Goal: Task Accomplishment & Management: Use online tool/utility

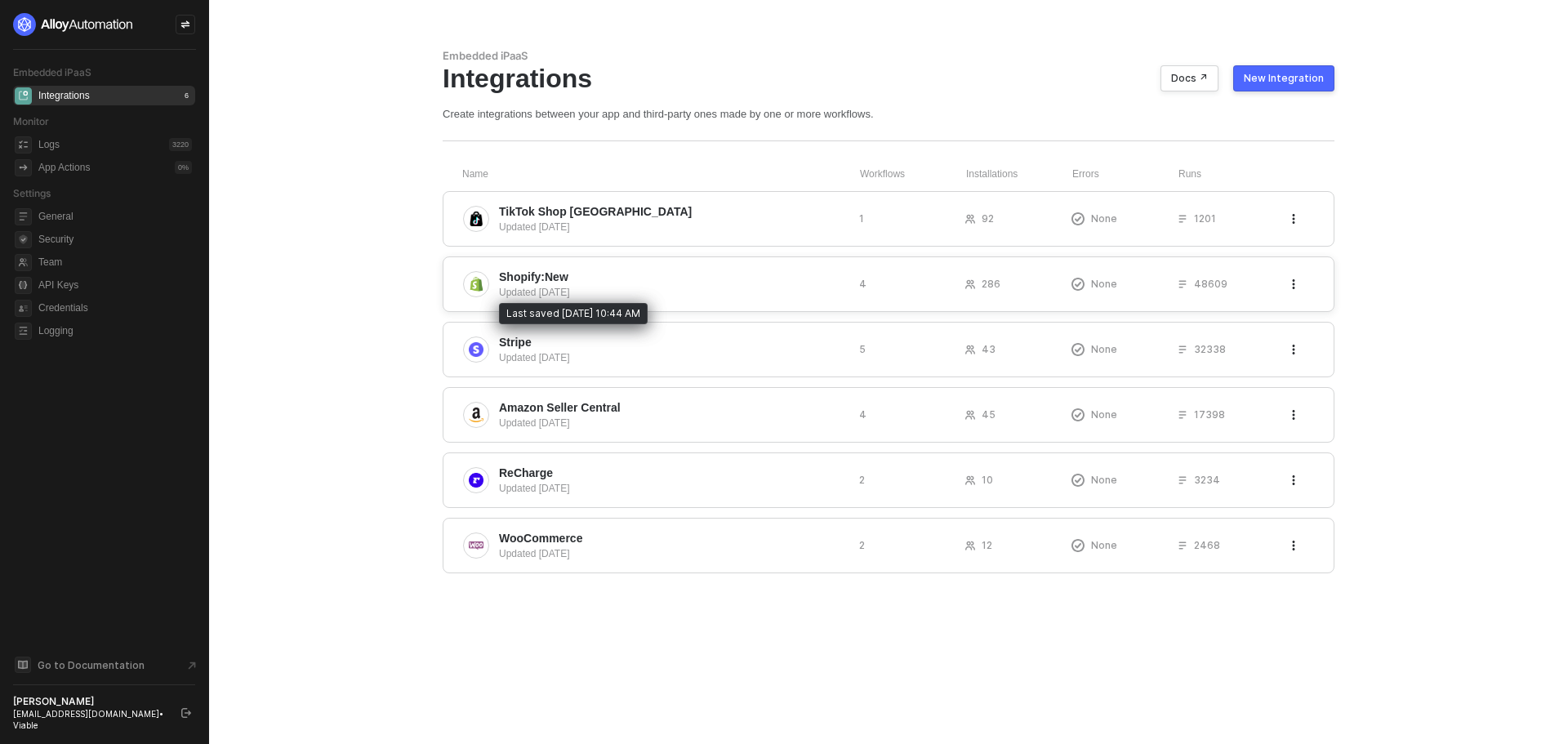
click at [523, 277] on span "Shopify:New" at bounding box center [534, 277] width 70 height 17
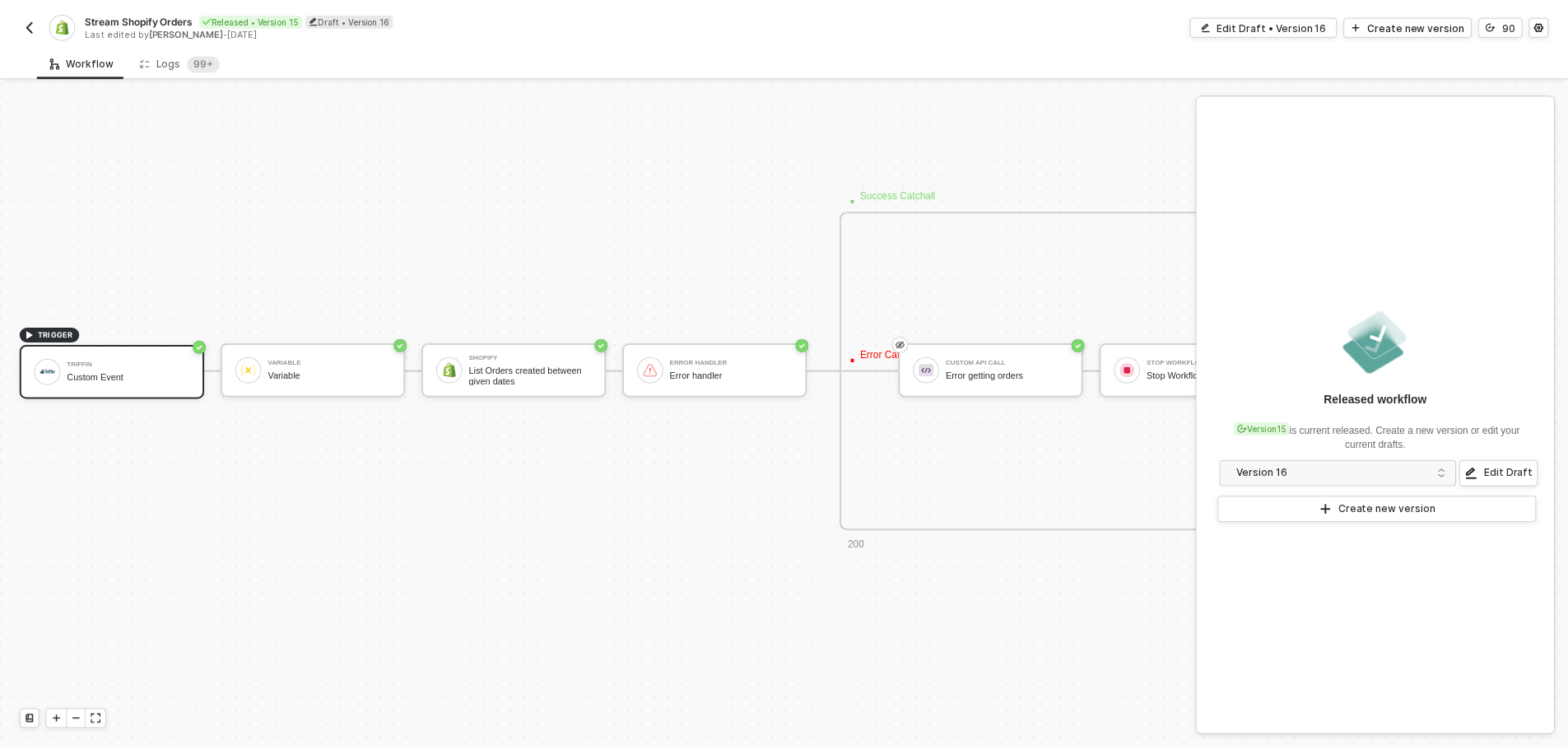
scroll to position [1032, 0]
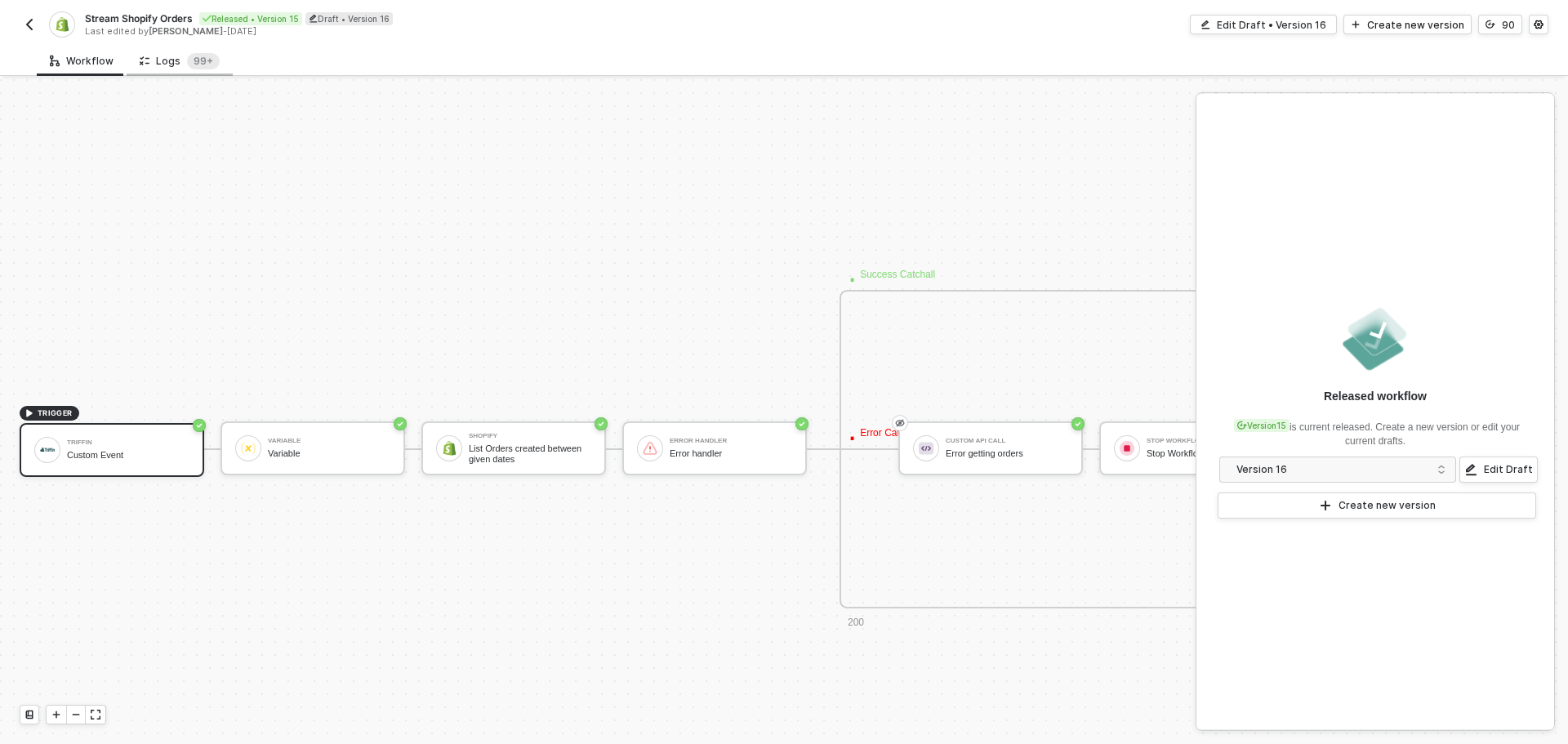
click at [169, 64] on div "Logs 99+" at bounding box center [180, 61] width 80 height 17
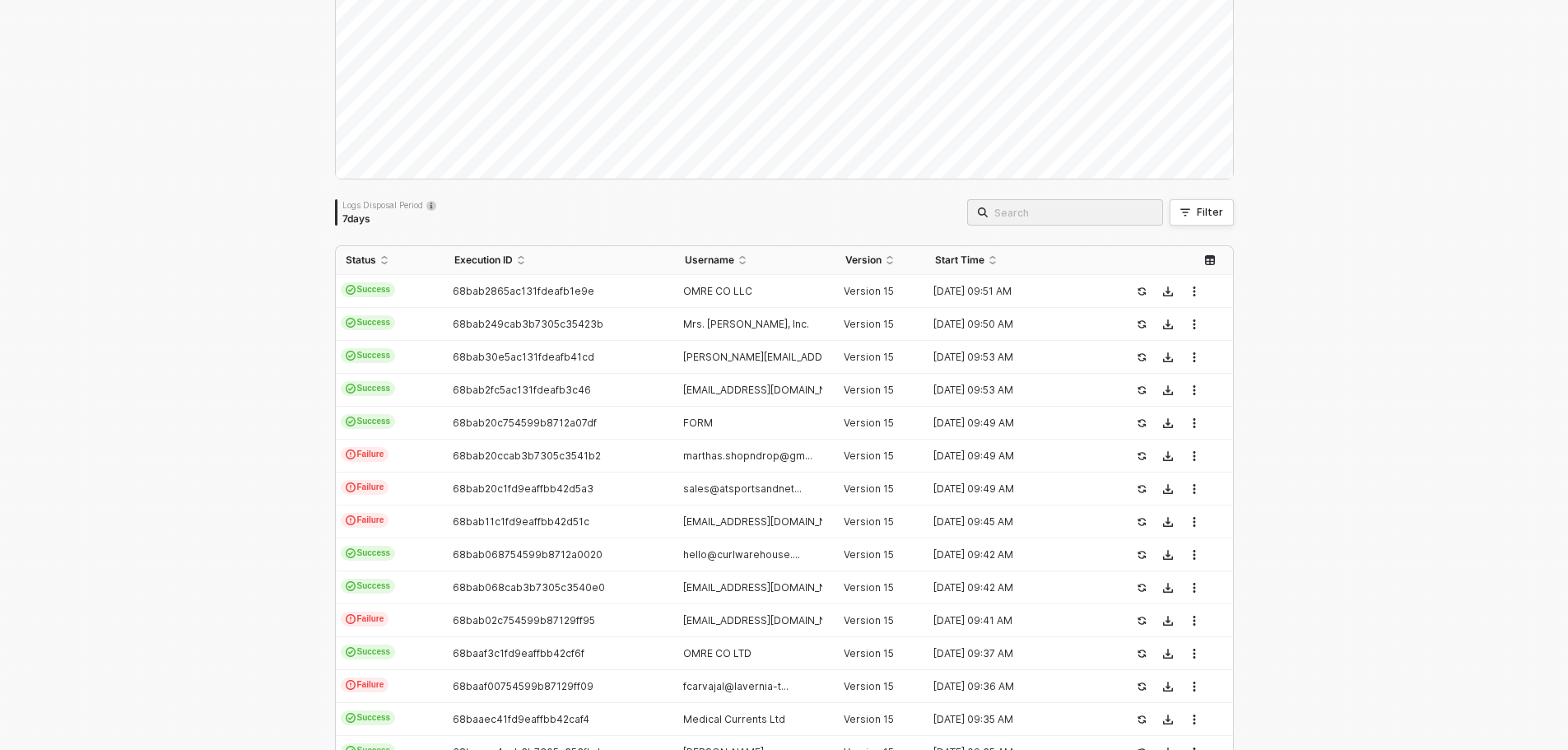
scroll to position [164, 0]
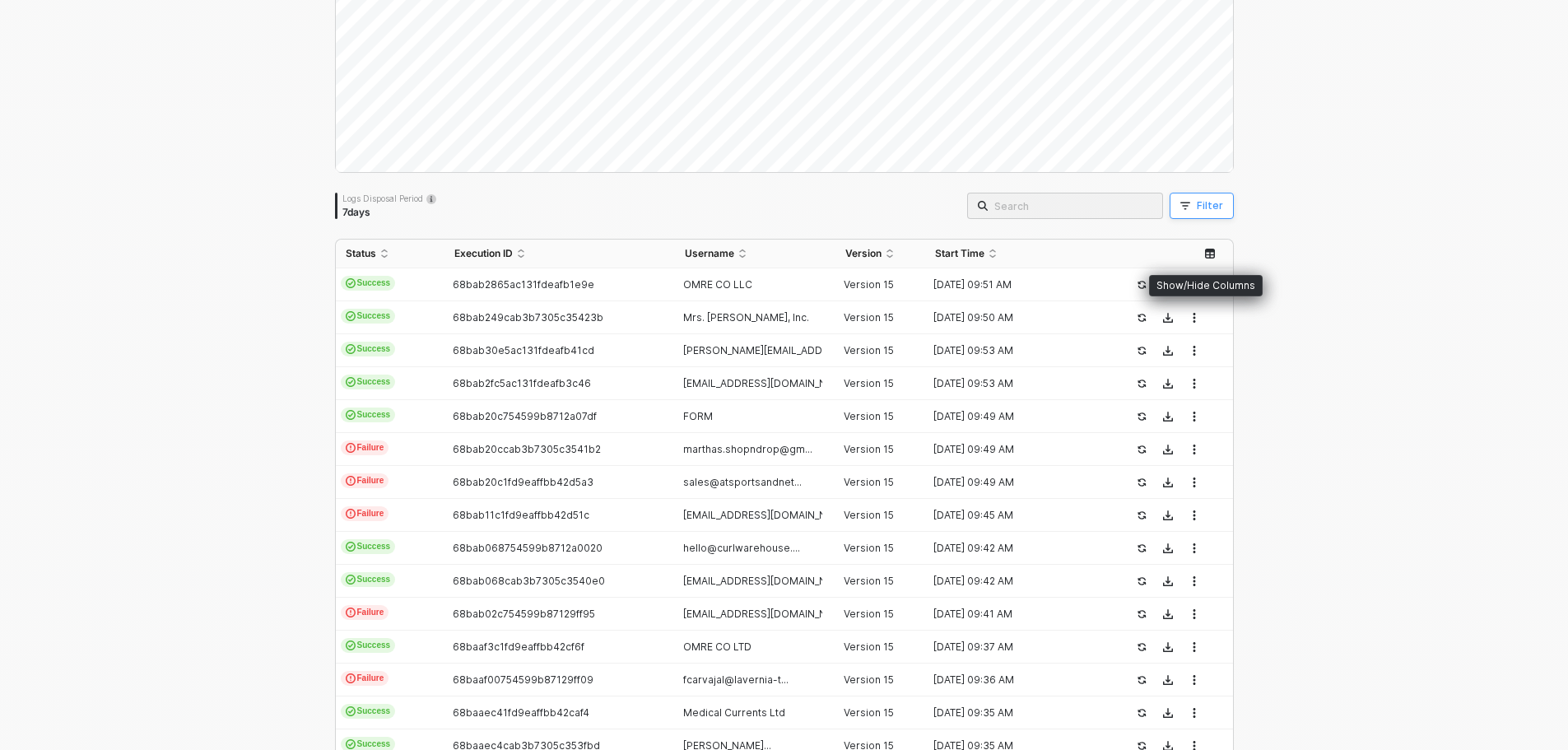
click at [1204, 209] on div "Filter" at bounding box center [1210, 206] width 27 height 13
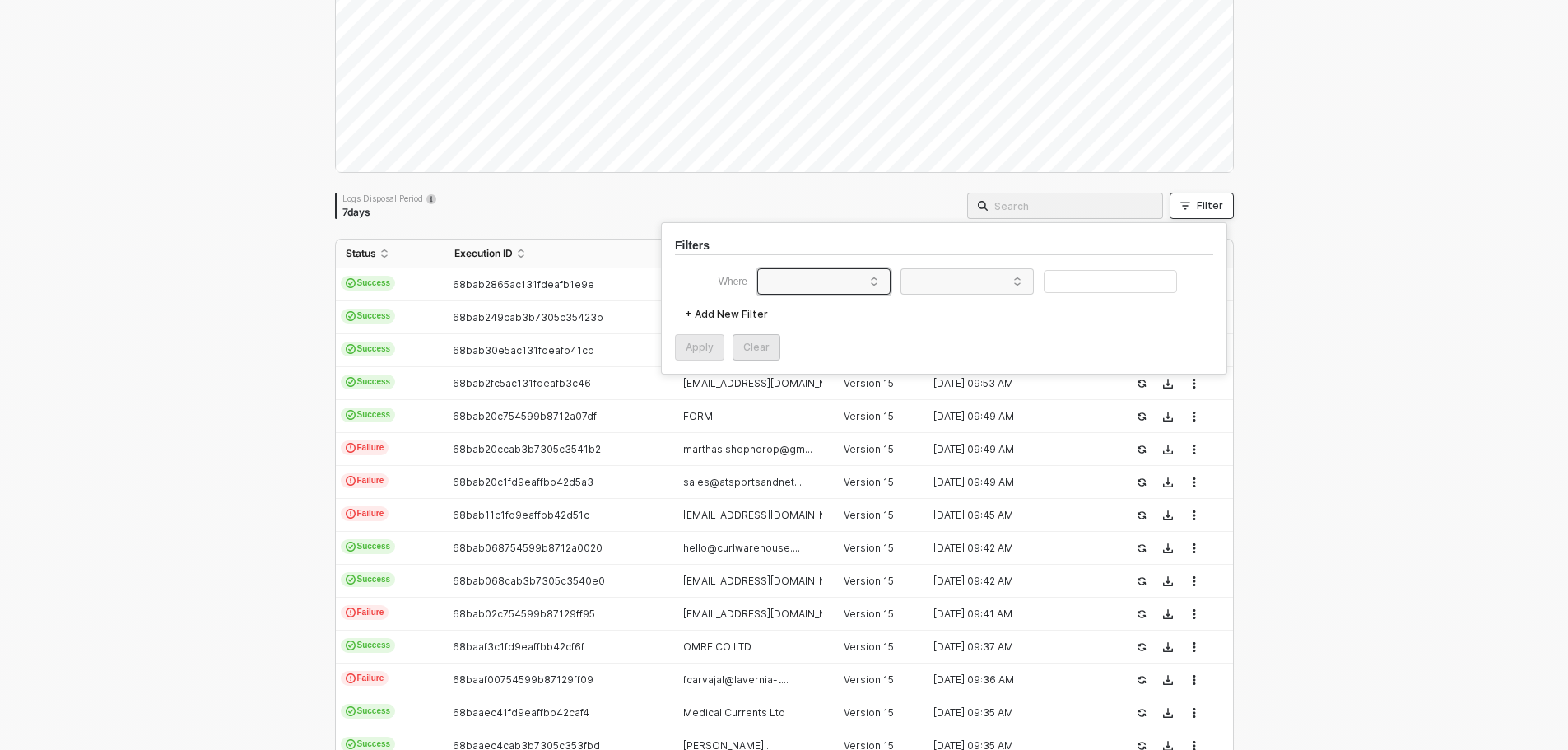
click at [812, 280] on span at bounding box center [827, 282] width 125 height 25
click at [817, 429] on div "User ID" at bounding box center [793, 432] width 51 height 13
click at [938, 279] on span at bounding box center [971, 282] width 125 height 25
click at [945, 316] on div "Equals" at bounding box center [967, 313] width 118 height 27
click at [1097, 286] on input "text" at bounding box center [1110, 282] width 133 height 24
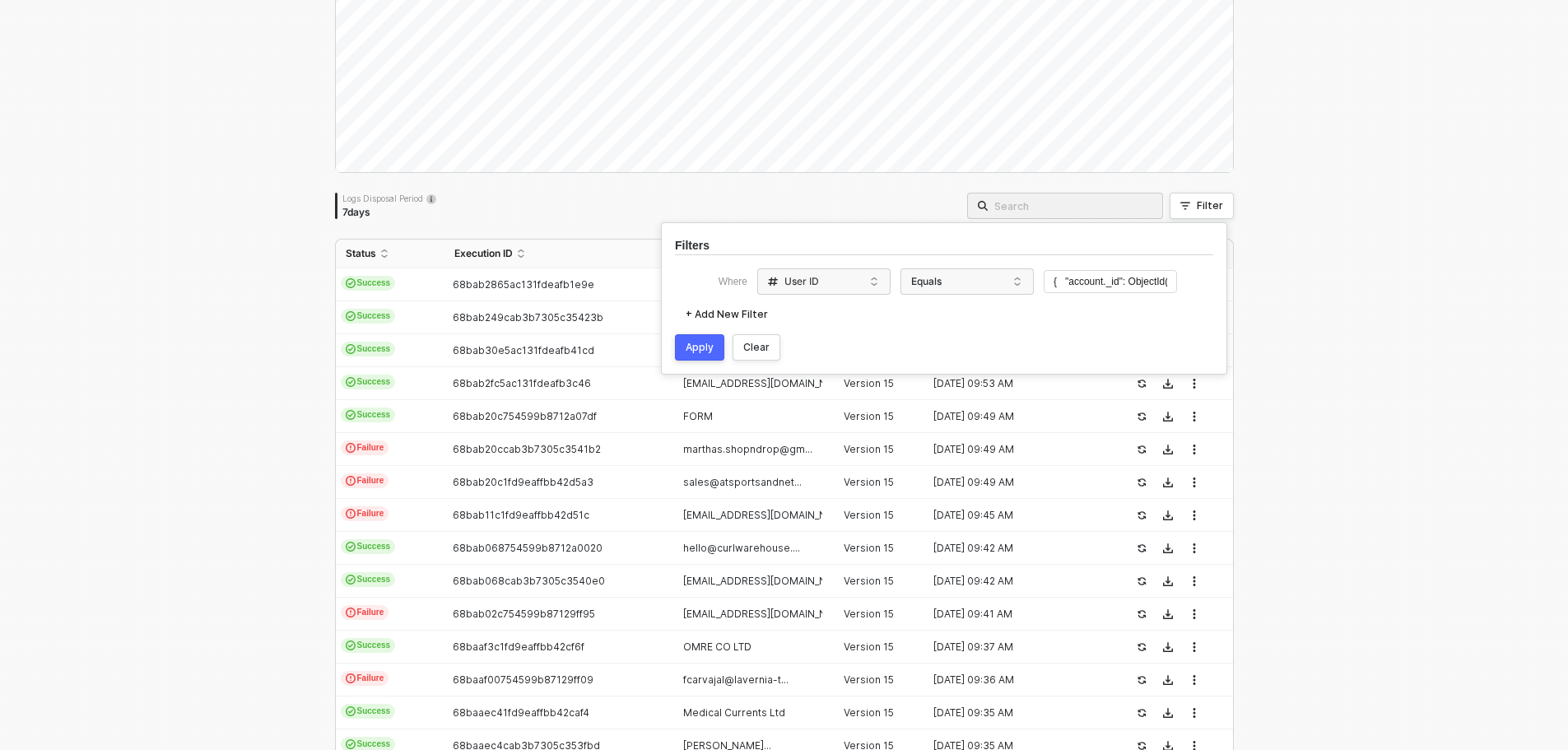
click at [682, 350] on button "Apply" at bounding box center [699, 348] width 49 height 27
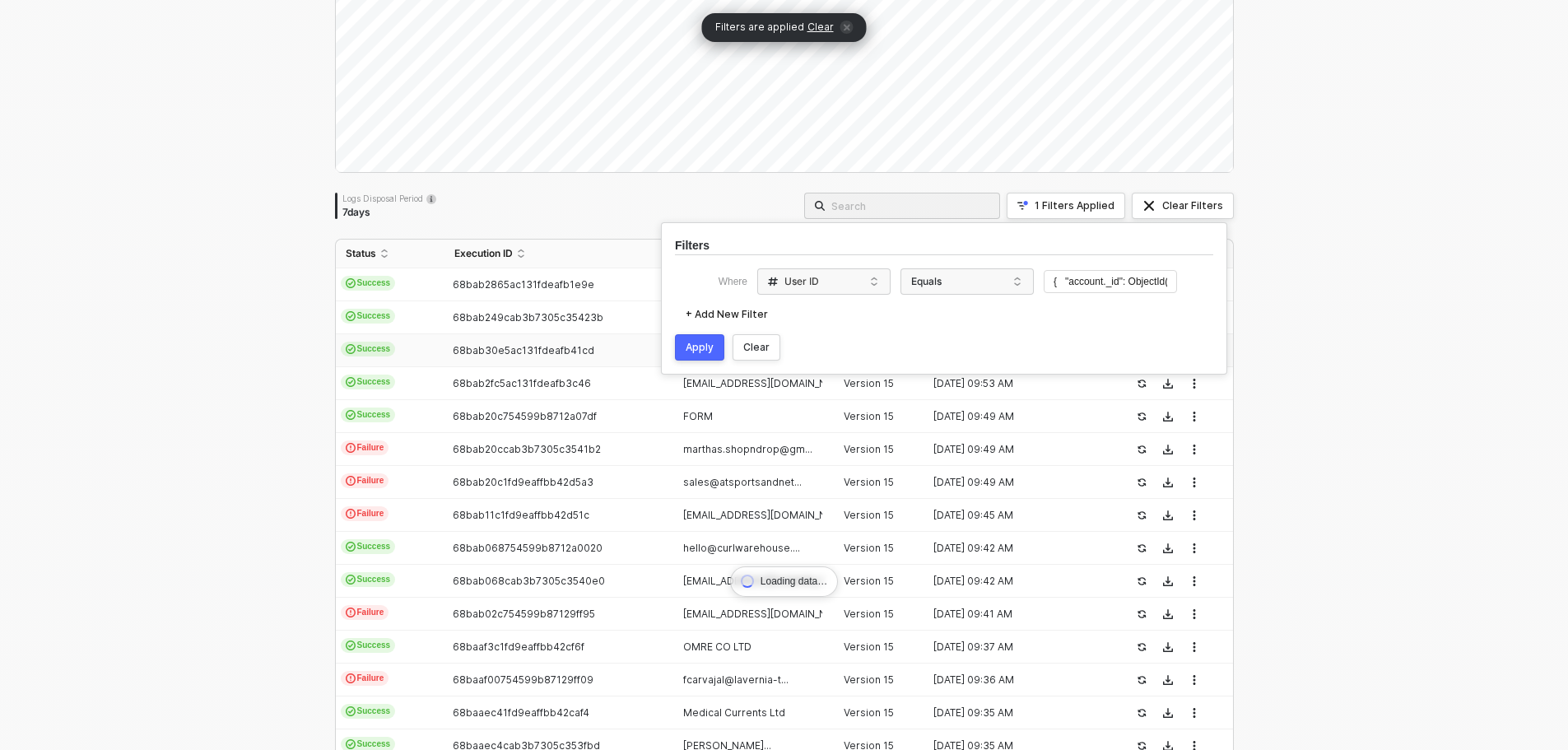
scroll to position [115, 0]
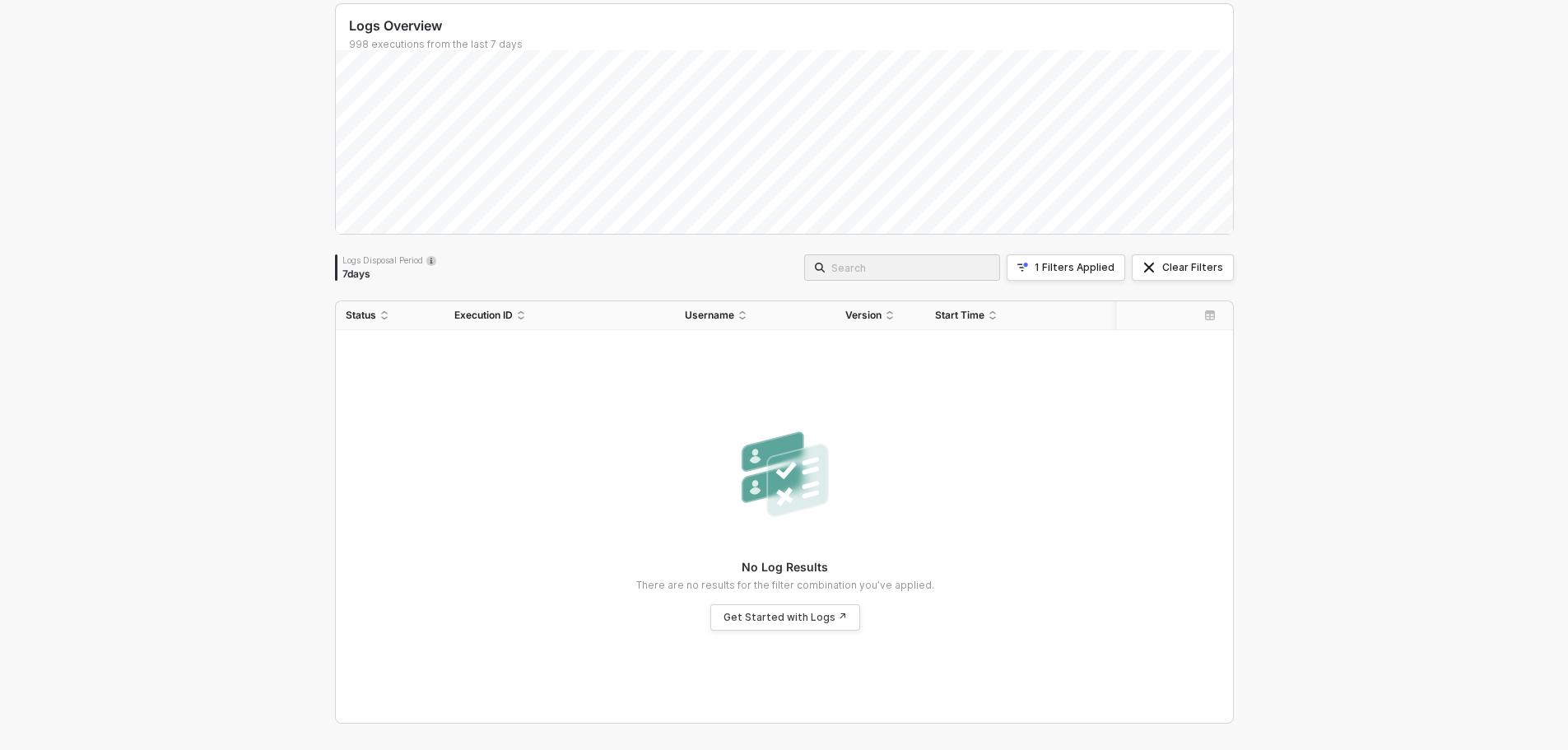
click at [693, 346] on div "No Log Results There are no results for the filter combination you’ve applied. …" at bounding box center [785, 526] width 872 height 366
click at [1083, 261] on div "1 Filters Applied" at bounding box center [1074, 268] width 80 height 13
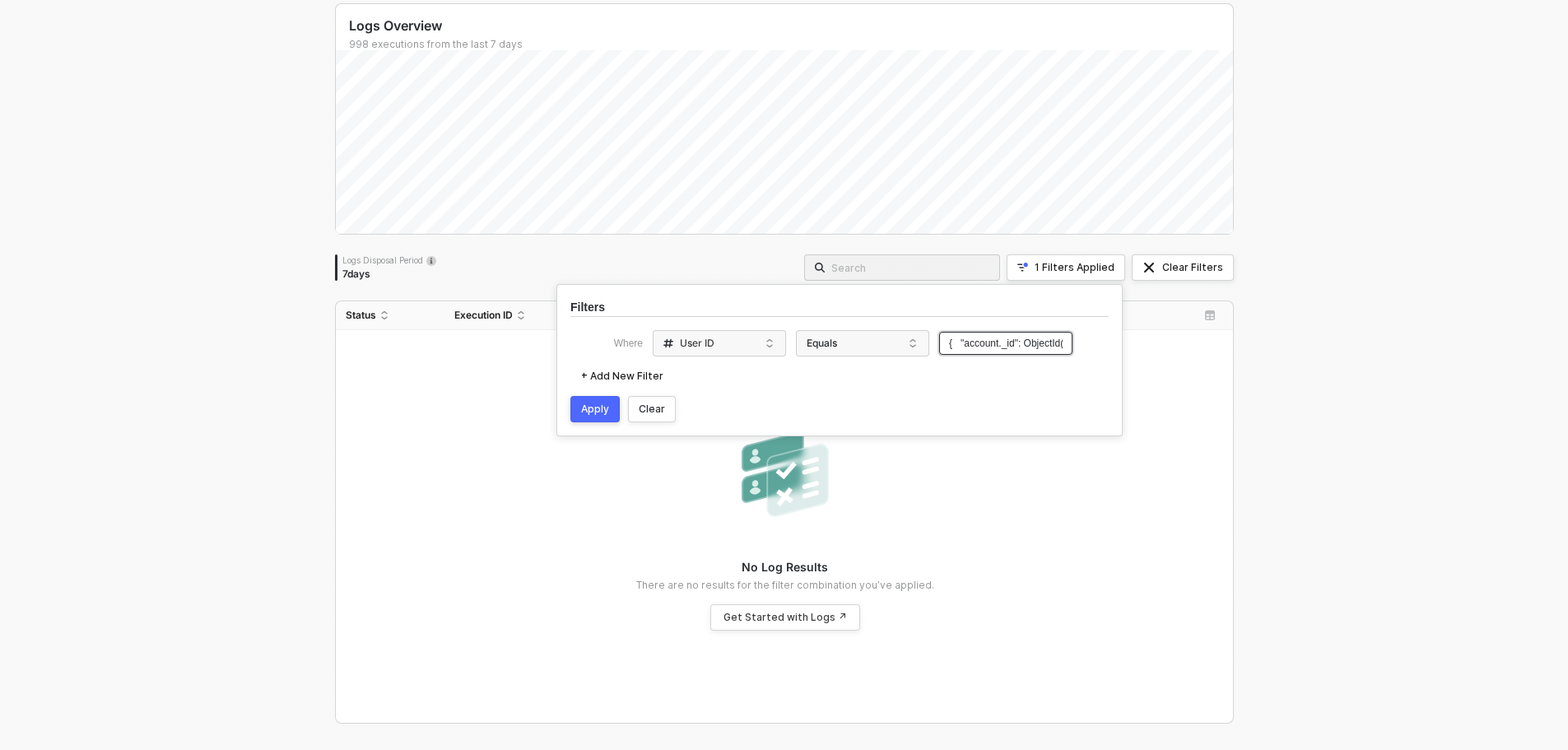
click at [983, 336] on input "{ "account._id": ObjectId( "68b9a6b250d9c538fa6a6ee2" ) }" at bounding box center [1006, 344] width 133 height 24
click at [596, 403] on div "Apply" at bounding box center [596, 410] width 28 height 13
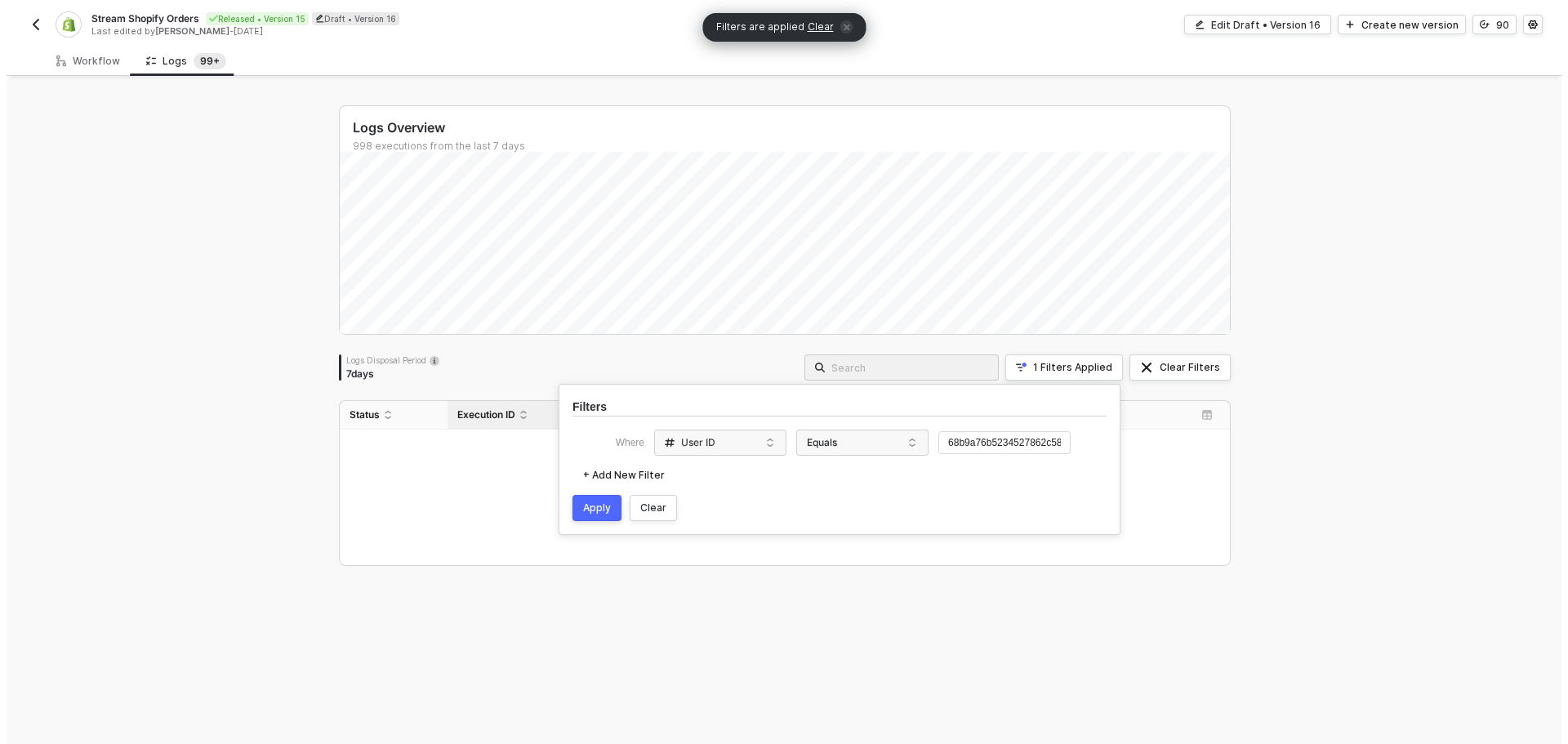
scroll to position [0, 0]
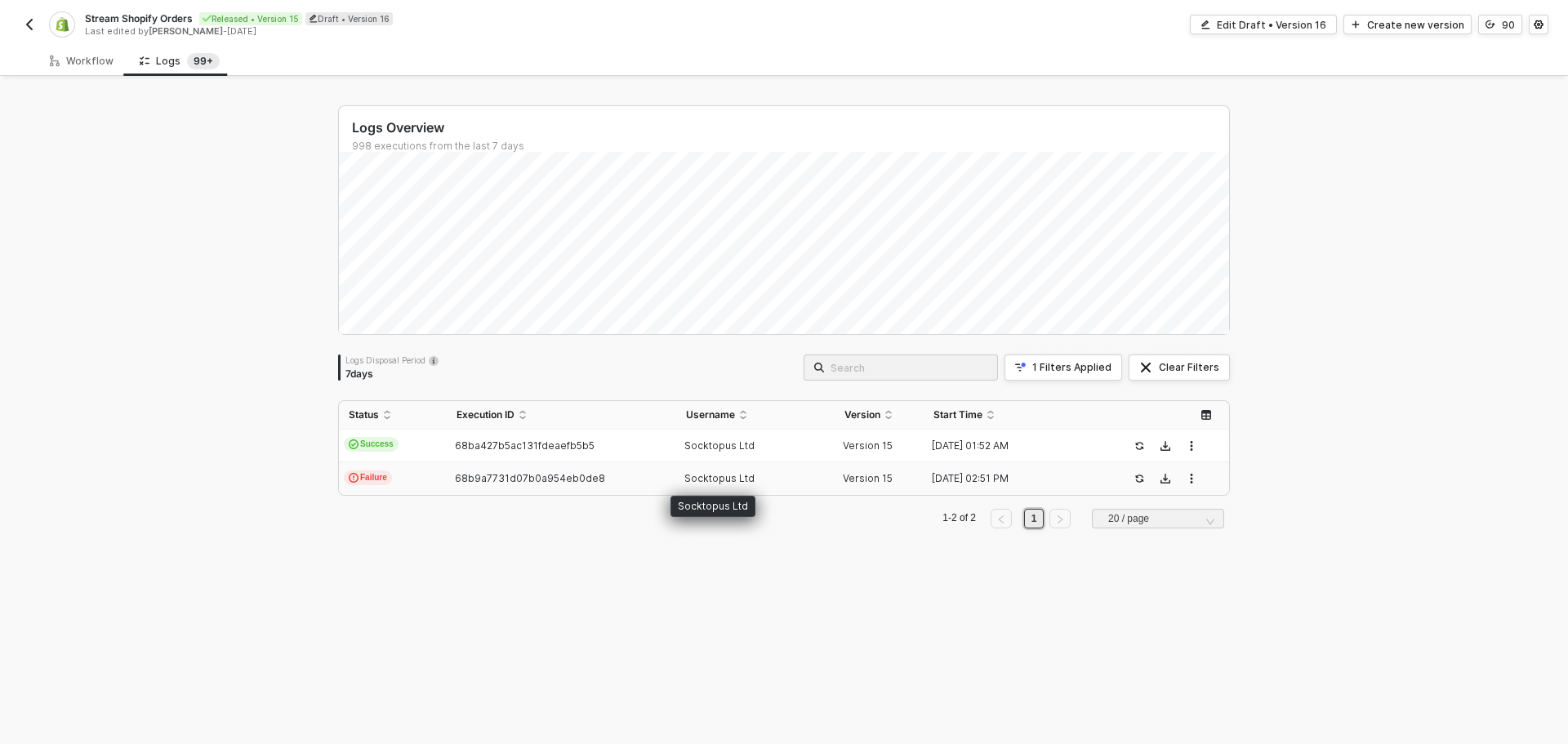
click at [733, 480] on span "Socktopus Ltd" at bounding box center [719, 478] width 70 height 12
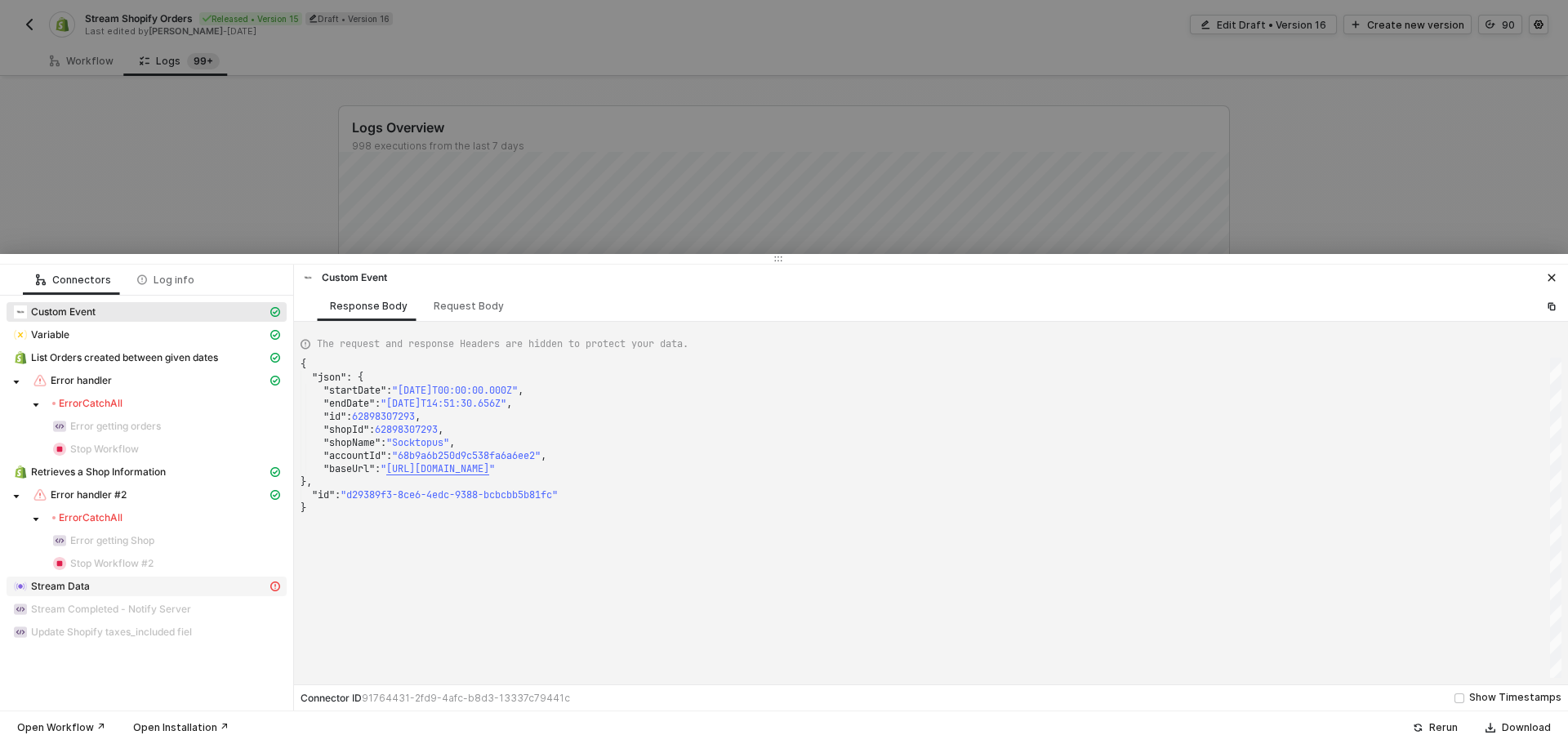
click at [61, 582] on span "Stream Data" at bounding box center [60, 587] width 59 height 13
type textarea "{ "statusCode": 503, "message": "Request failed with status code 503" }"
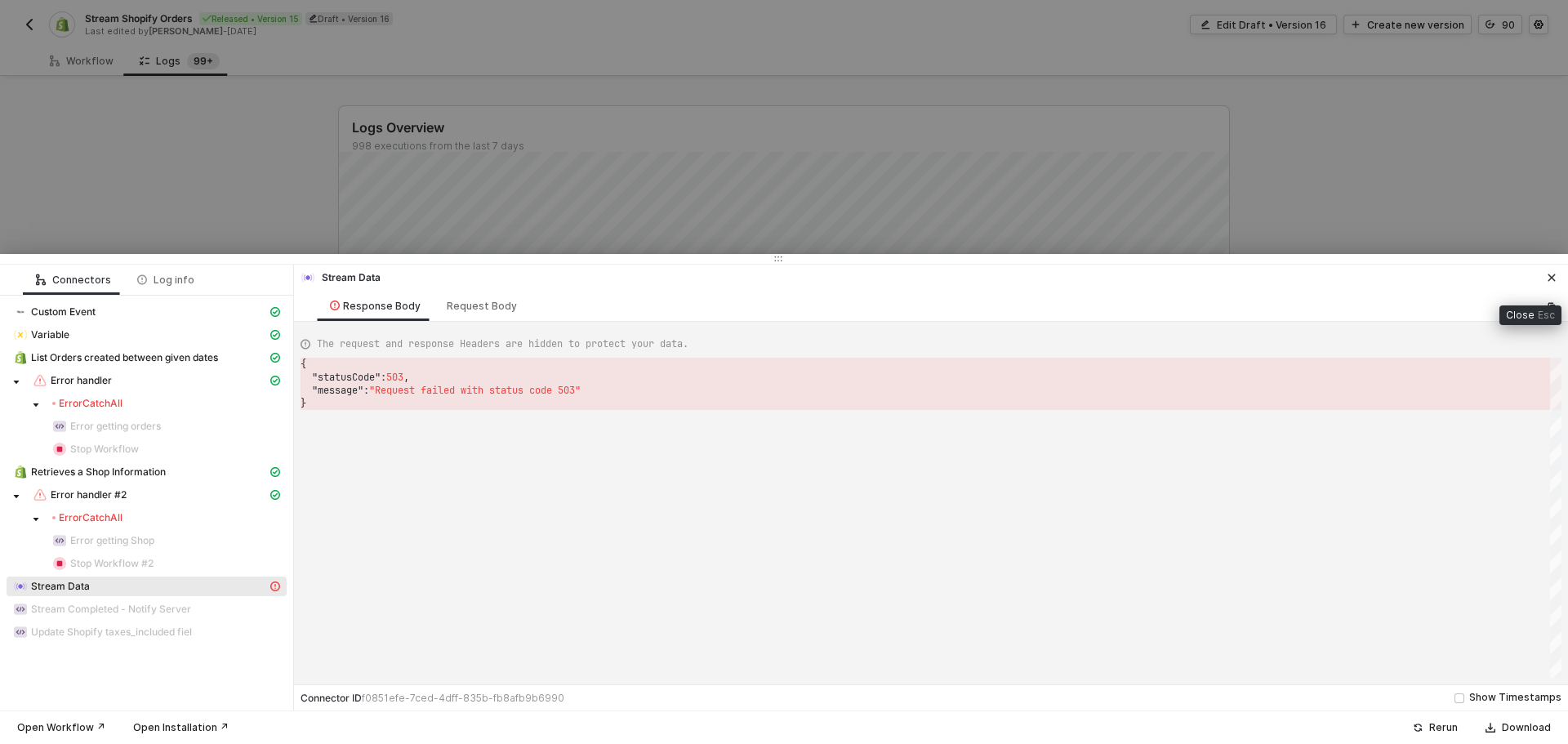
click at [1542, 282] on button "button" at bounding box center [1551, 278] width 20 height 20
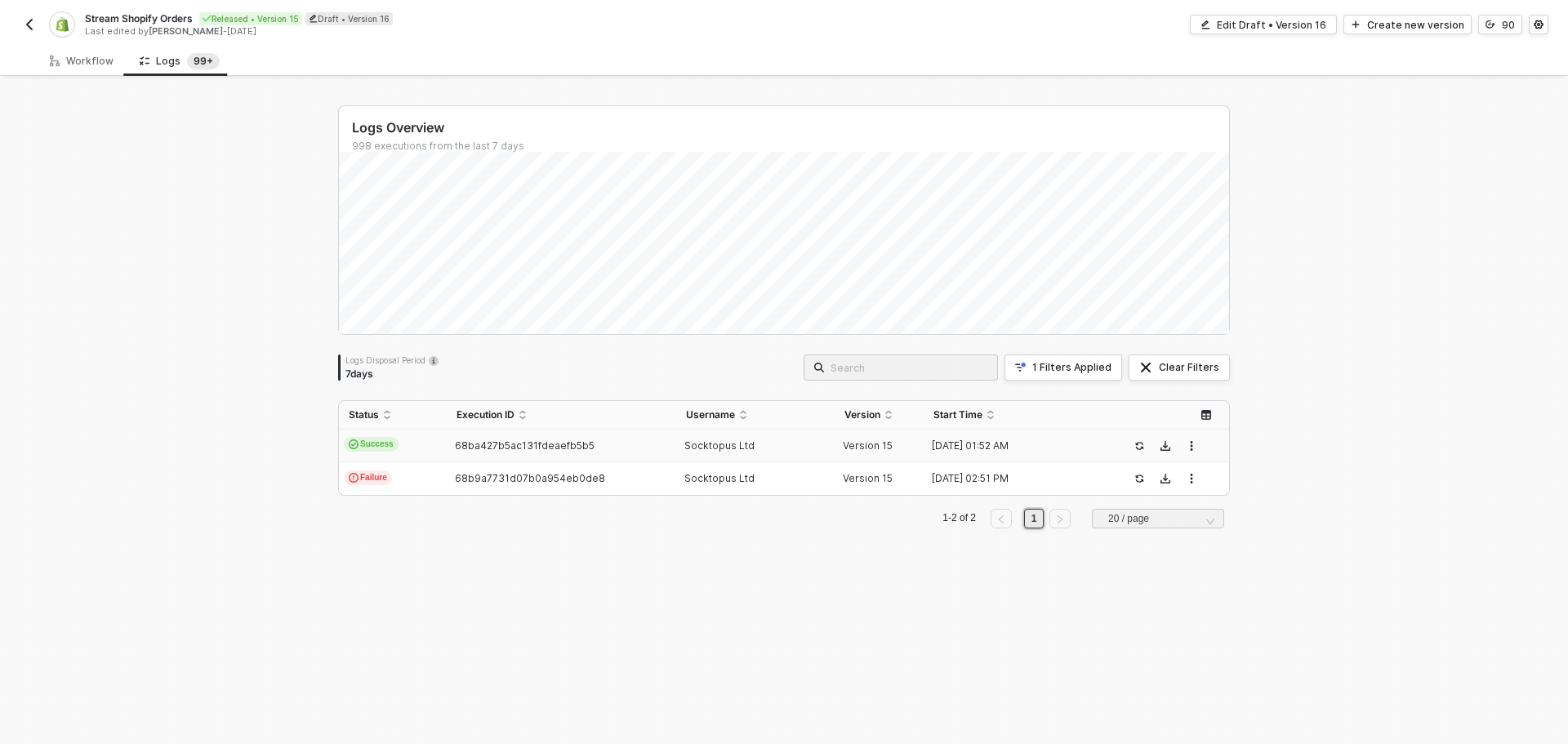
click at [585, 451] on div "68ba427b5ac131fdeaefb5b5" at bounding box center [554, 446] width 216 height 13
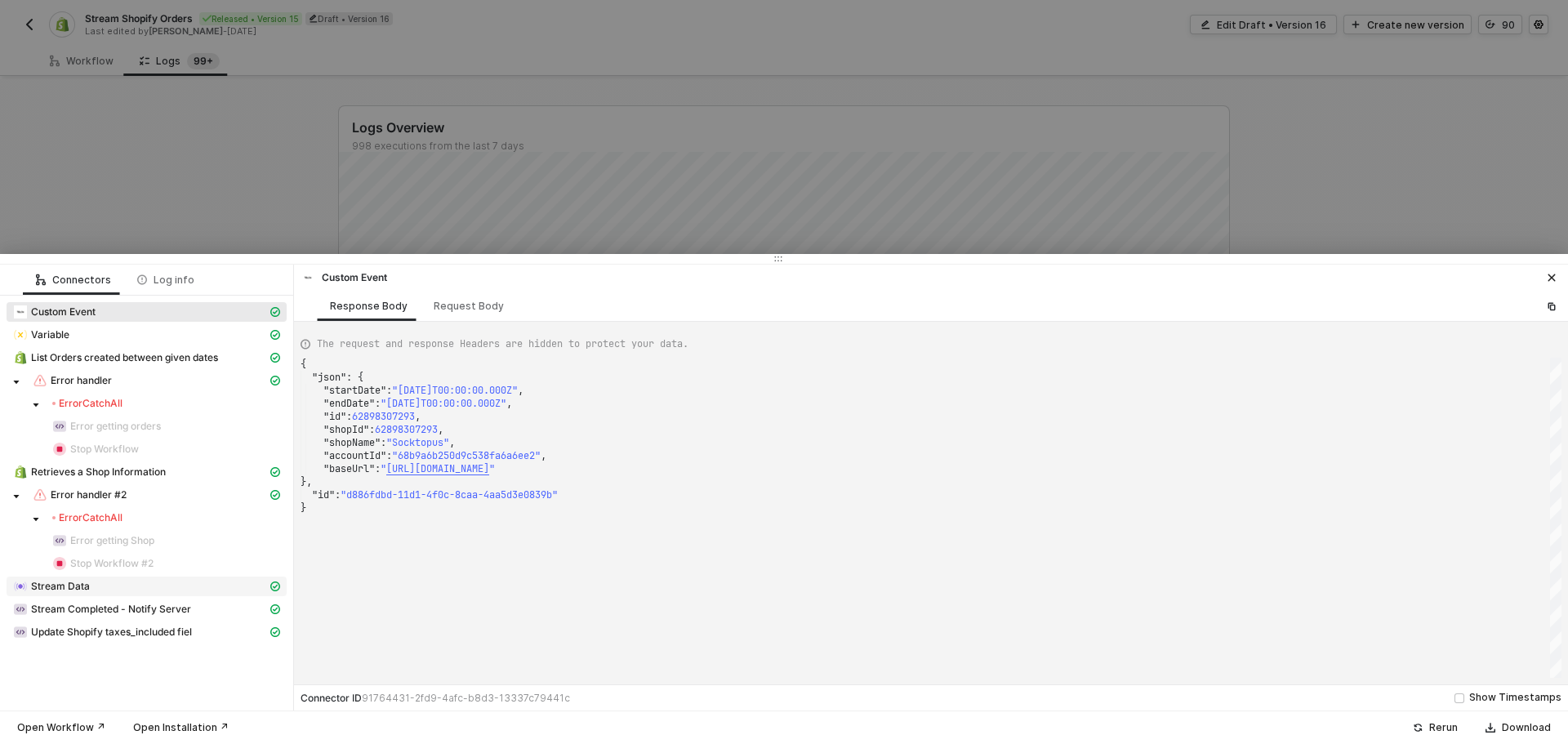
click at [113, 594] on span "Stream Data" at bounding box center [146, 587] width 280 height 20
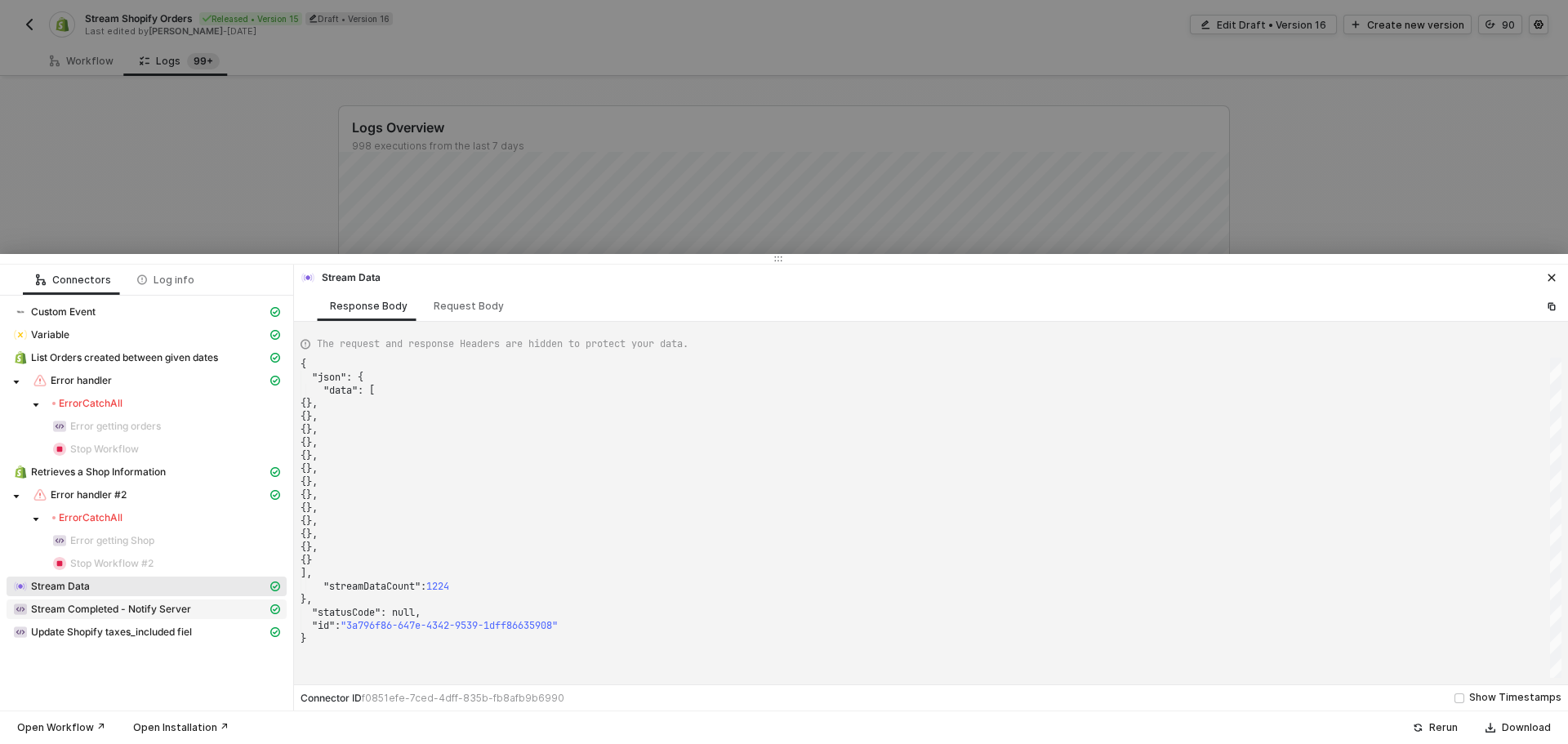
click at [142, 612] on span "Stream Completed - Notify Server" at bounding box center [111, 609] width 160 height 13
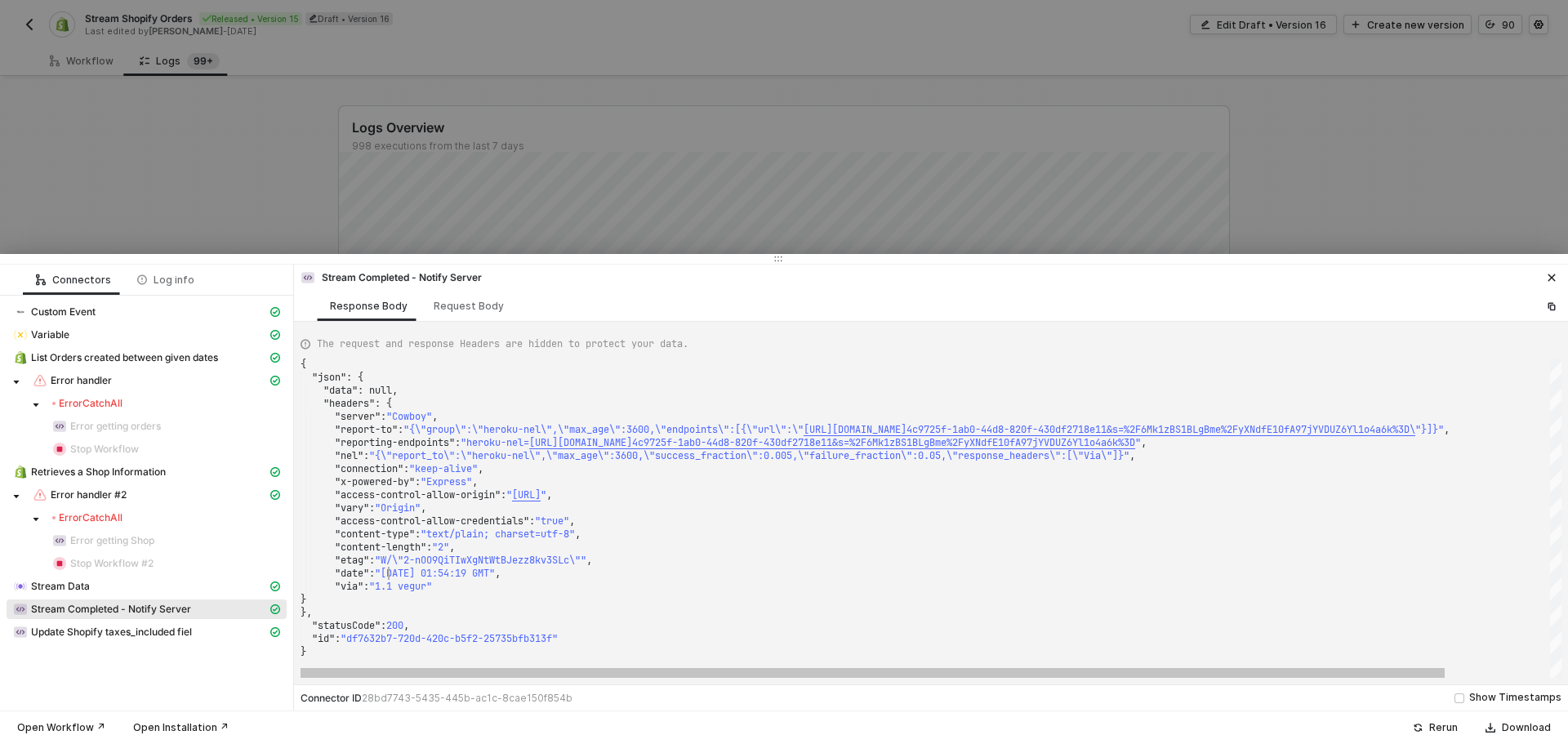
scroll to position [0, 46]
drag, startPoint x: 388, startPoint y: 570, endPoint x: 540, endPoint y: 570, distance: 152.0
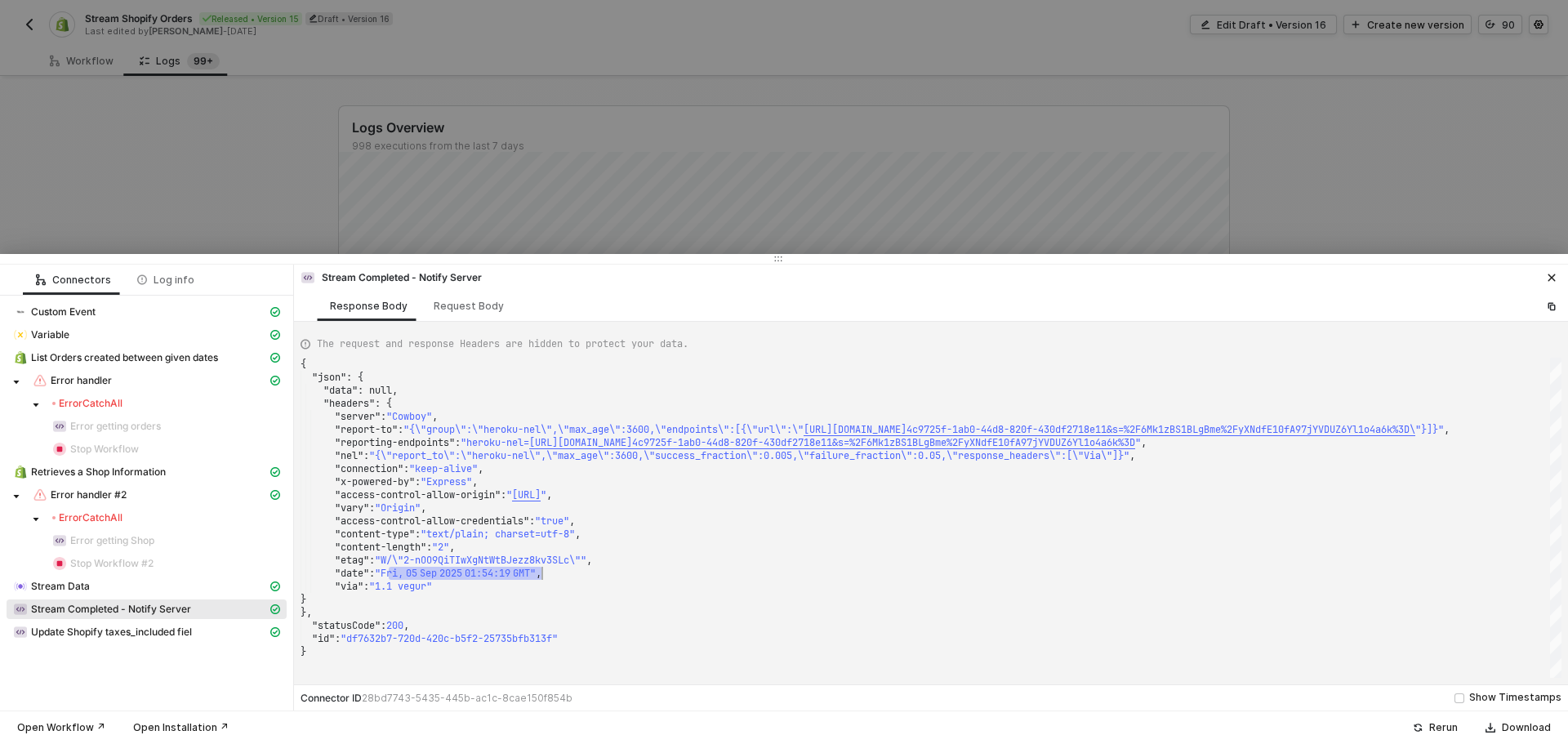
click at [481, 285] on div "Stream Completed - Notify Server" at bounding box center [931, 276] width 1274 height 23
click at [478, 296] on div "Request Body" at bounding box center [468, 305] width 96 height 31
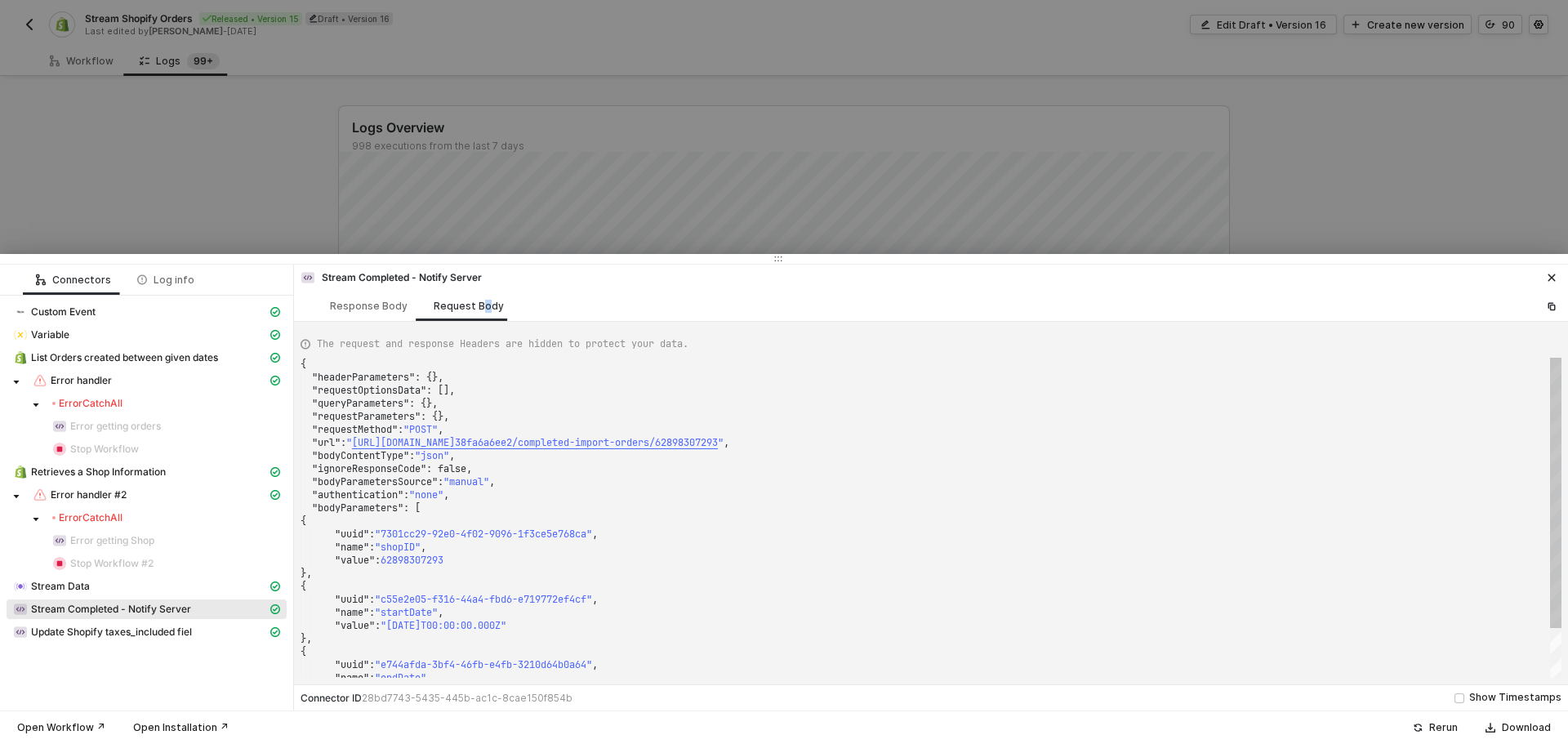
scroll to position [0, 0]
drag, startPoint x: 718, startPoint y: 441, endPoint x: 853, endPoint y: 444, distance: 135.0
click at [756, 506] on div ""bodyParameters" : [" at bounding box center [931, 508] width 1261 height 13
drag, startPoint x: 922, startPoint y: 444, endPoint x: 525, endPoint y: 443, distance: 397.0
click at [366, 300] on div "Response Body" at bounding box center [369, 306] width 78 height 13
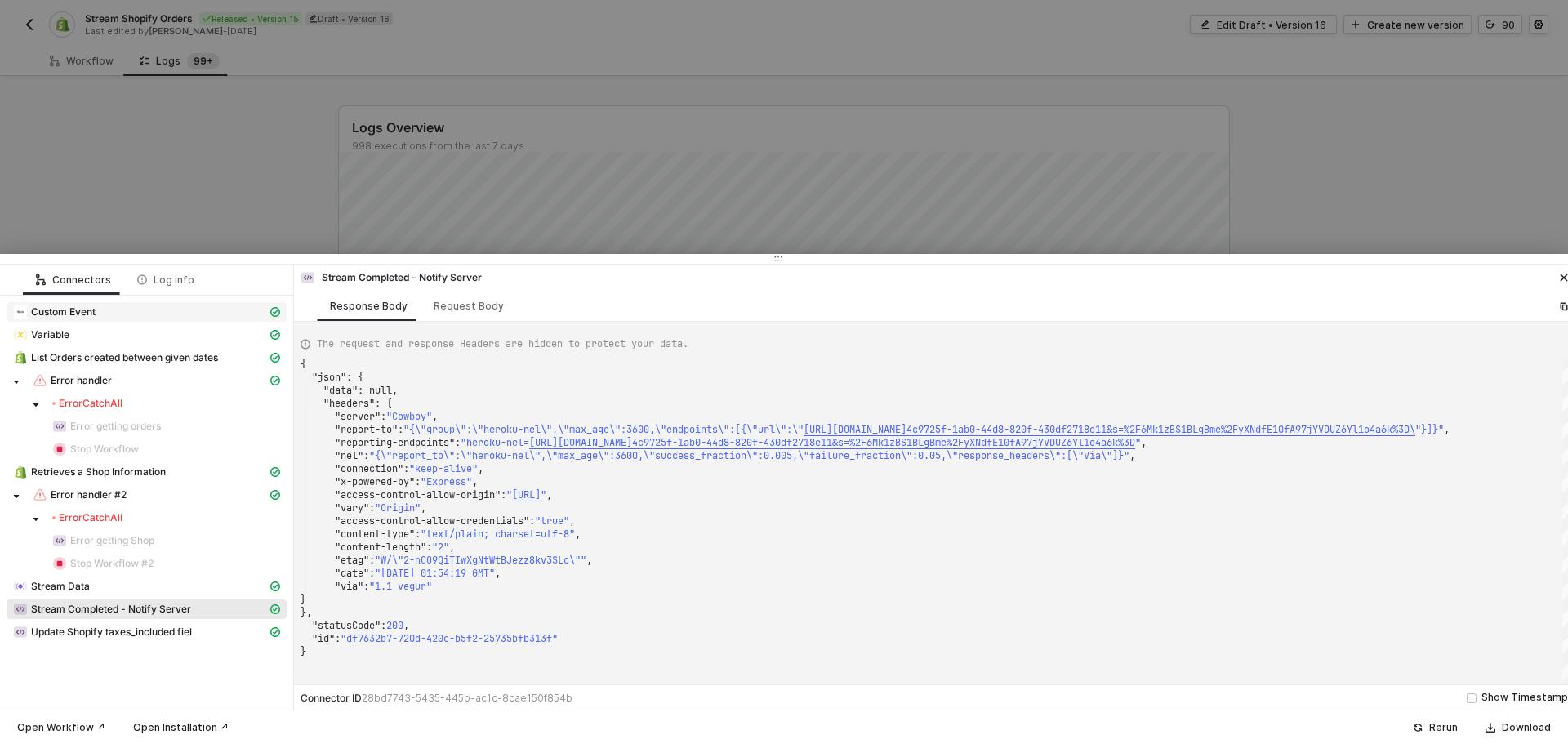
click at [98, 314] on div "Custom Event" at bounding box center [140, 312] width 254 height 15
type textarea "{ "json": { "startDate": "2025-08-01T00:00:00.000Z", "endDate": "2025-09-05T00:…"
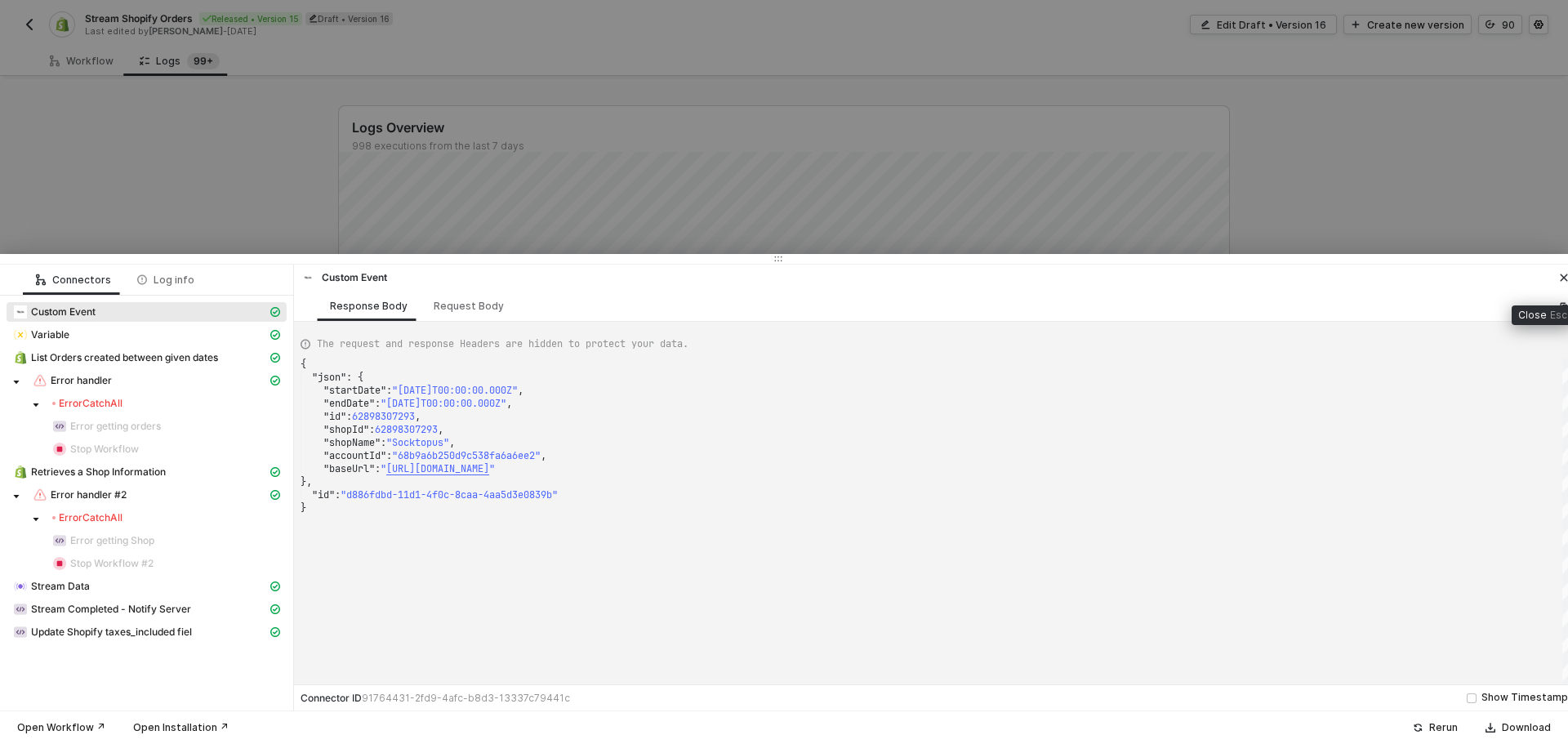
click at [1567, 280] on icon "icon-close" at bounding box center [1564, 278] width 10 height 10
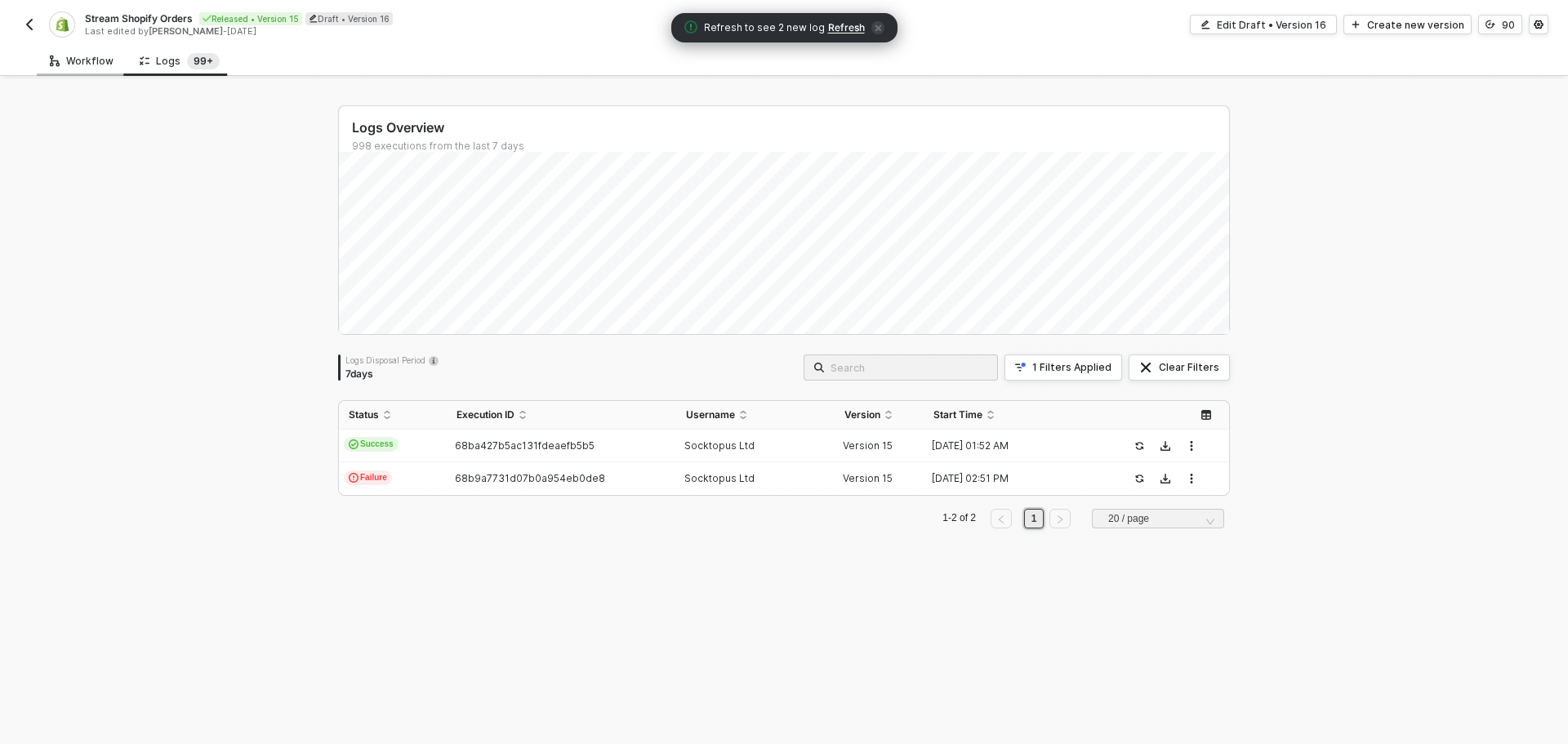
click at [90, 51] on div "Workflow" at bounding box center [81, 60] width 90 height 31
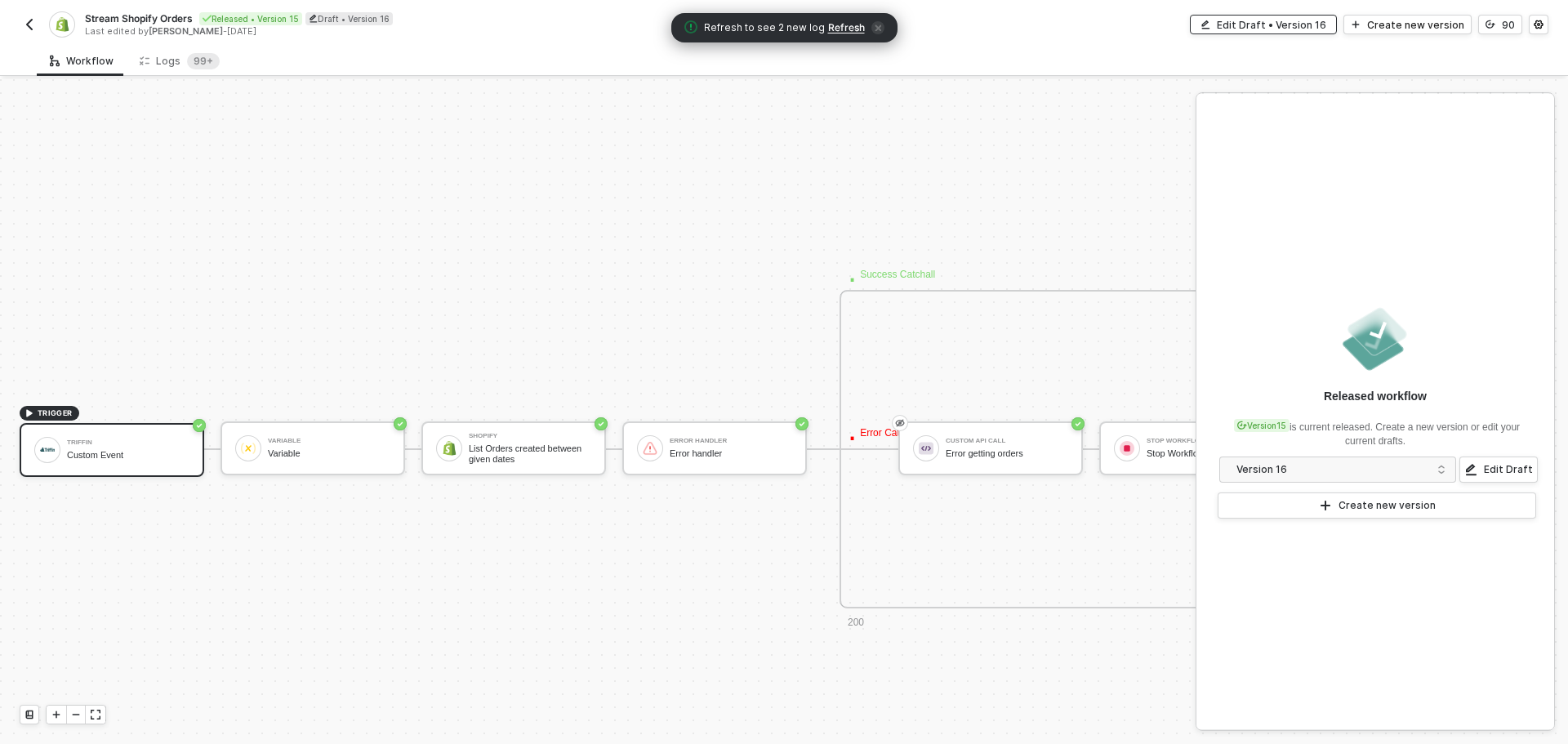
click at [1284, 29] on div "Edit Draft • Version 16" at bounding box center [1271, 25] width 109 height 14
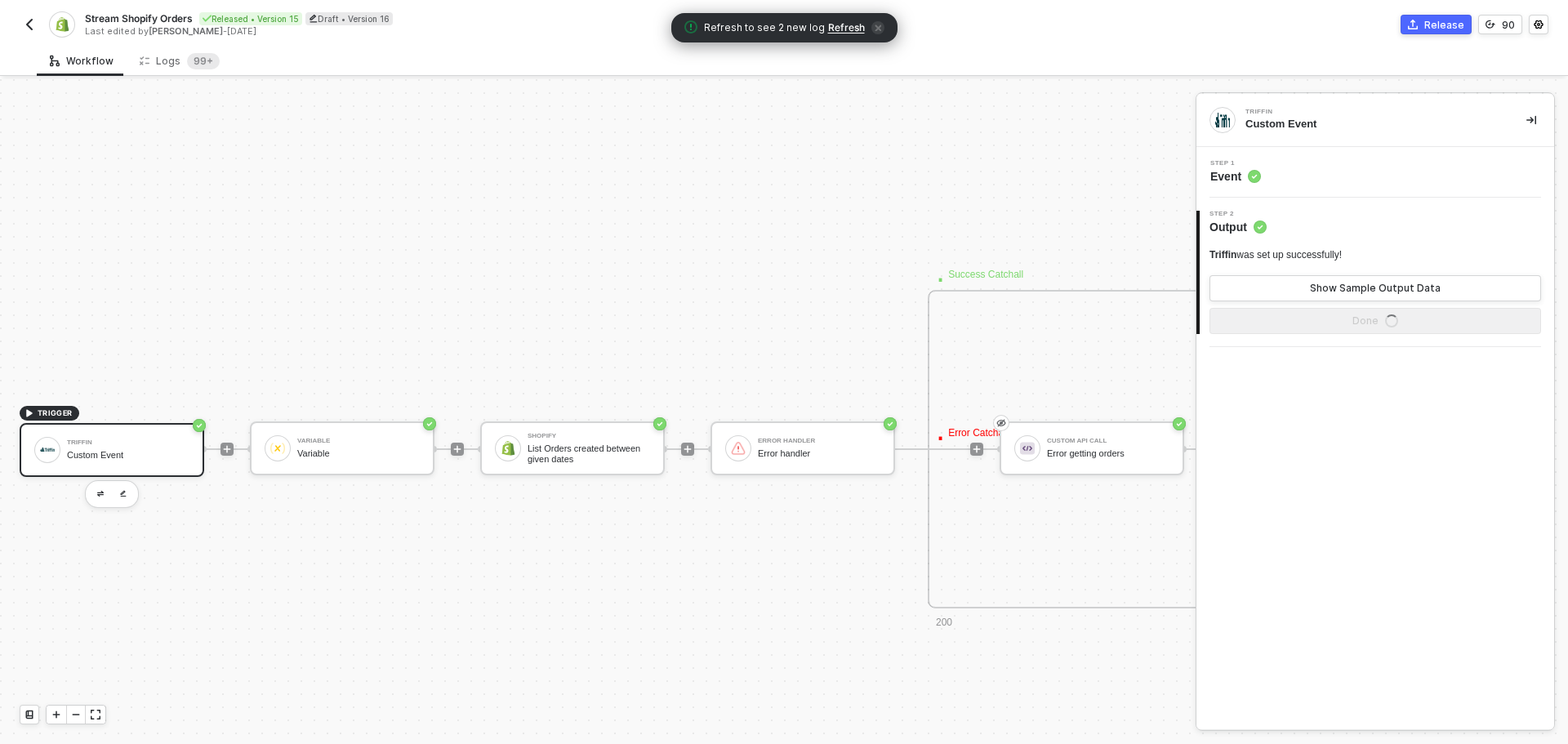
click at [155, 458] on div "Custom Event" at bounding box center [128, 455] width 122 height 11
click at [1220, 166] on span "Step 1" at bounding box center [1235, 163] width 50 height 7
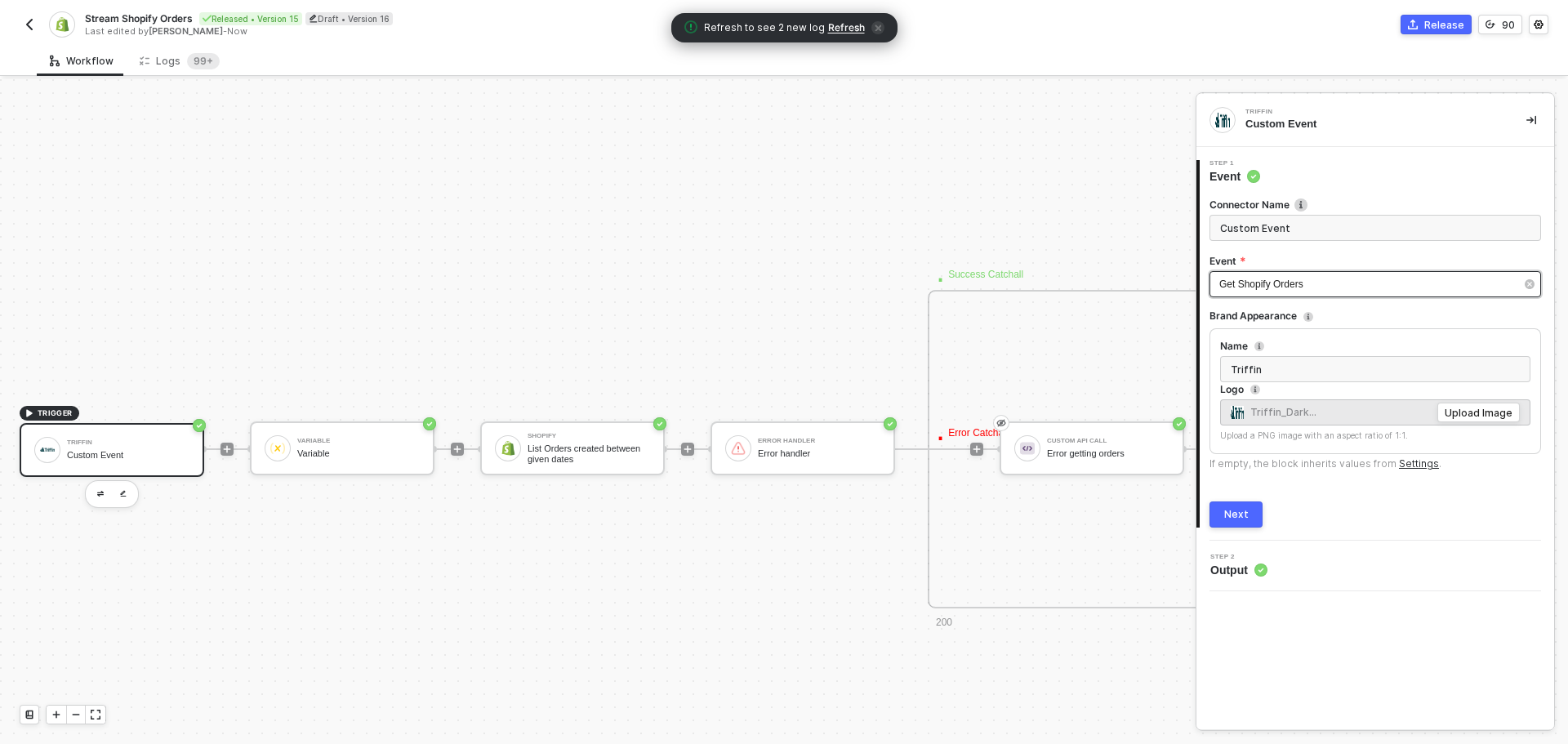
click at [1388, 284] on div "Get Shopify Orders" at bounding box center [1366, 285] width 295 height 16
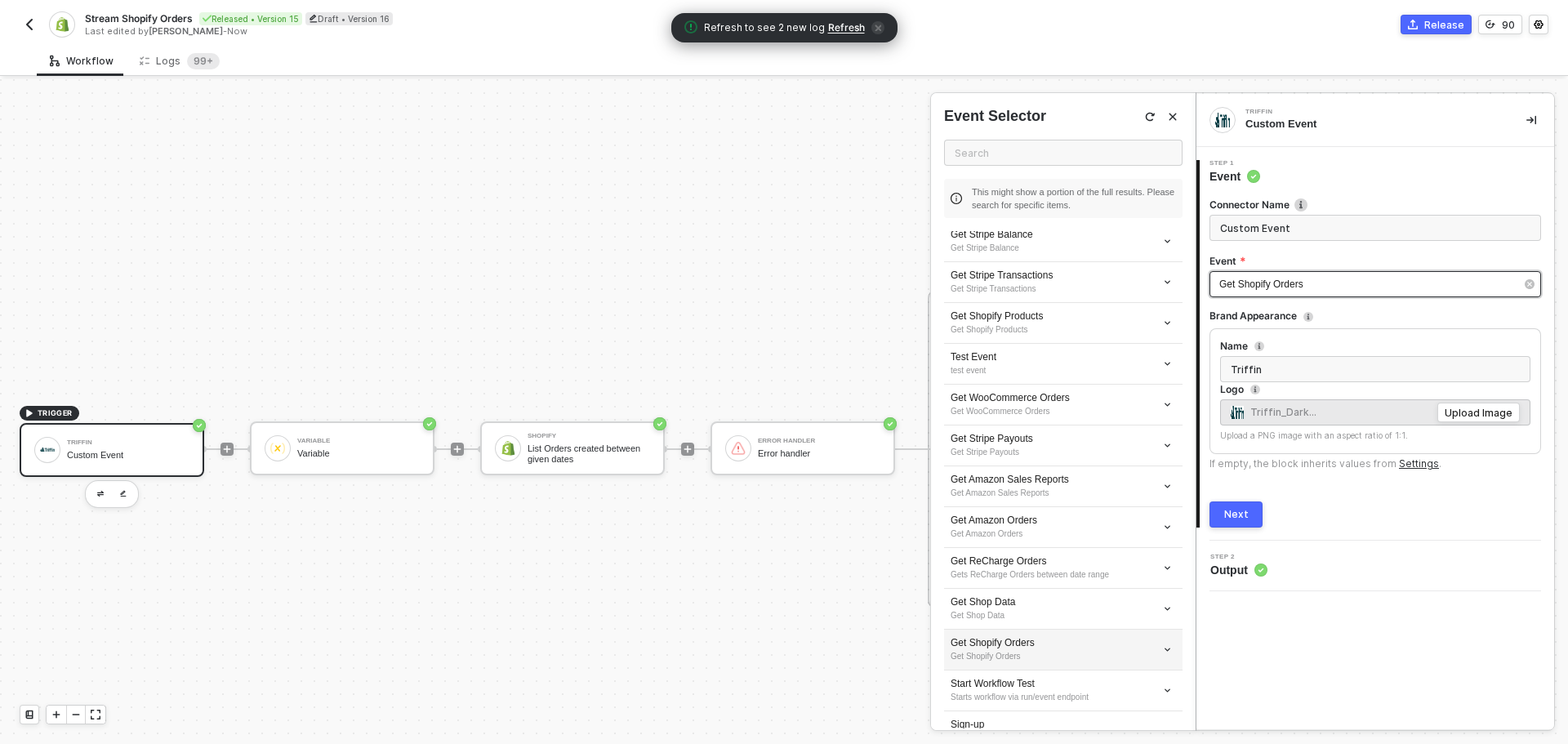
scroll to position [345, 0]
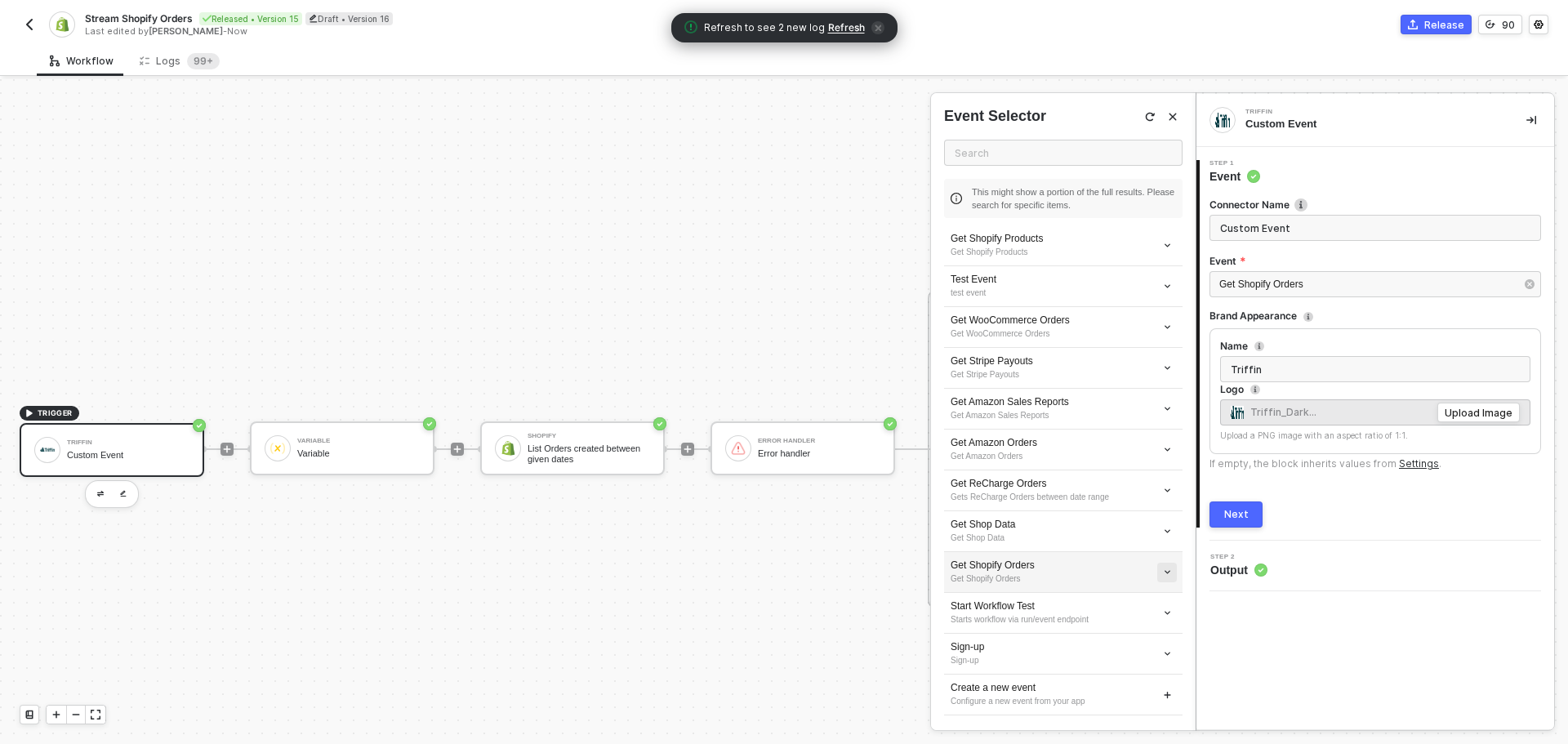
click at [1157, 569] on button "button" at bounding box center [1167, 573] width 20 height 20
click at [1096, 605] on span "Edit" at bounding box center [1096, 602] width 108 height 14
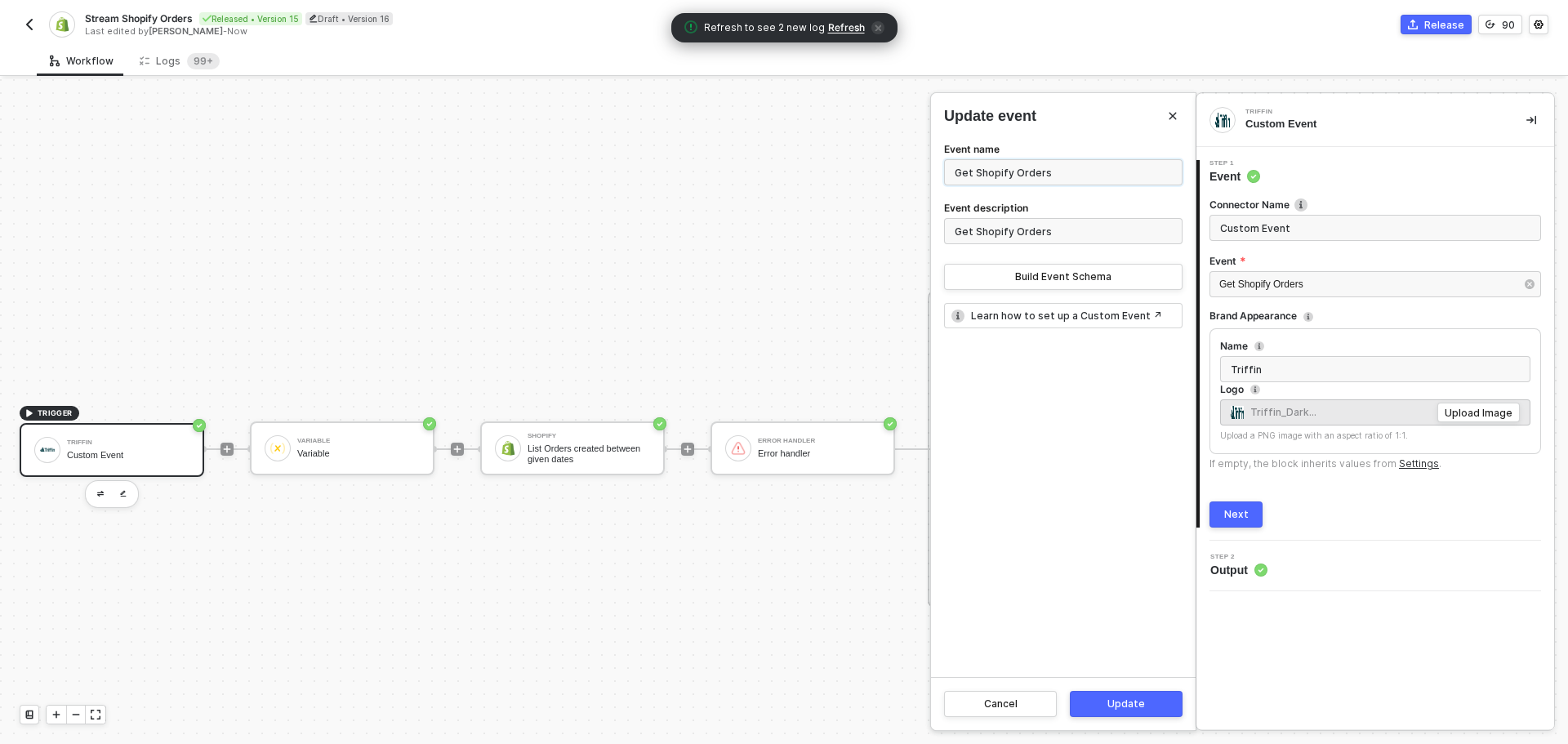
click at [1060, 173] on input "Get Shopify Orders" at bounding box center [1063, 172] width 238 height 26
click at [218, 18] on div "Released • Version 15" at bounding box center [251, 19] width 103 height 13
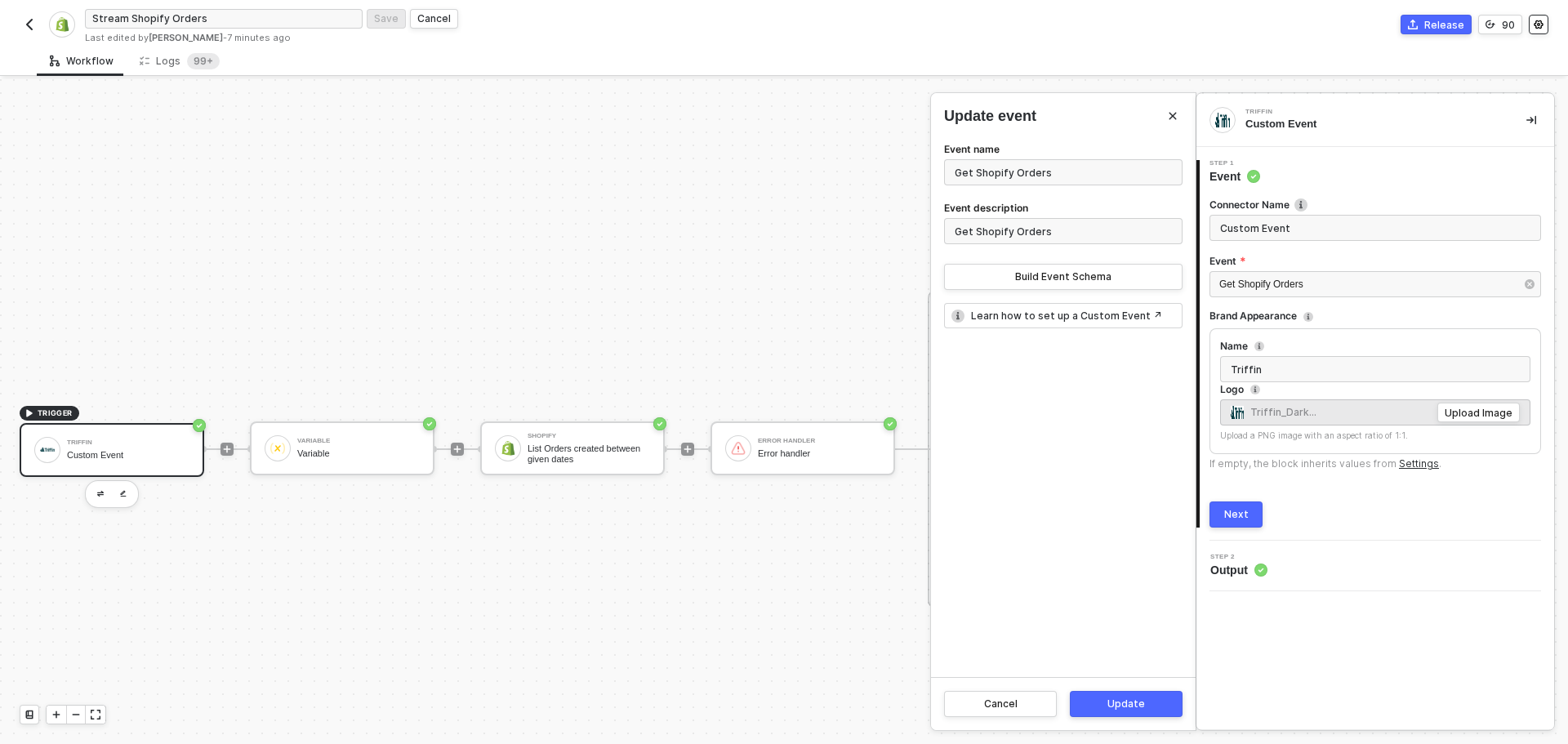
click at [1529, 31] on button "button" at bounding box center [1538, 25] width 20 height 20
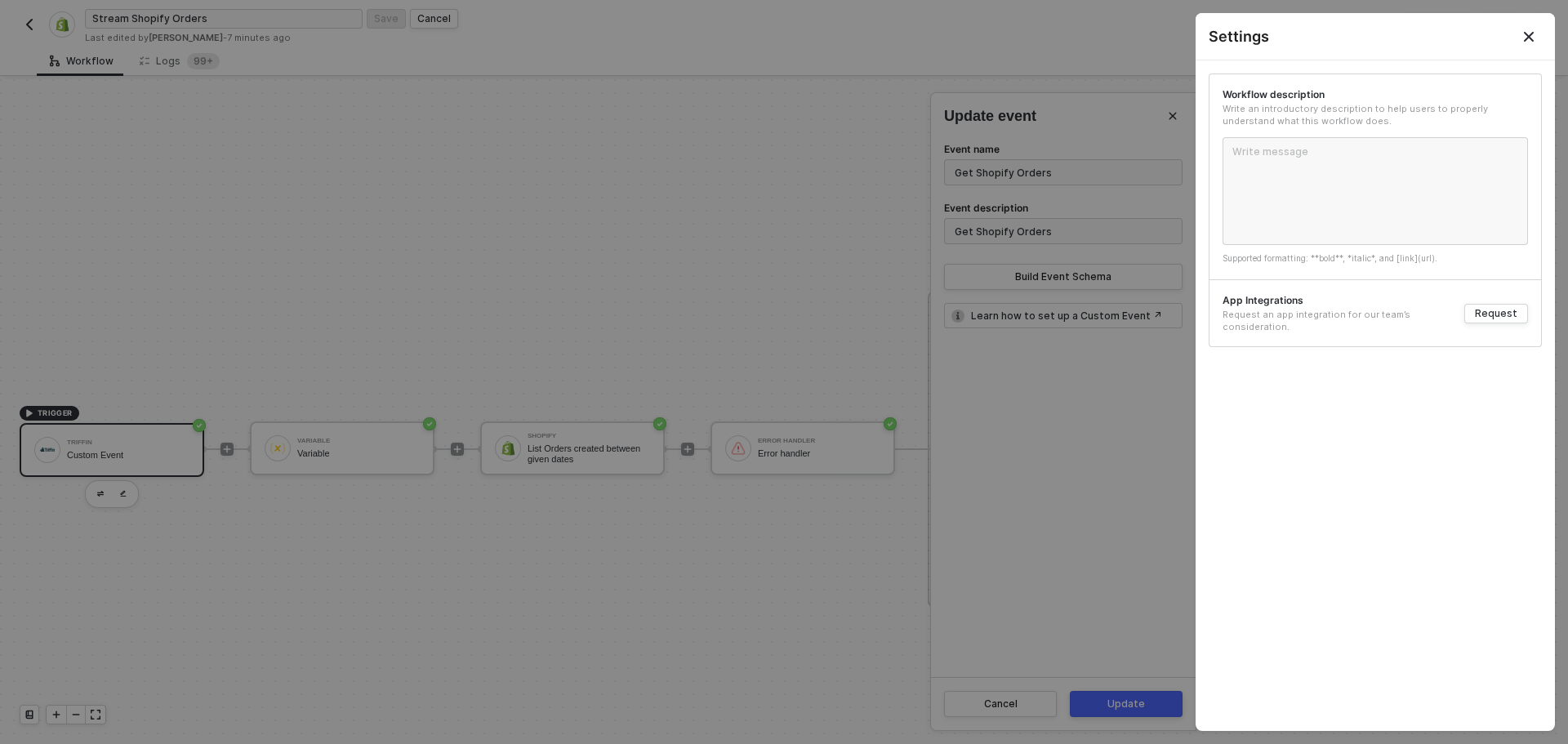
click at [964, 35] on div at bounding box center [784, 372] width 1568 height 744
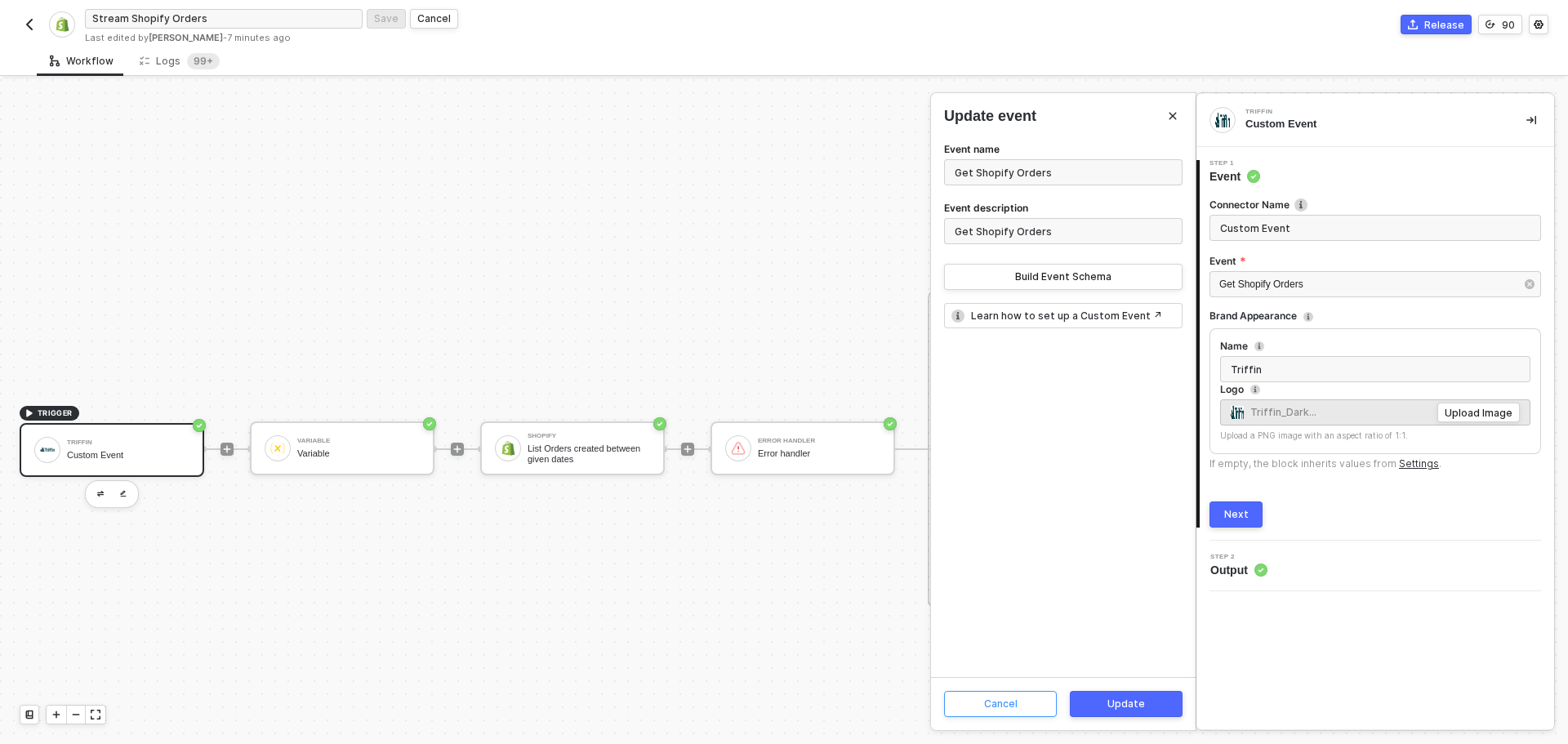
click at [993, 700] on div "Cancel" at bounding box center [1000, 704] width 33 height 13
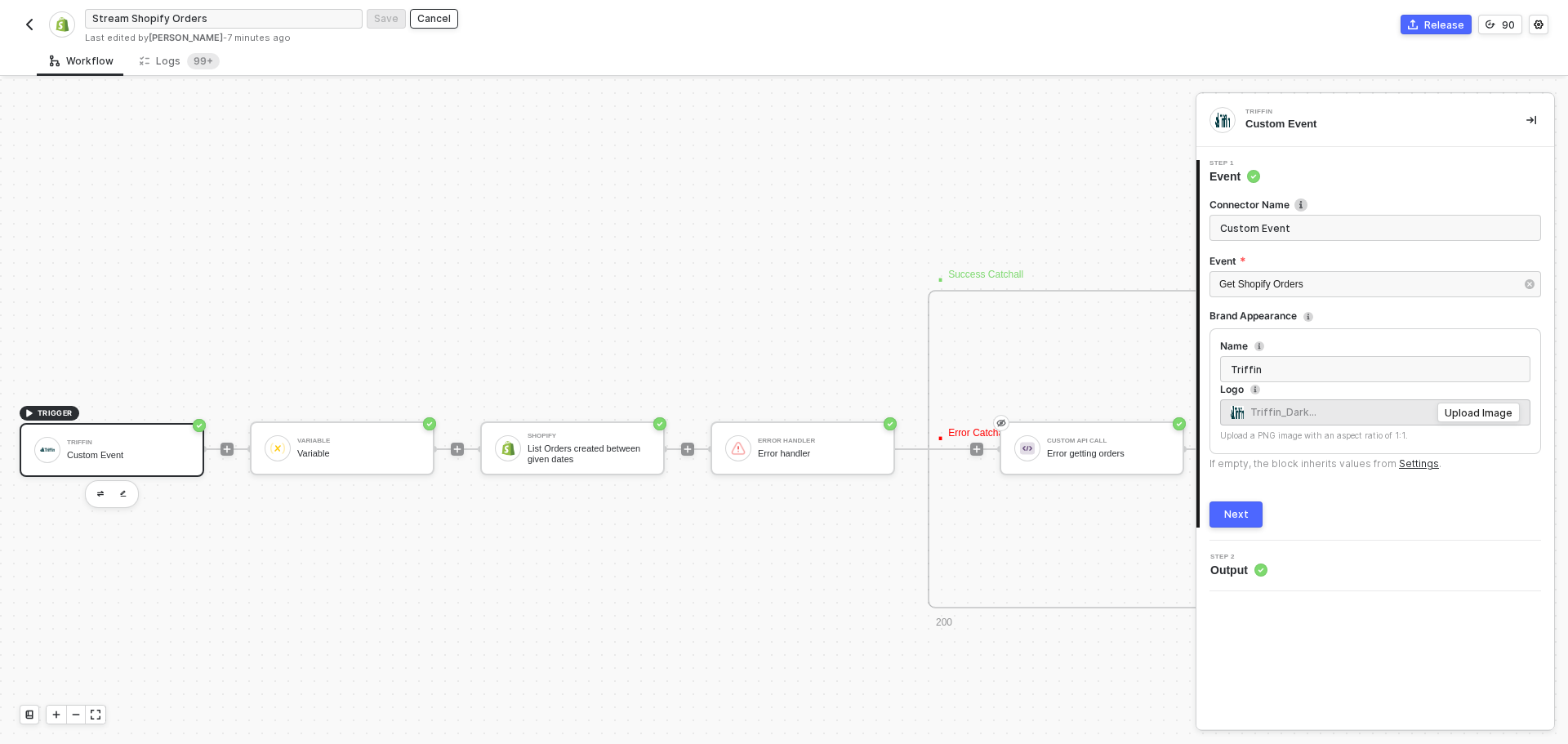
click at [436, 22] on div "Cancel" at bounding box center [434, 18] width 33 height 14
click at [26, 23] on img "button" at bounding box center [30, 25] width 13 height 13
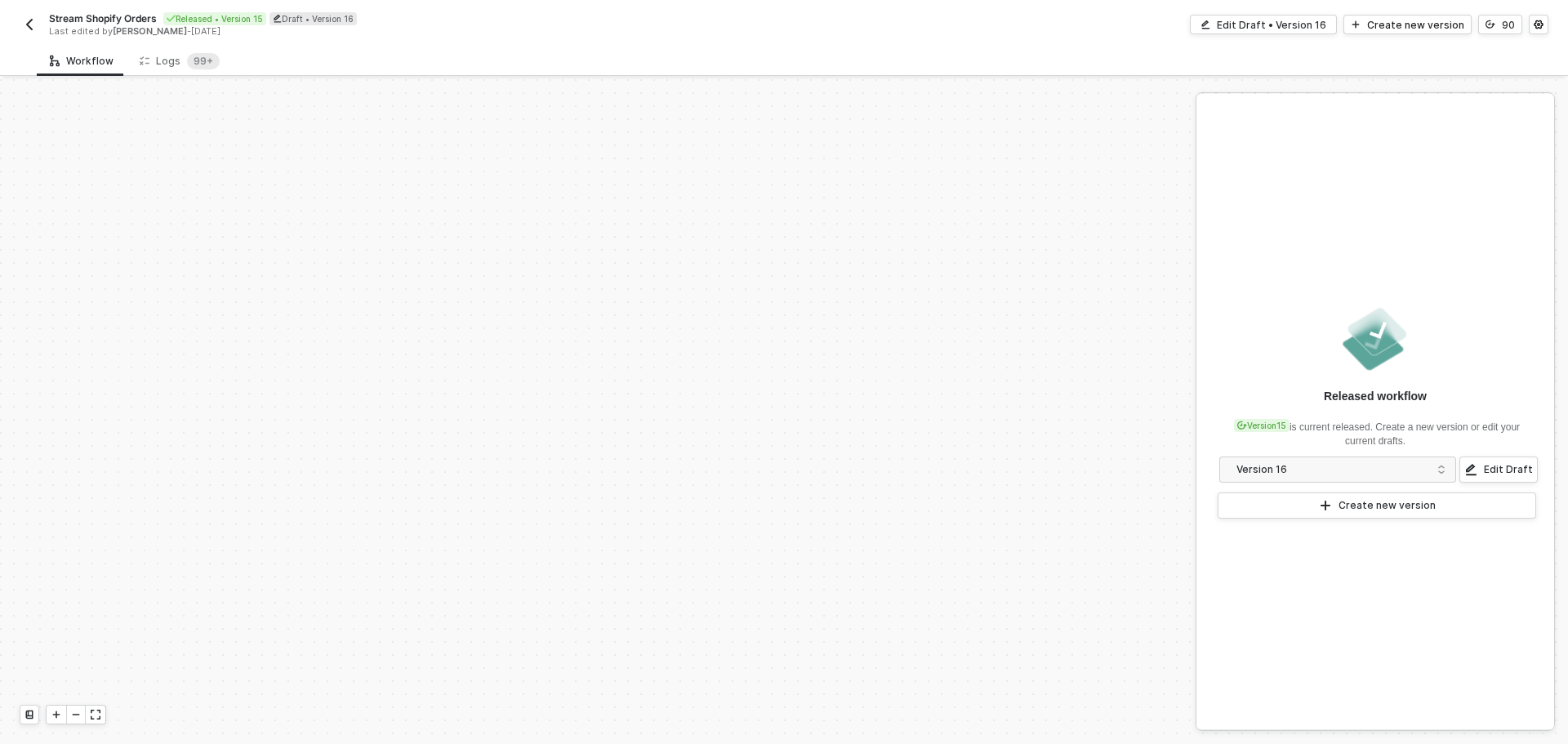
scroll to position [697, 0]
click at [1534, 28] on icon "icon-settings" at bounding box center [1538, 25] width 10 height 10
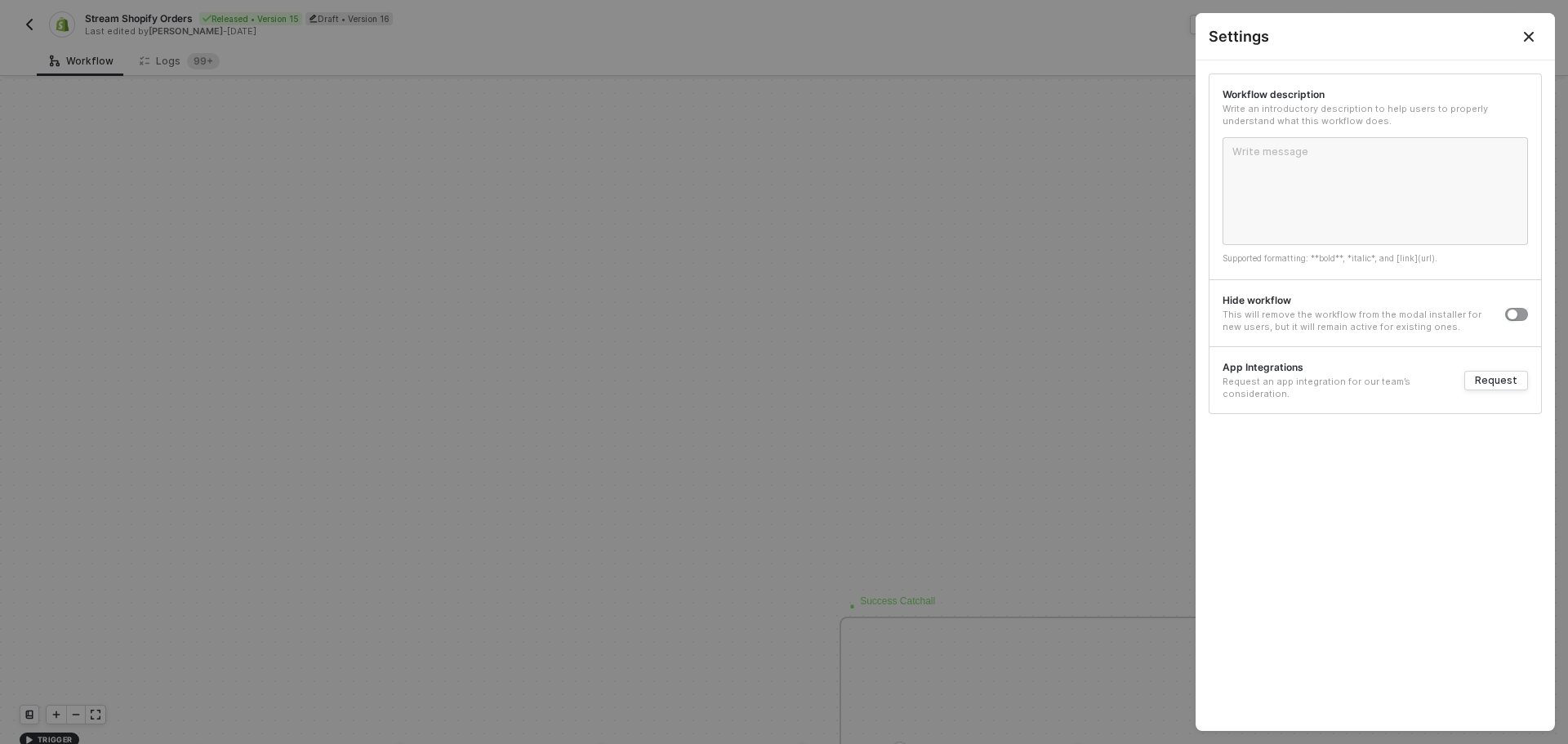
click at [902, 455] on div at bounding box center [784, 372] width 1568 height 744
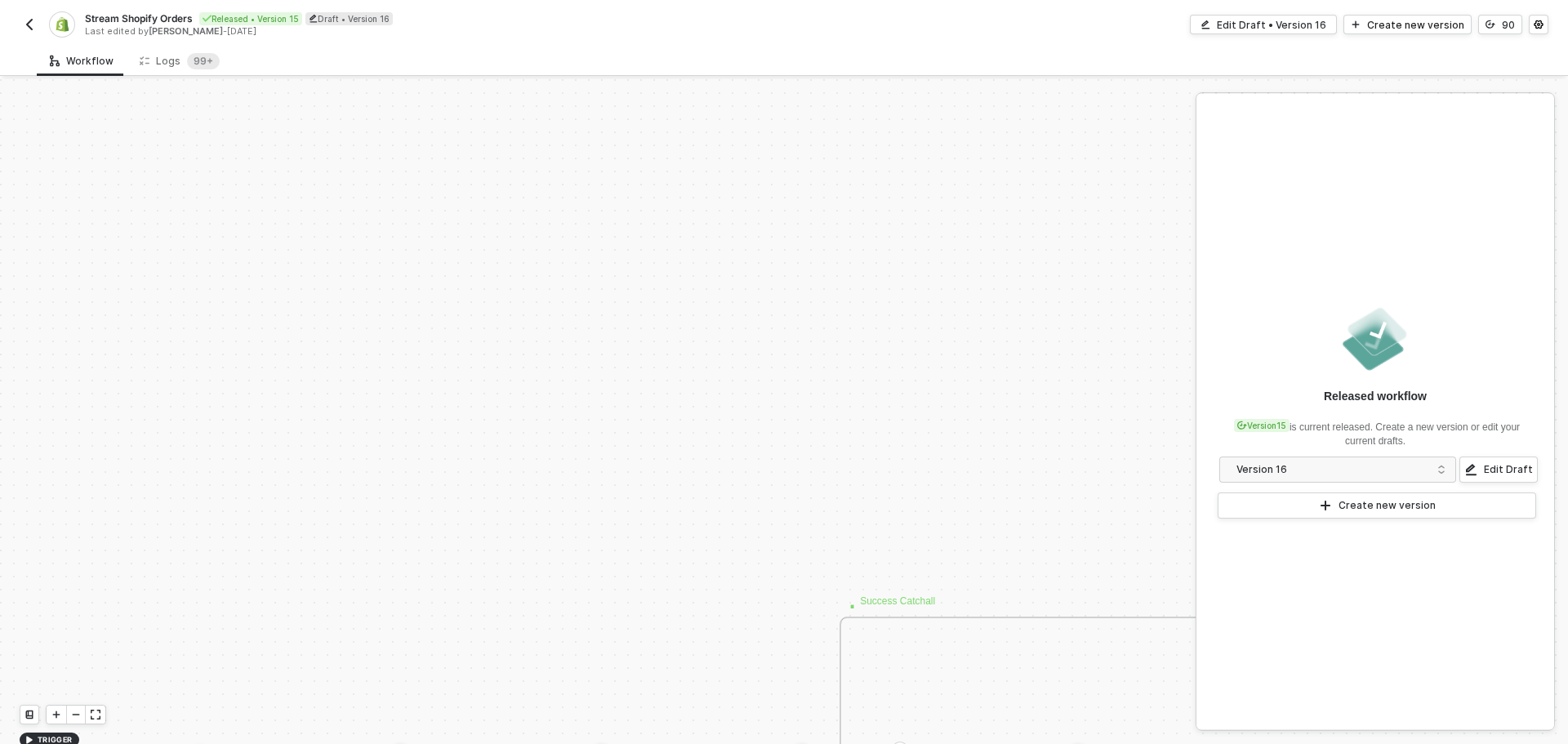
click at [31, 26] on img "button" at bounding box center [30, 25] width 13 height 13
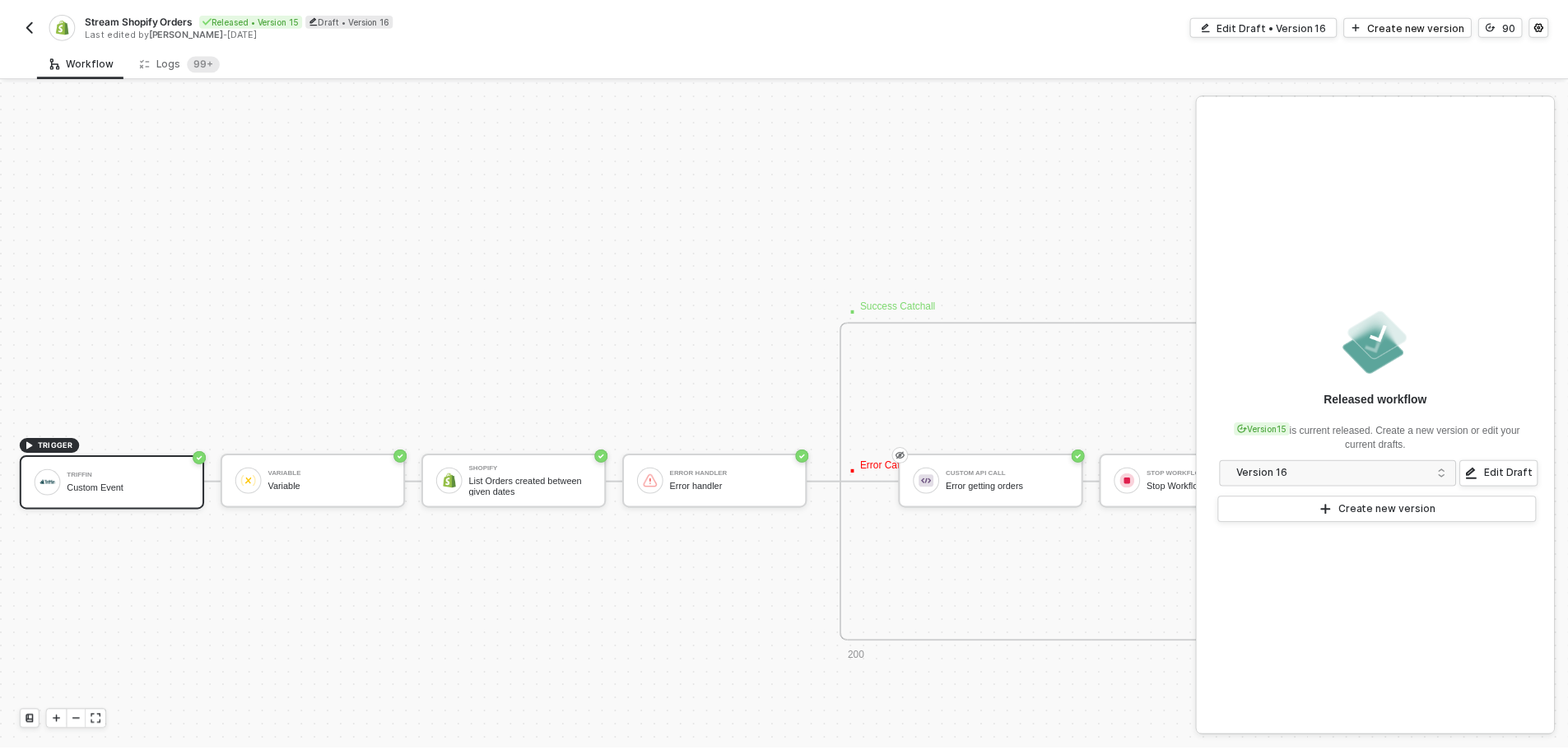
scroll to position [1032, 0]
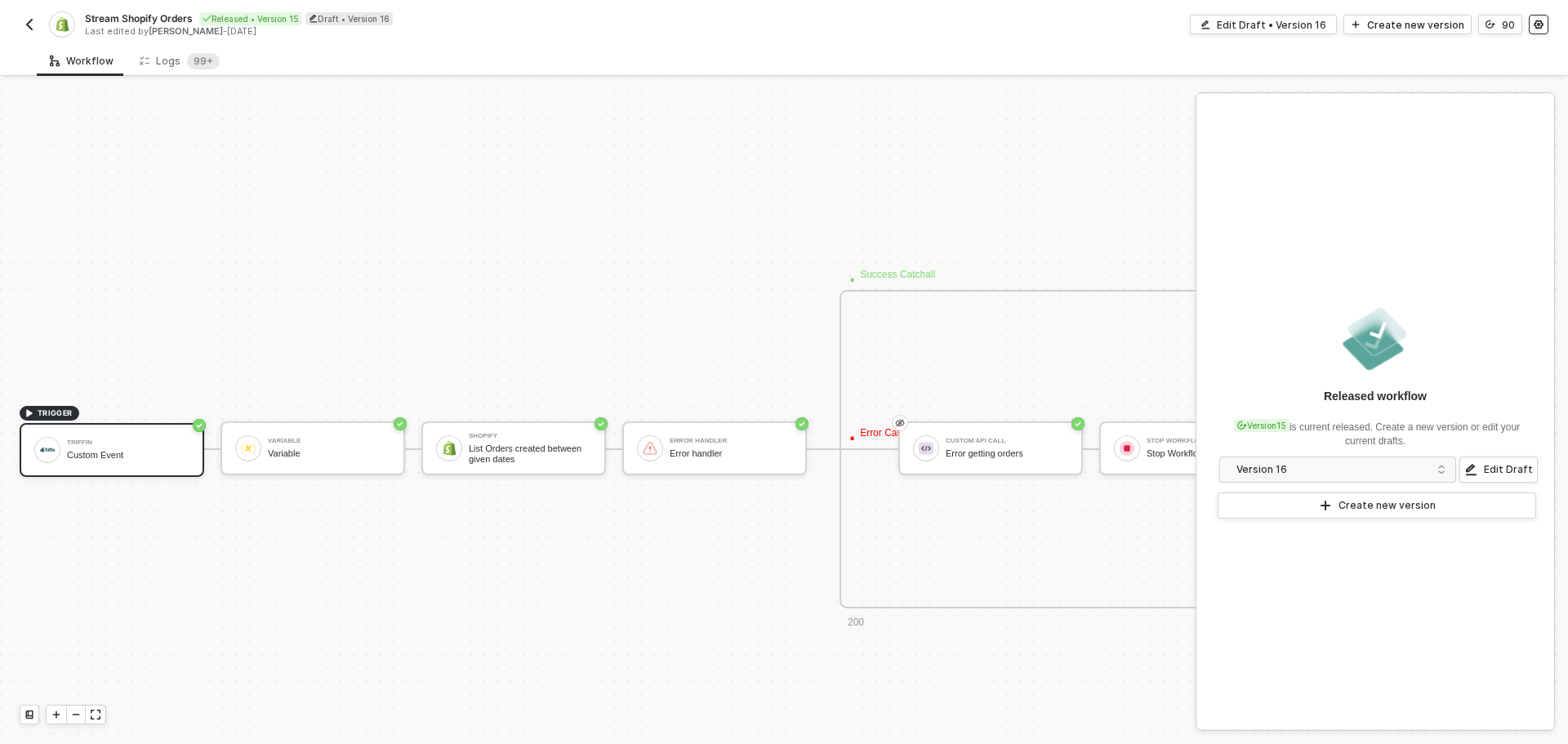
click at [1531, 31] on button "button" at bounding box center [1538, 25] width 20 height 20
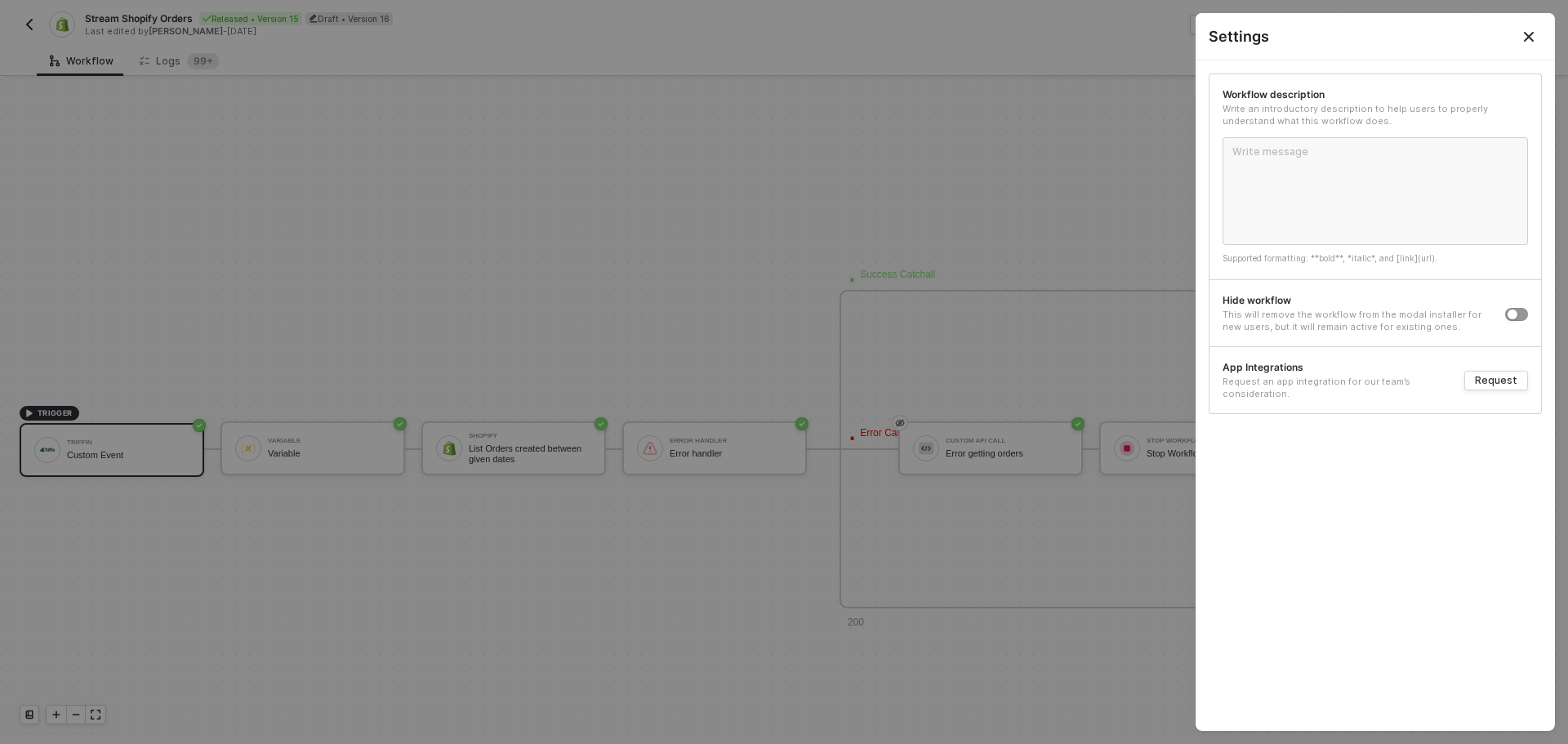
click at [1531, 31] on icon "Close" at bounding box center [1529, 37] width 13 height 13
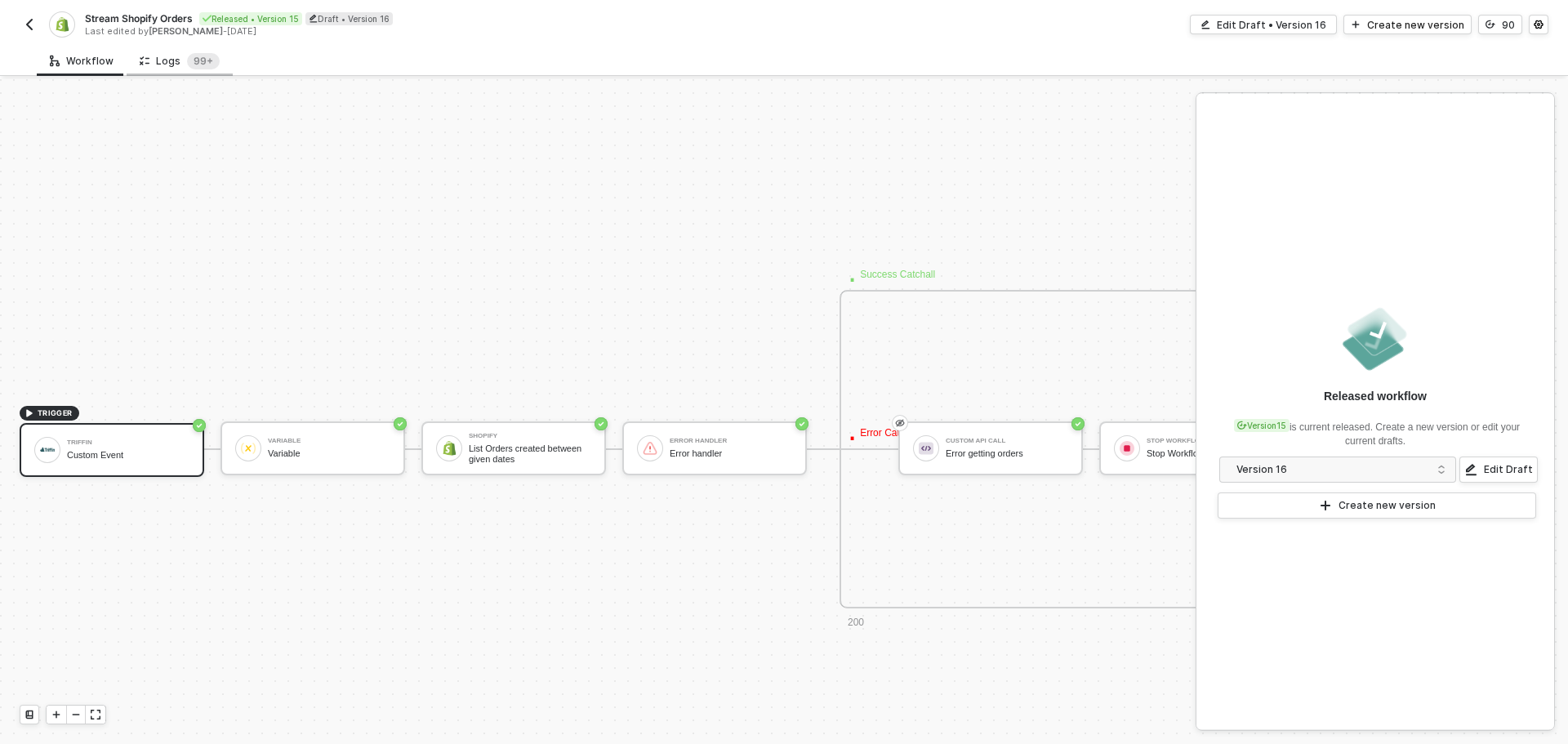
click at [170, 56] on div "Logs 99+" at bounding box center [180, 61] width 80 height 17
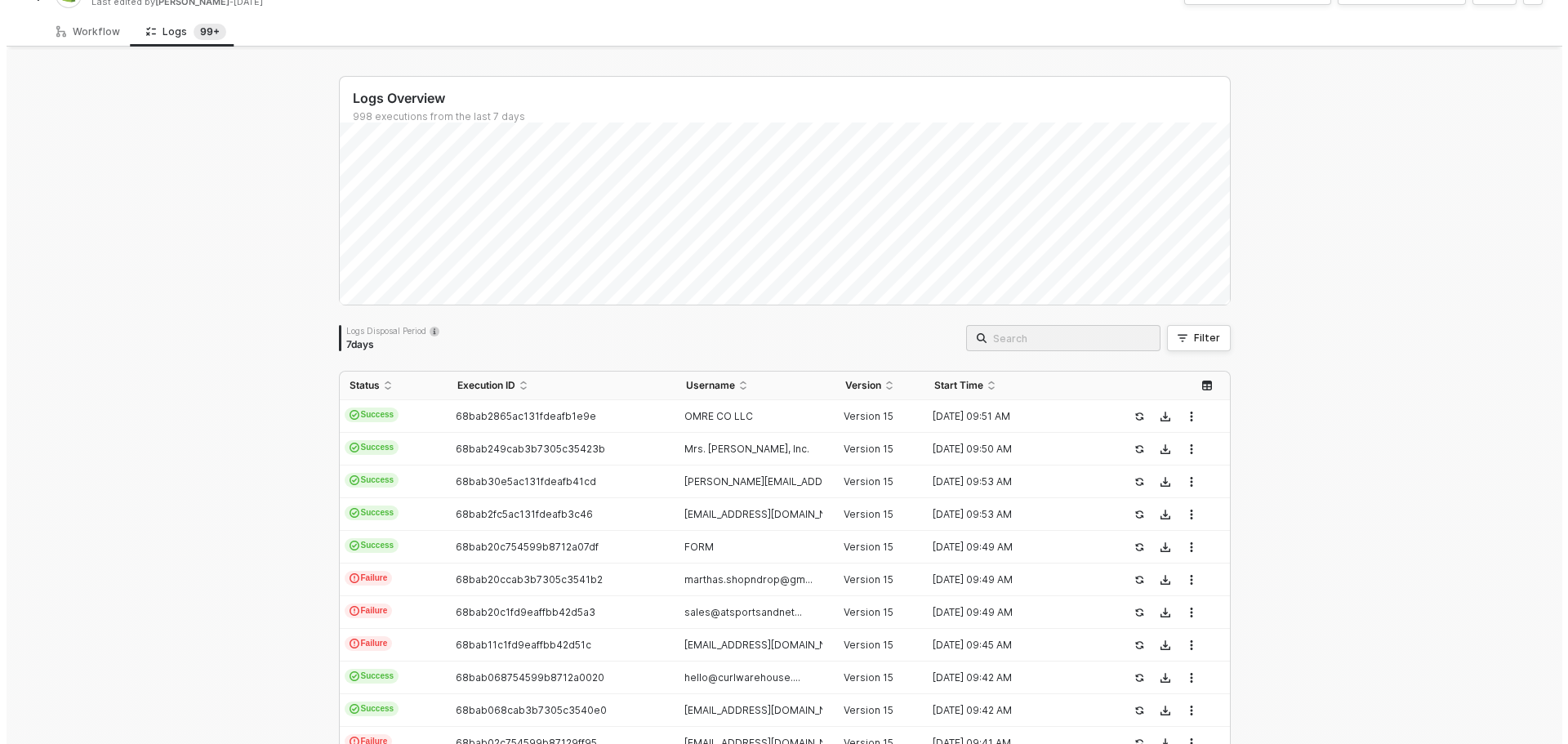
scroll to position [0, 0]
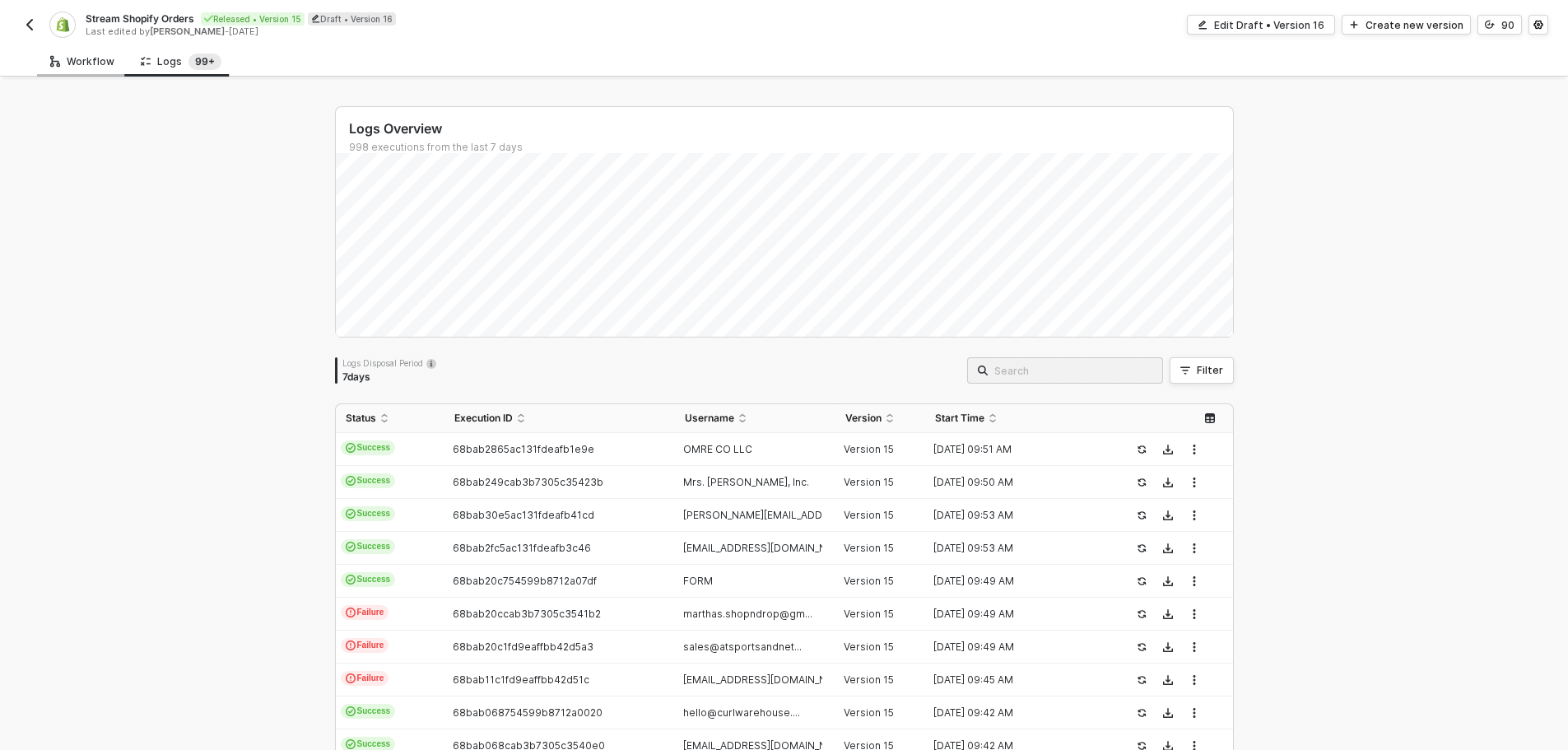
click at [80, 60] on div "Workflow" at bounding box center [82, 62] width 64 height 13
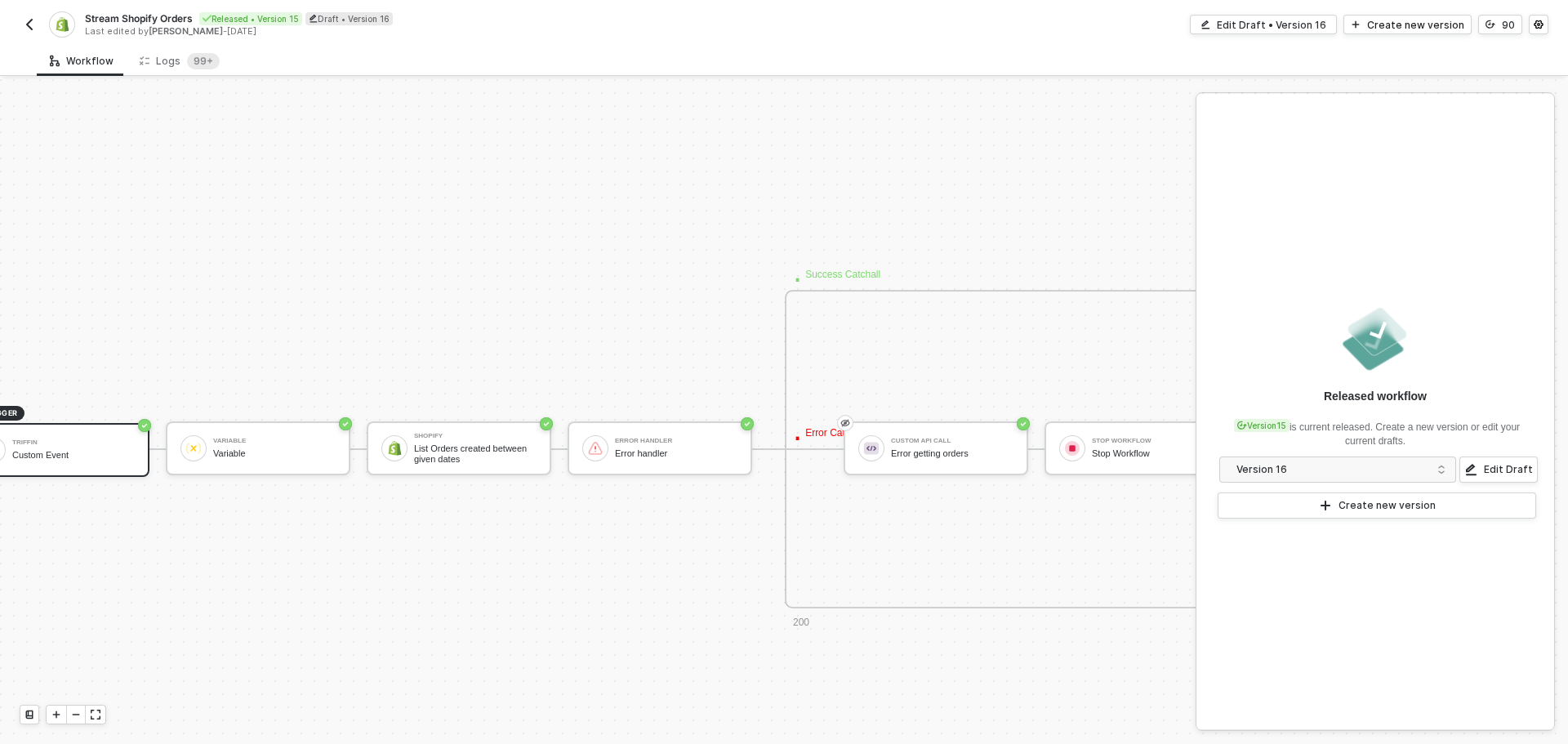
scroll to position [1024, 0]
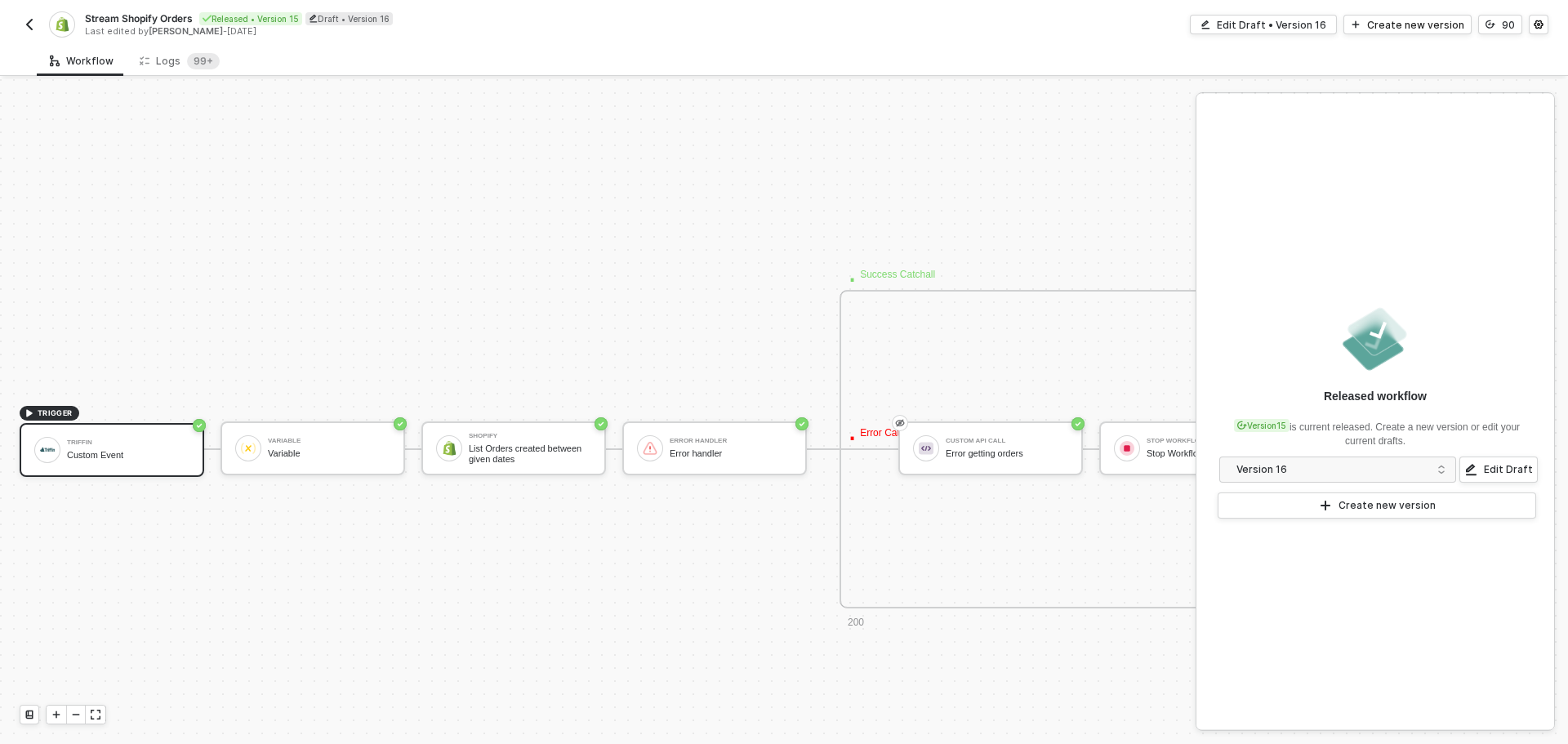
click at [465, 569] on div "TRIGGER Triffin Custom Event Variable Variable Shopify List Orders created betw…" at bounding box center [1431, 449] width 2863 height 2786
click at [165, 65] on div "Logs 99+" at bounding box center [180, 61] width 80 height 17
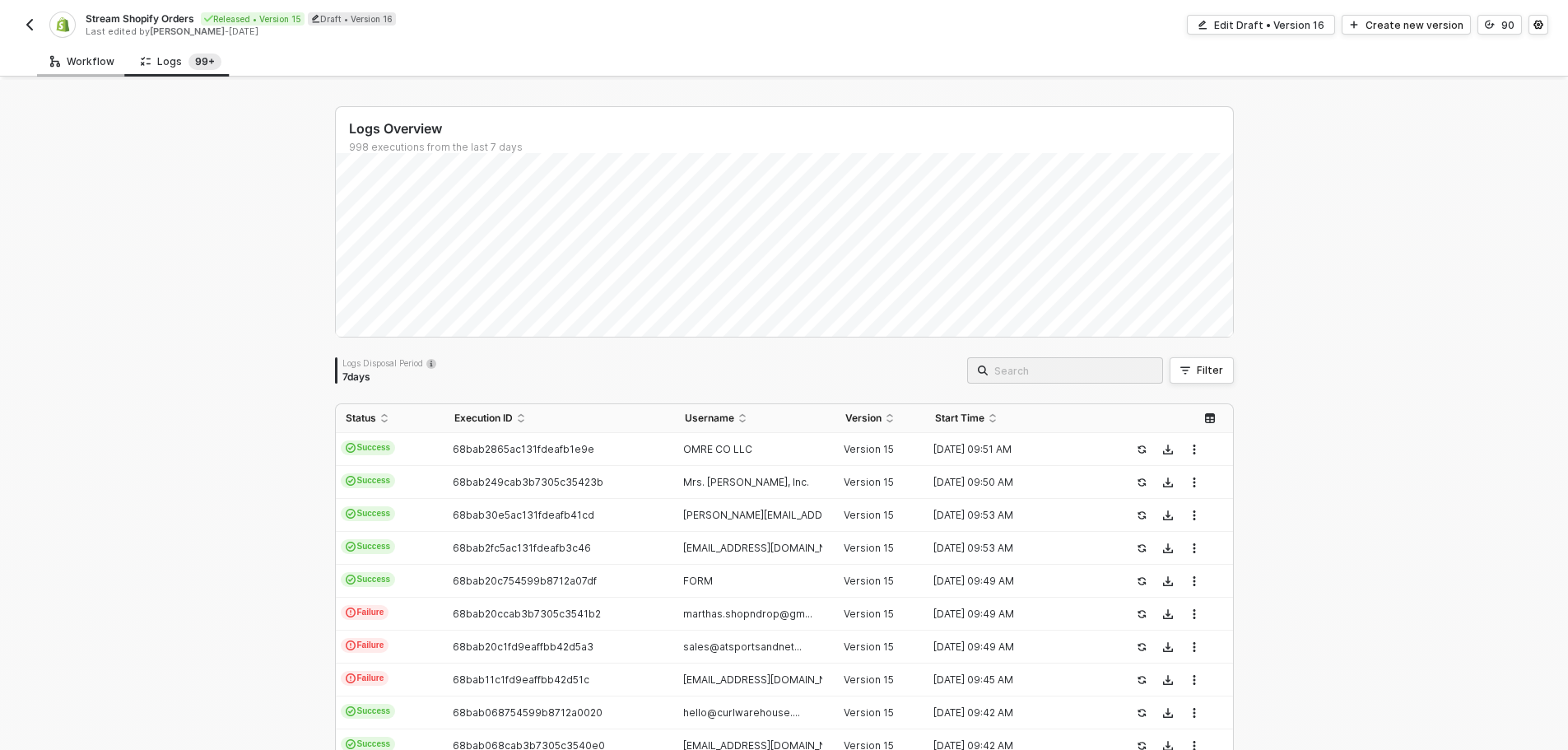
click at [74, 63] on div "Workflow" at bounding box center [82, 62] width 64 height 13
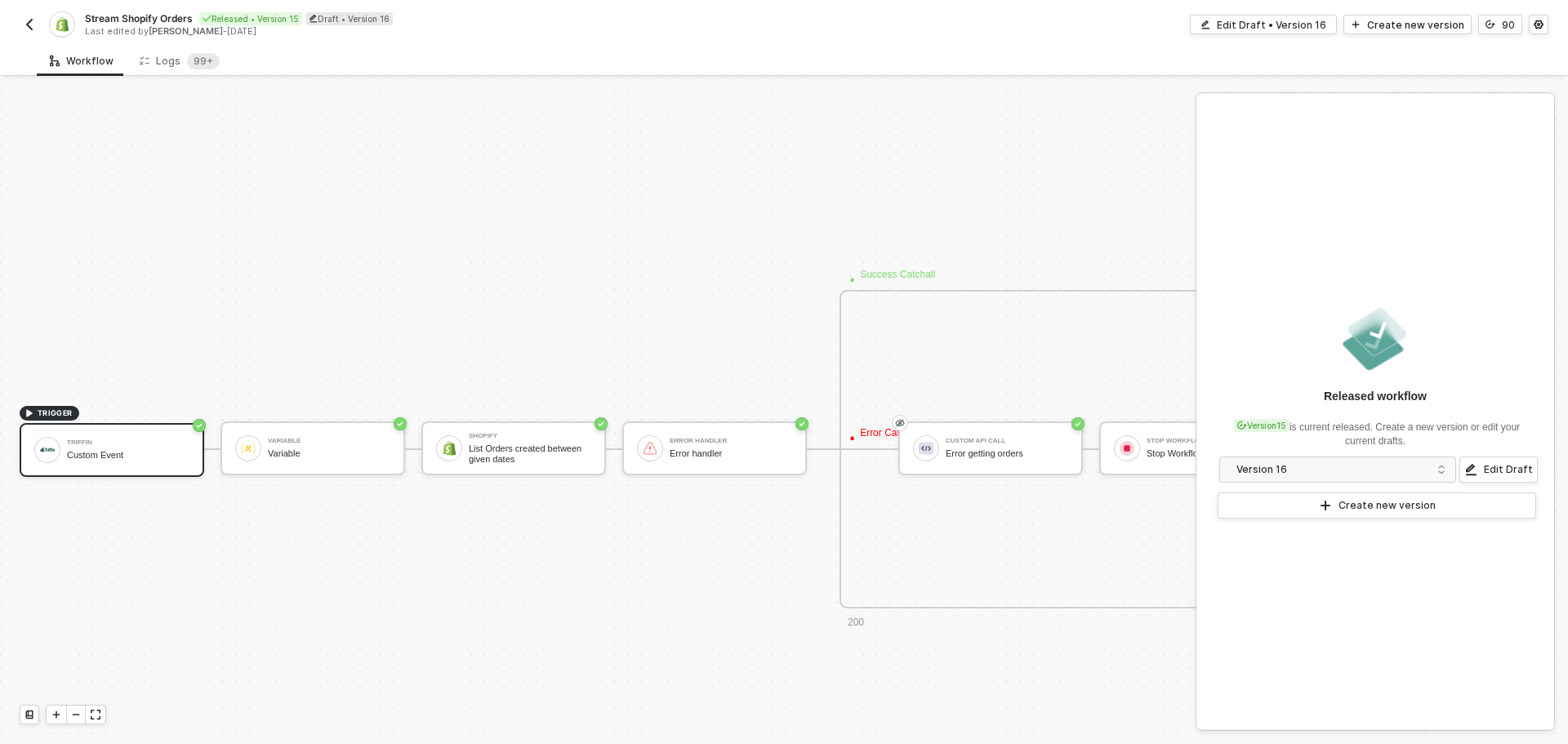
click at [578, 240] on div "TRIGGER Triffin Custom Event Variable Variable Shopify List Orders created betw…" at bounding box center [1431, 449] width 2863 height 2786
click at [30, 25] on img "button" at bounding box center [30, 25] width 13 height 13
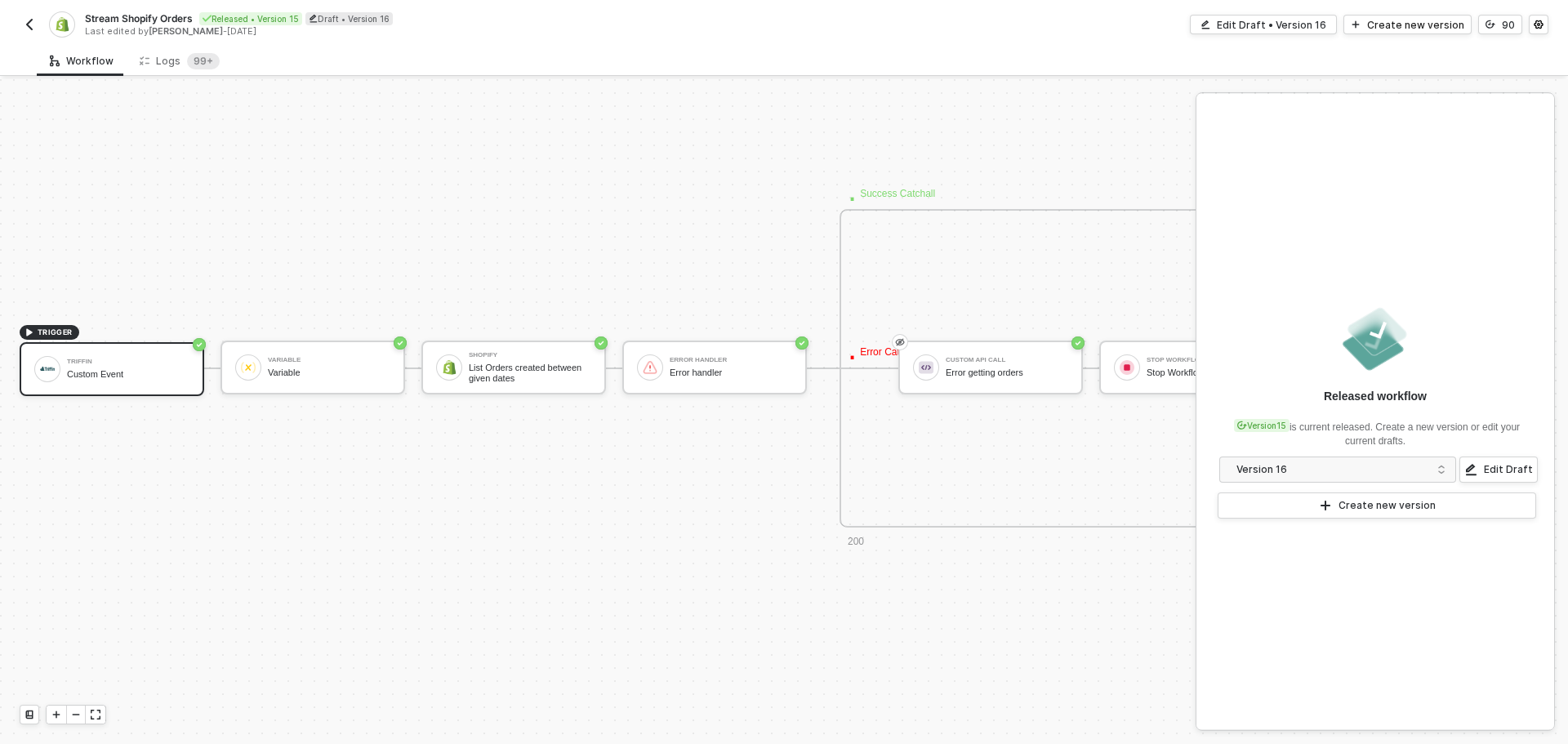
scroll to position [1105, 0]
click at [31, 329] on icon "icon-play" at bounding box center [30, 332] width 10 height 10
click at [26, 329] on icon "icon-play" at bounding box center [30, 332] width 10 height 10
click at [99, 715] on icon "icon-expand" at bounding box center [96, 715] width 10 height 10
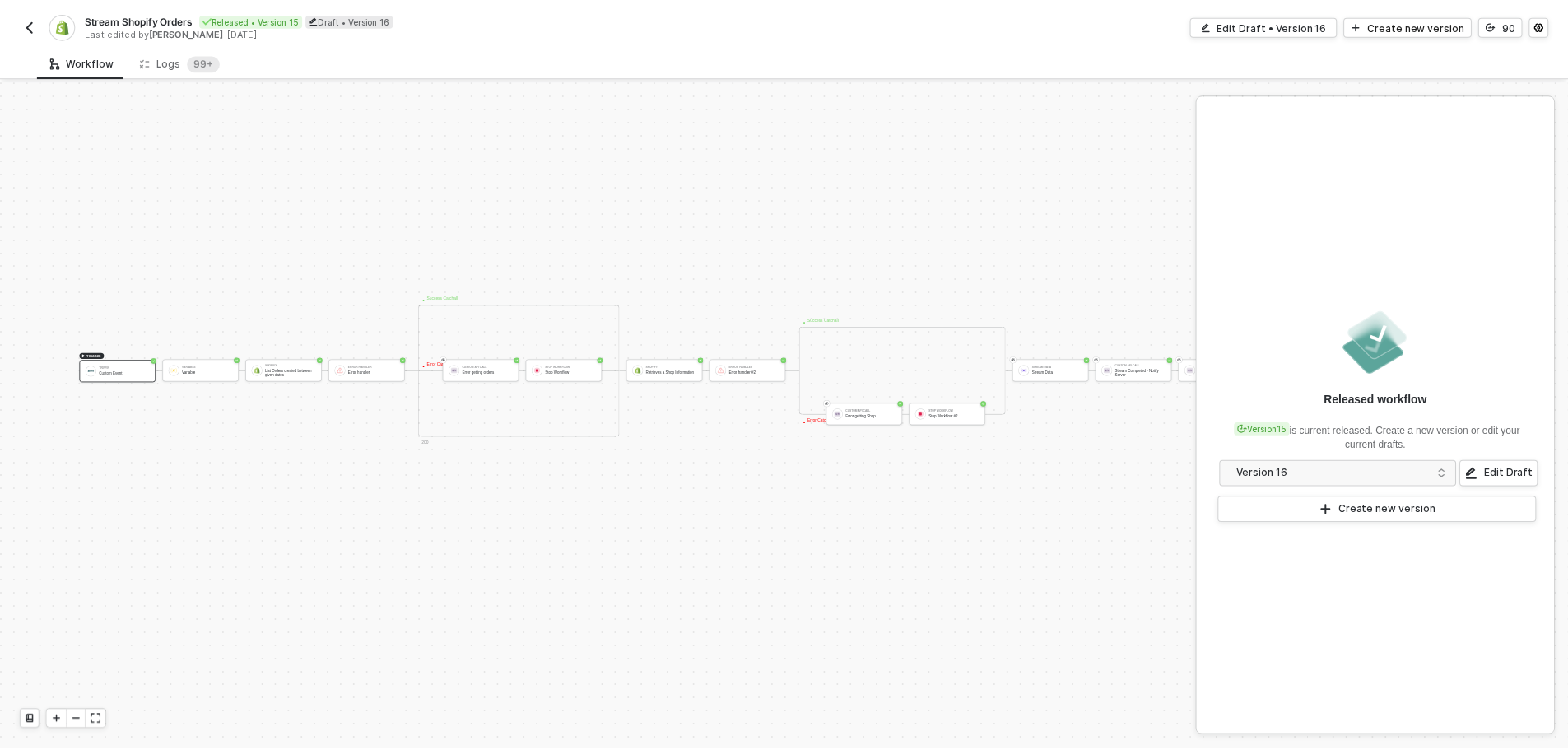
scroll to position [1114, 747]
click at [158, 46] on div "Logs 99+" at bounding box center [181, 61] width 107 height 31
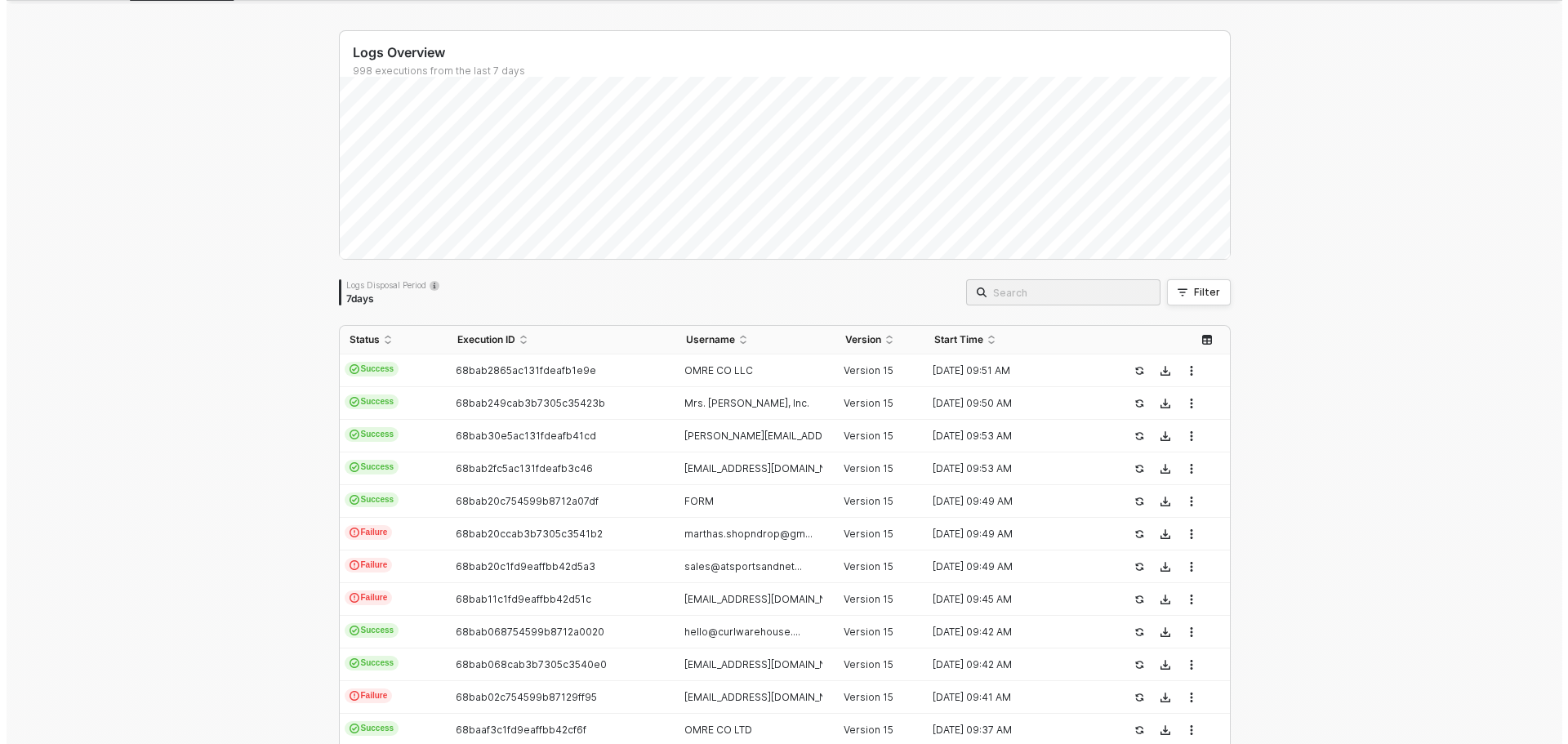
scroll to position [0, 0]
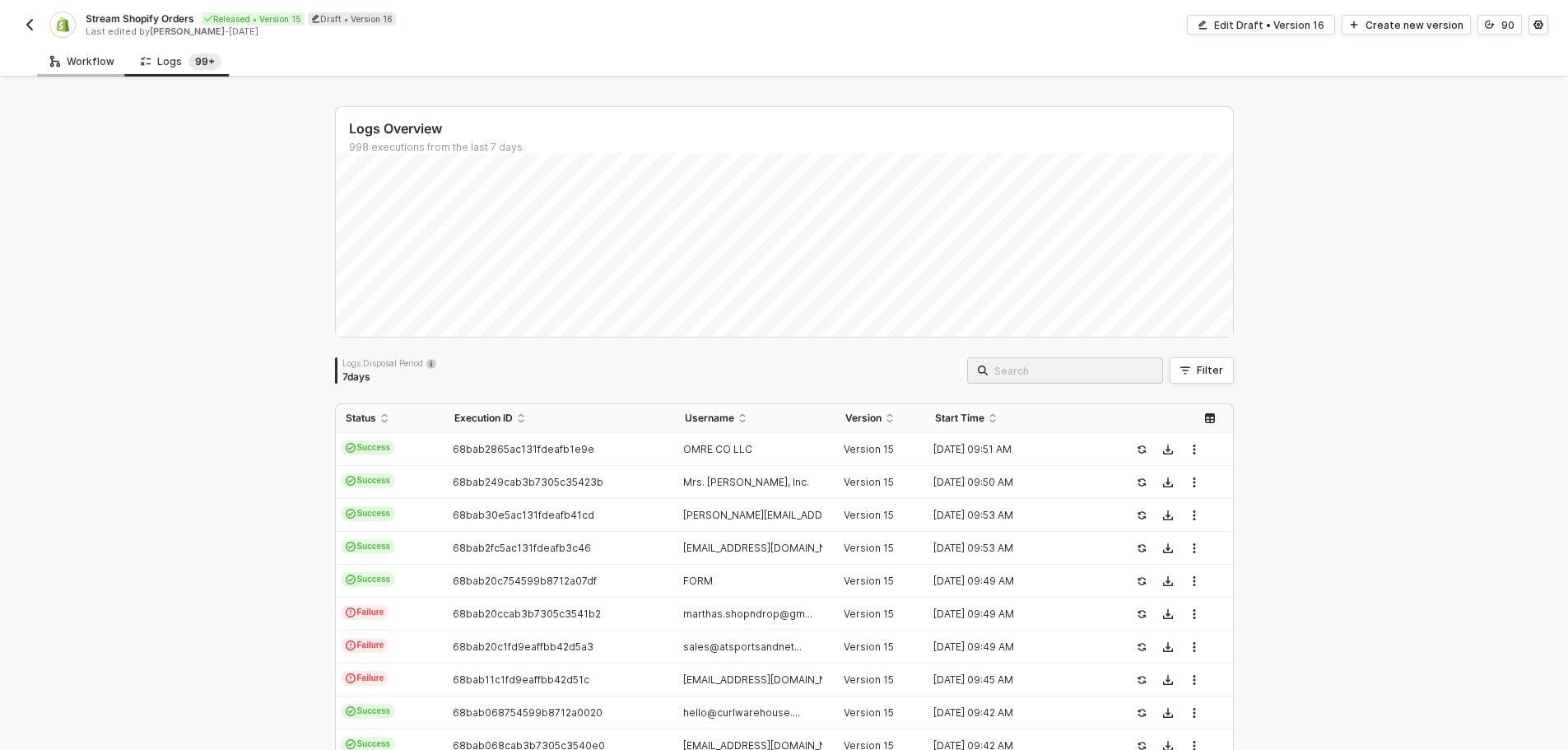
click at [93, 70] on div "Workflow" at bounding box center [82, 61] width 91 height 31
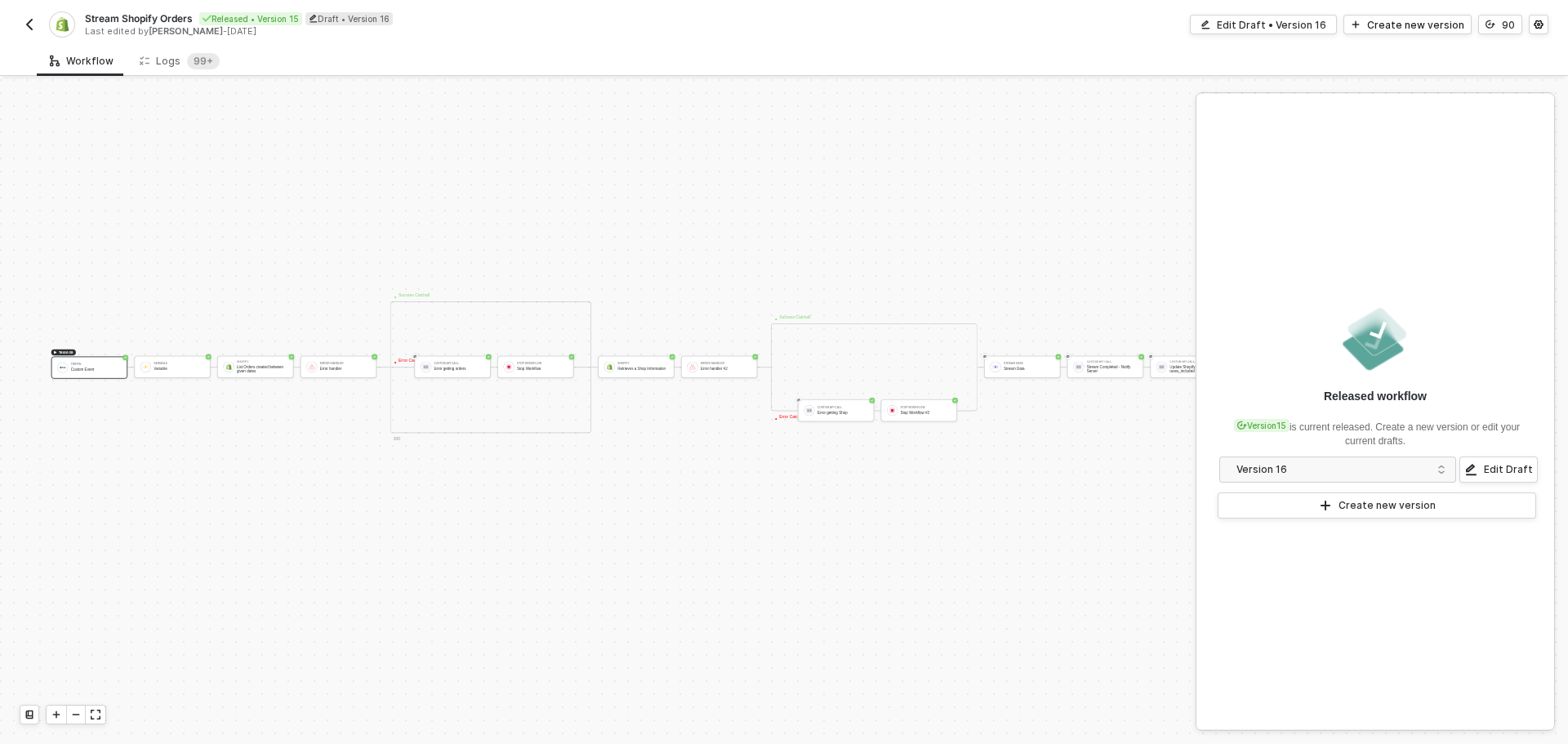
click at [22, 24] on button "button" at bounding box center [30, 25] width 20 height 20
click at [170, 54] on div "Logs 99+" at bounding box center [180, 61] width 80 height 17
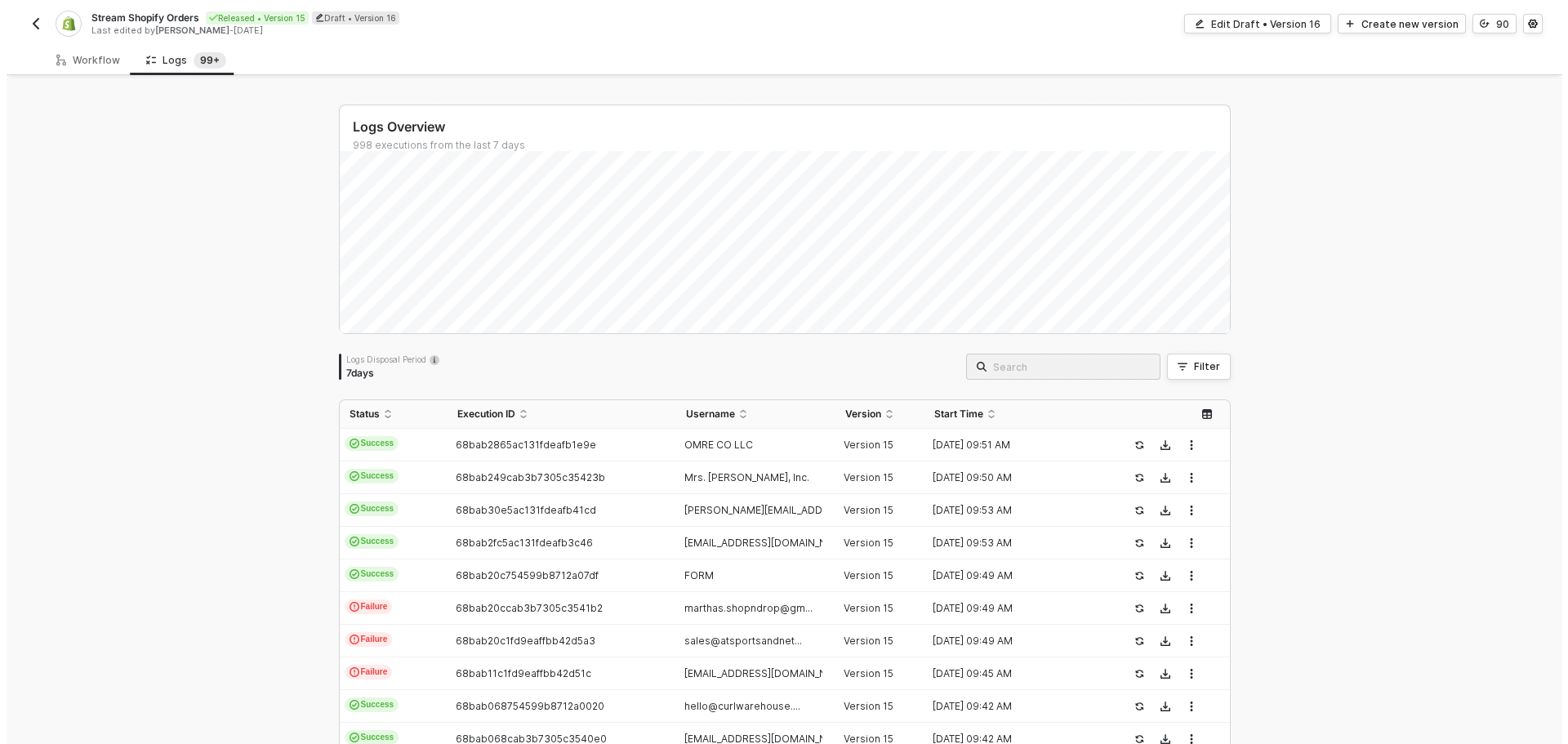
scroll to position [0, 0]
click at [1194, 359] on button "Filter" at bounding box center [1192, 367] width 64 height 26
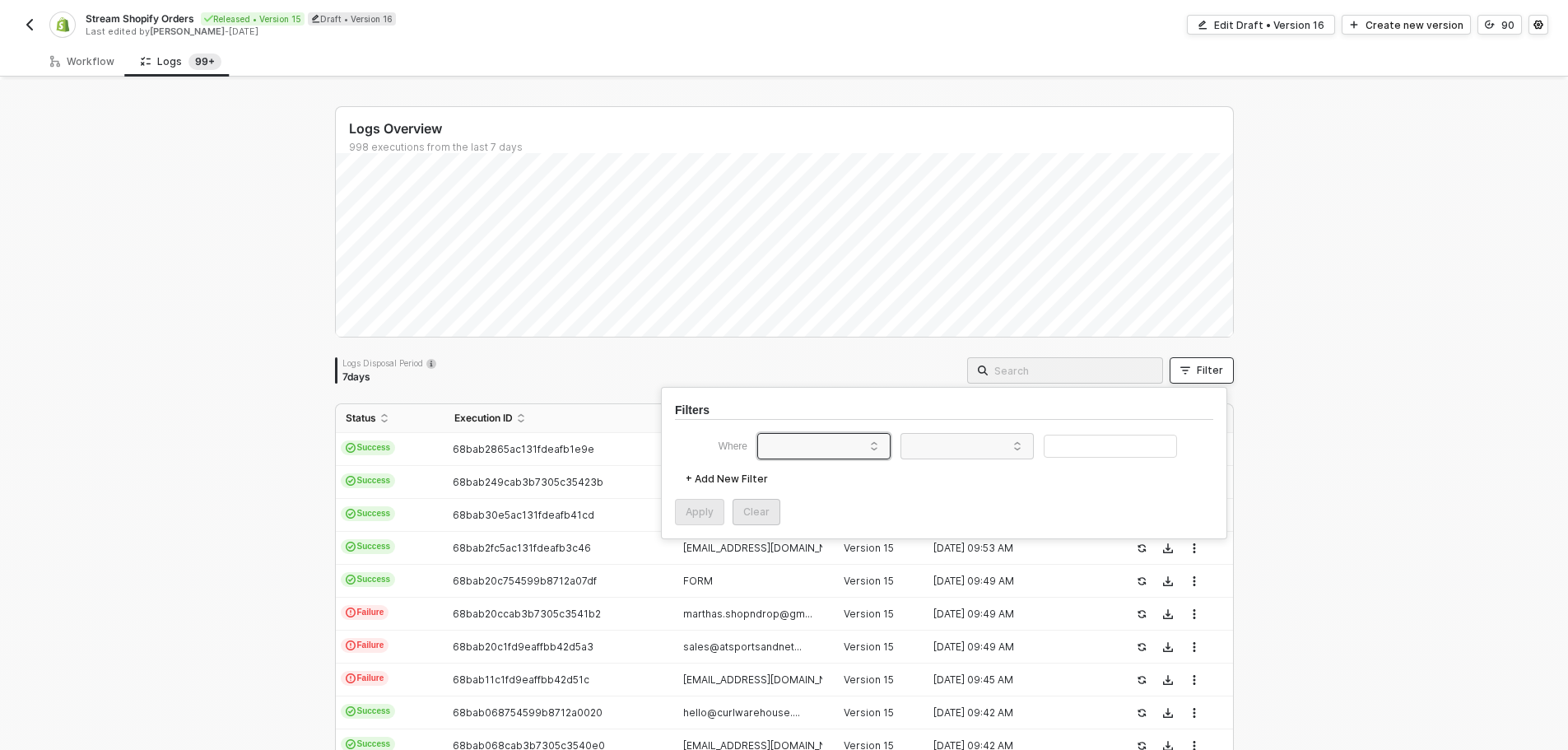
click at [811, 440] on span at bounding box center [827, 446] width 125 height 25
click at [813, 478] on div "Status" at bounding box center [792, 479] width 49 height 13
click at [828, 442] on div "Status" at bounding box center [820, 446] width 110 height 27
click at [827, 597] on div "User ID" at bounding box center [824, 597] width 118 height 27
drag, startPoint x: 989, startPoint y: 445, endPoint x: 985, endPoint y: 461, distance: 16.5
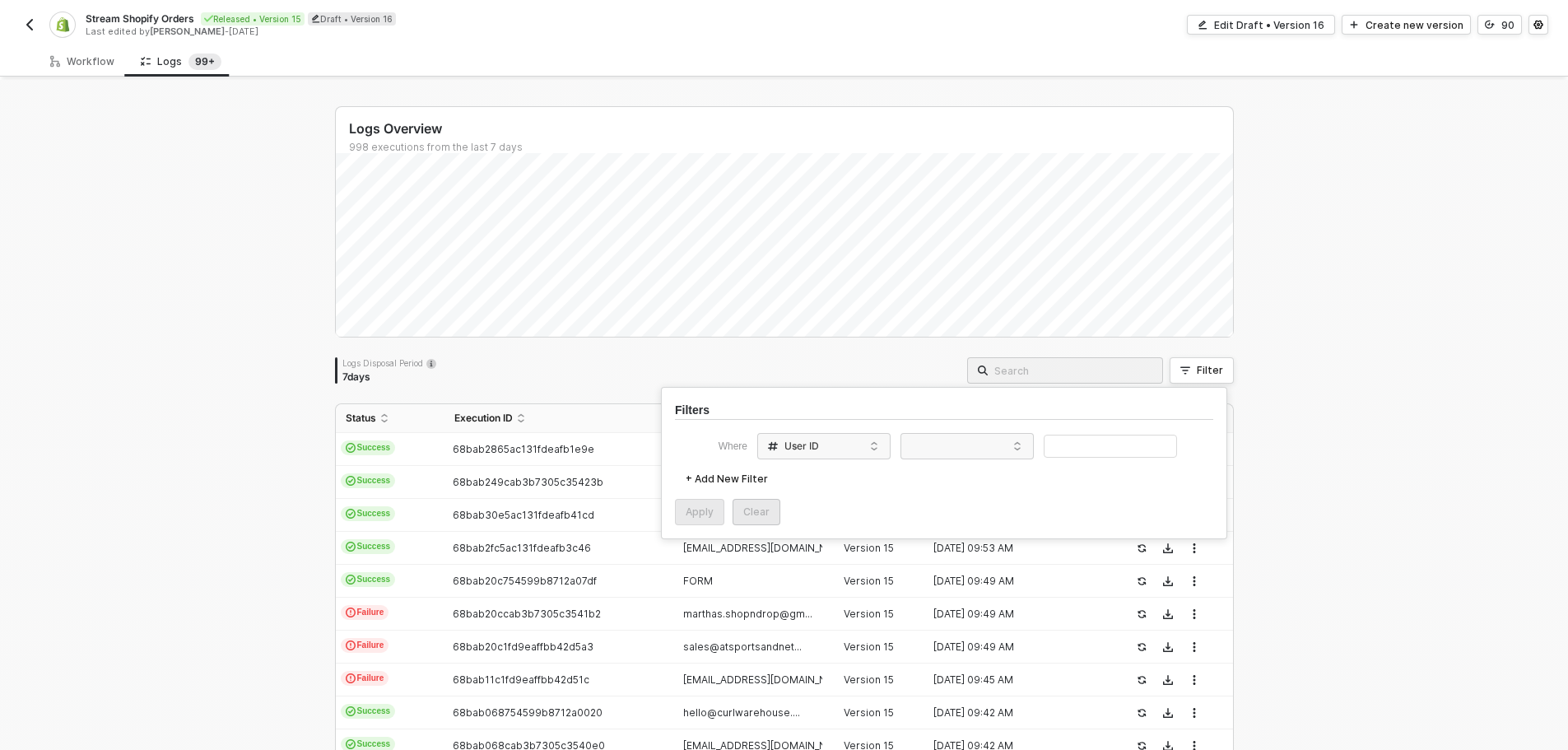
click at [989, 448] on span at bounding box center [971, 446] width 125 height 25
click at [972, 478] on div "Equals" at bounding box center [967, 478] width 118 height 27
click at [1077, 446] on input "text" at bounding box center [1110, 446] width 133 height 24
click at [702, 503] on button "Apply" at bounding box center [699, 512] width 49 height 27
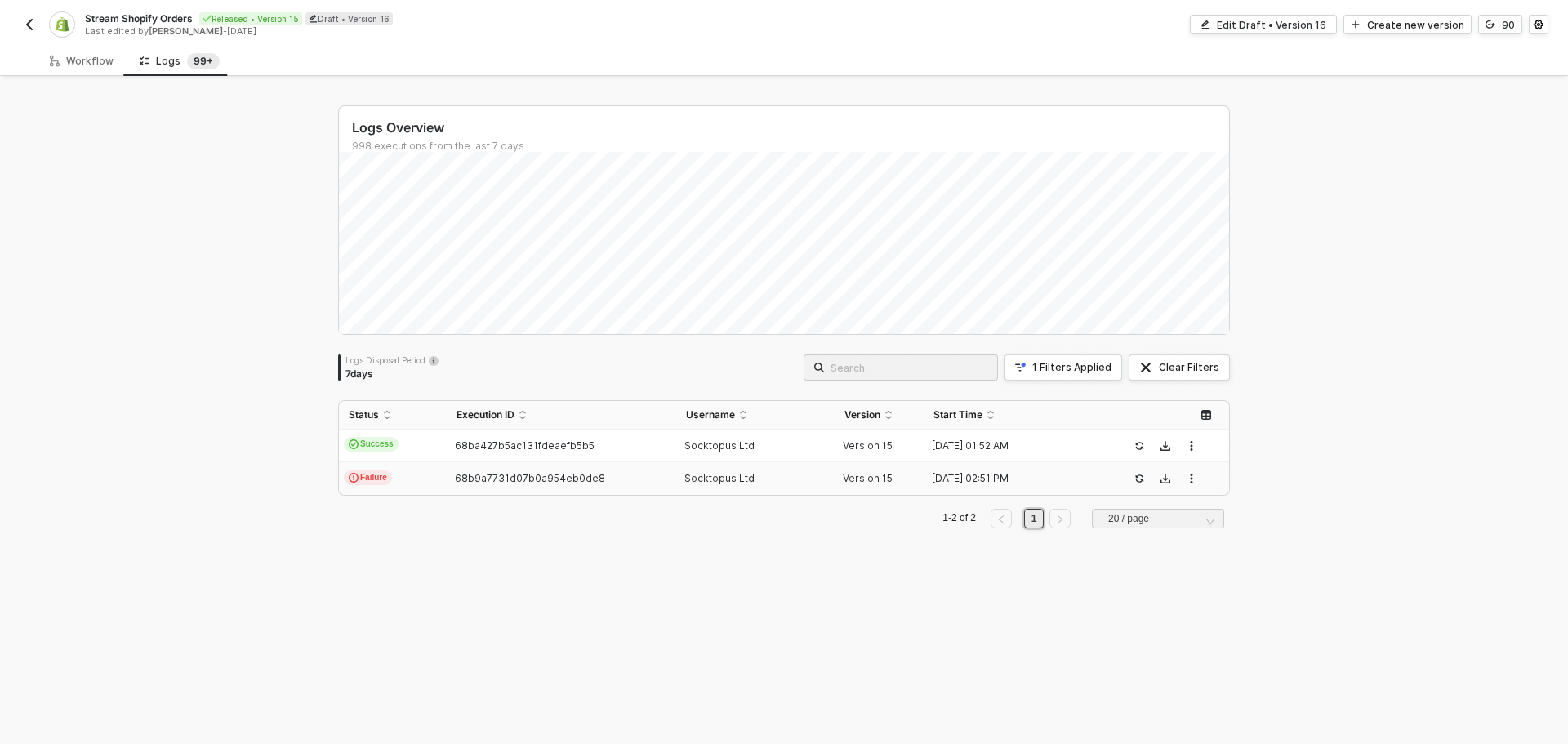
click at [616, 473] on div "68b9a7731d07b0a954eb0de8" at bounding box center [554, 478] width 216 height 13
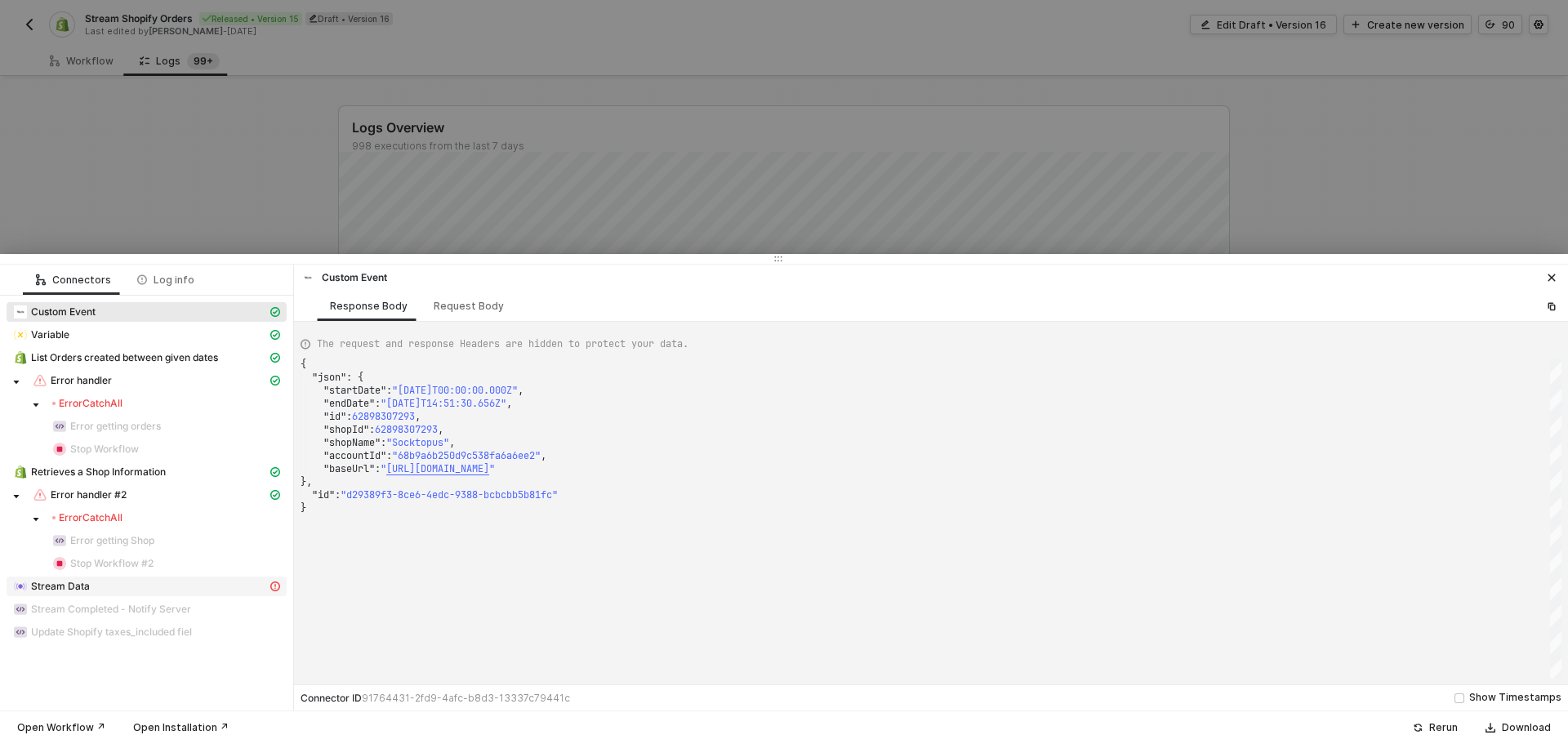
click at [137, 592] on div "Stream Data" at bounding box center [140, 587] width 254 height 15
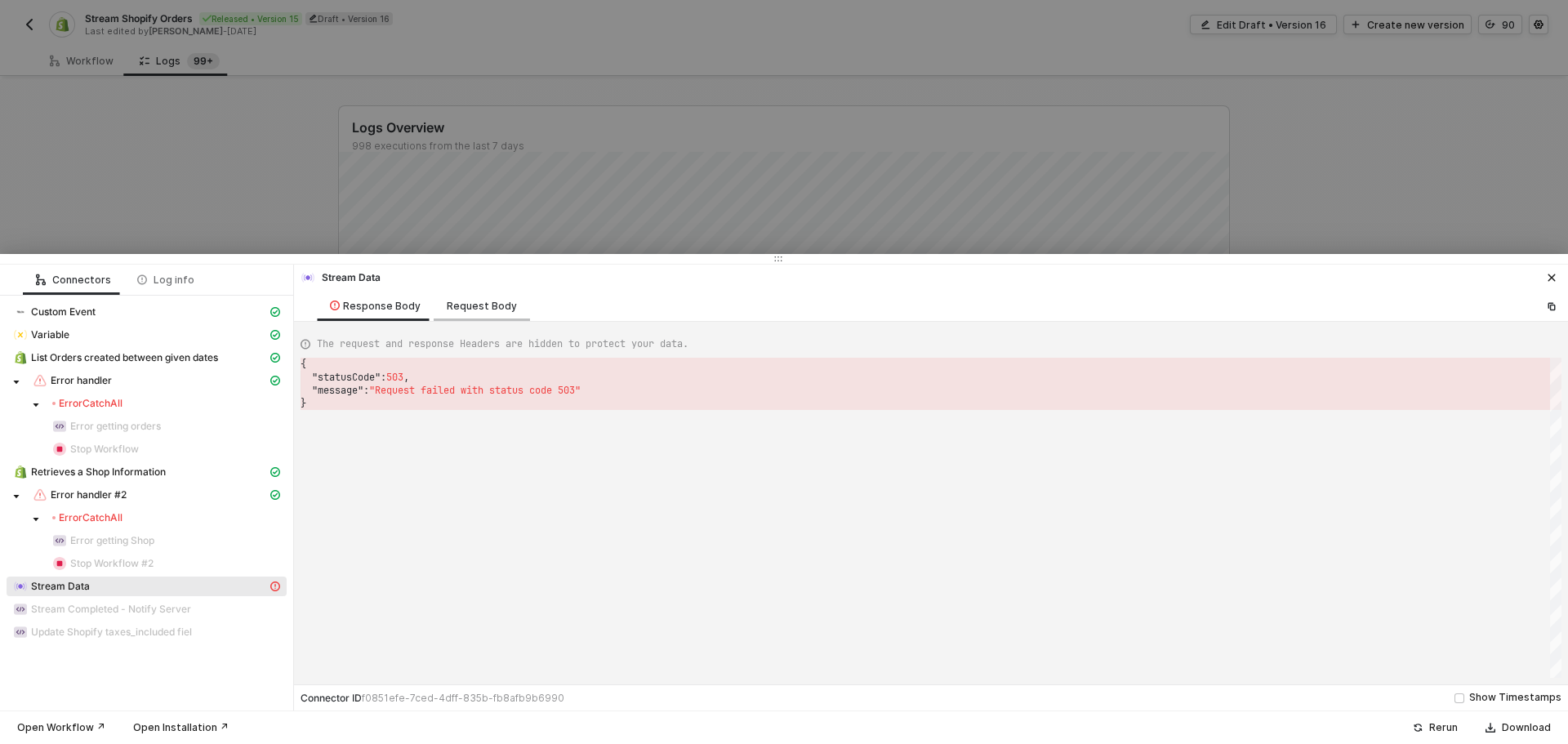
click at [462, 310] on div "Request Body" at bounding box center [482, 306] width 70 height 13
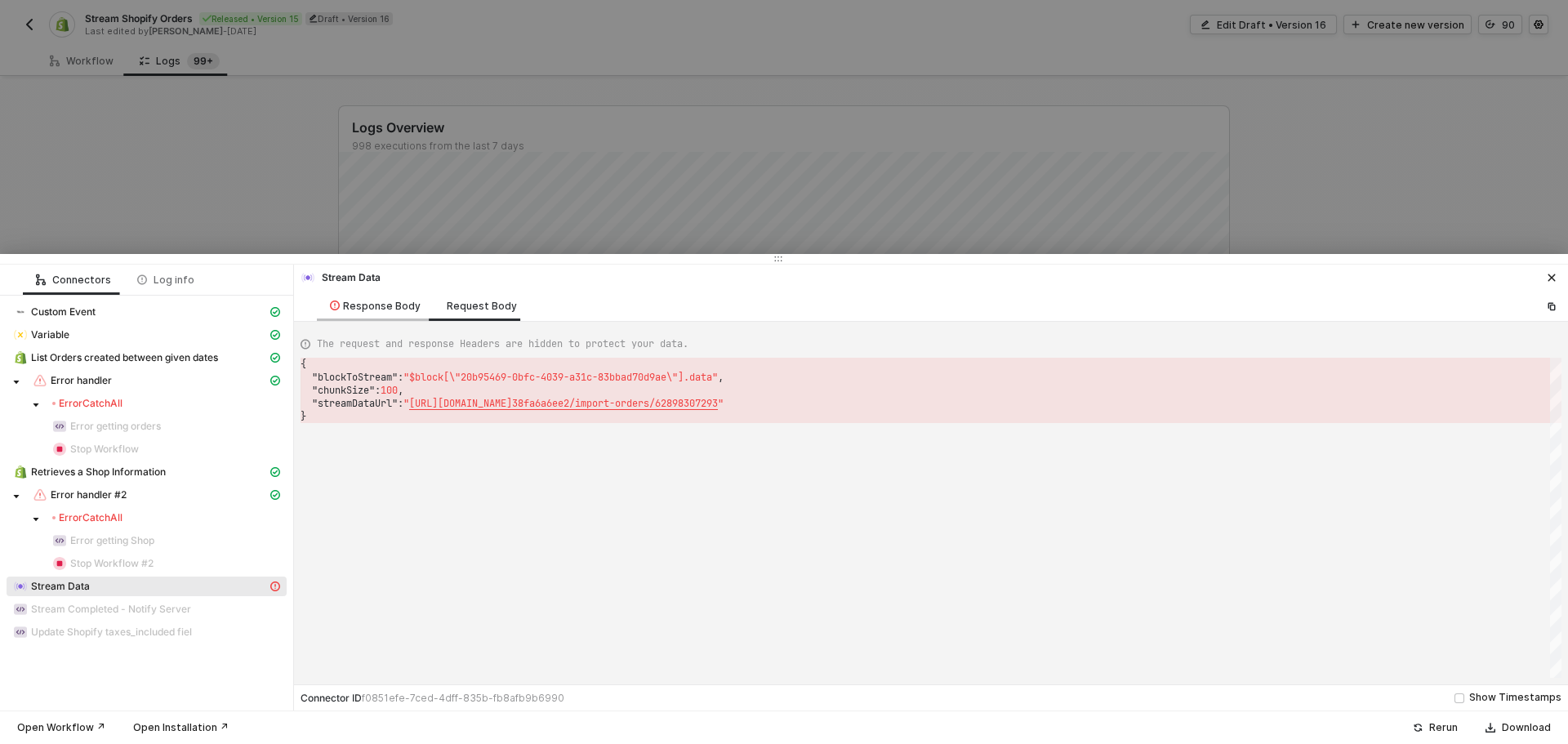
click at [358, 308] on div "Response Body" at bounding box center [376, 306] width 91 height 13
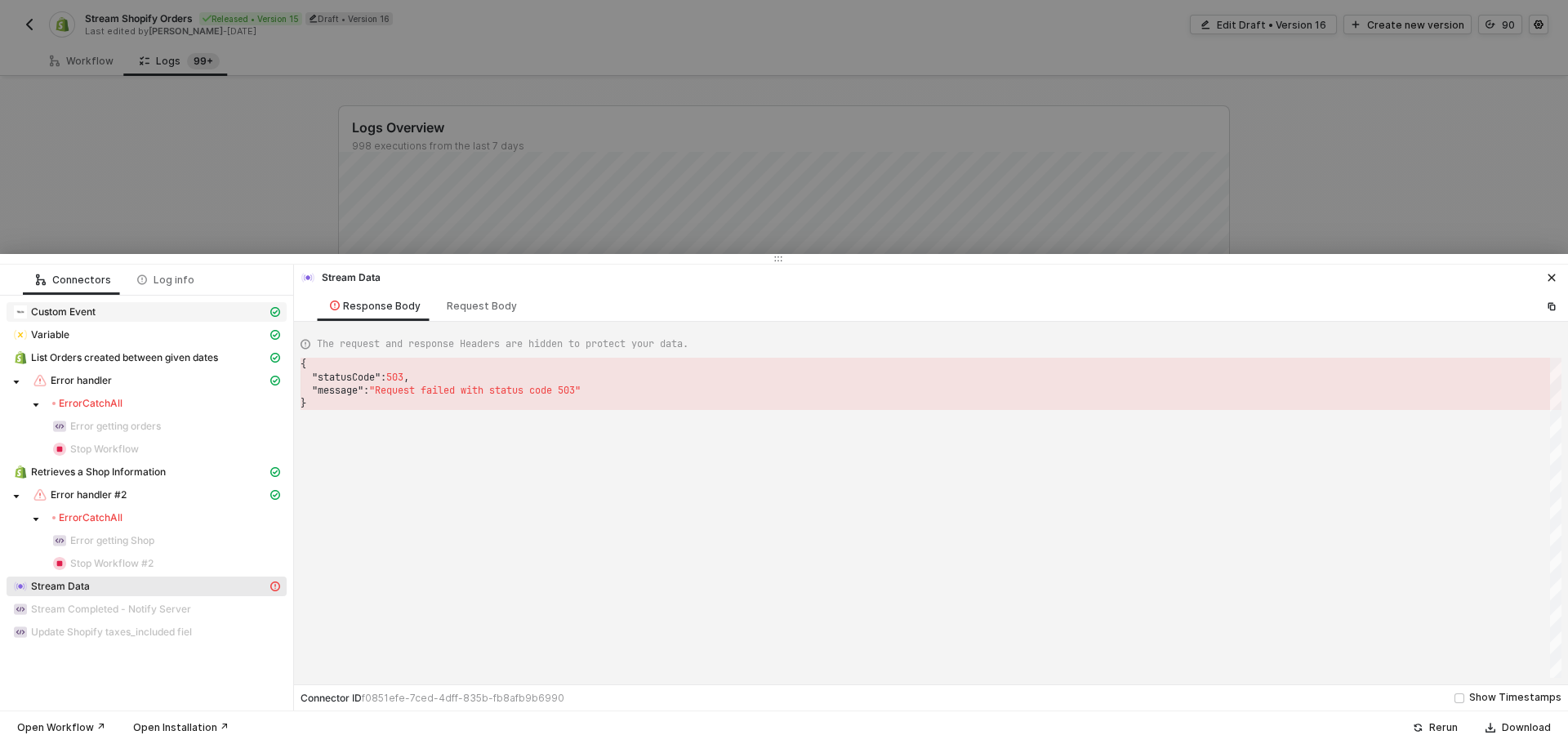
click at [168, 314] on div "Custom Event" at bounding box center [140, 312] width 254 height 15
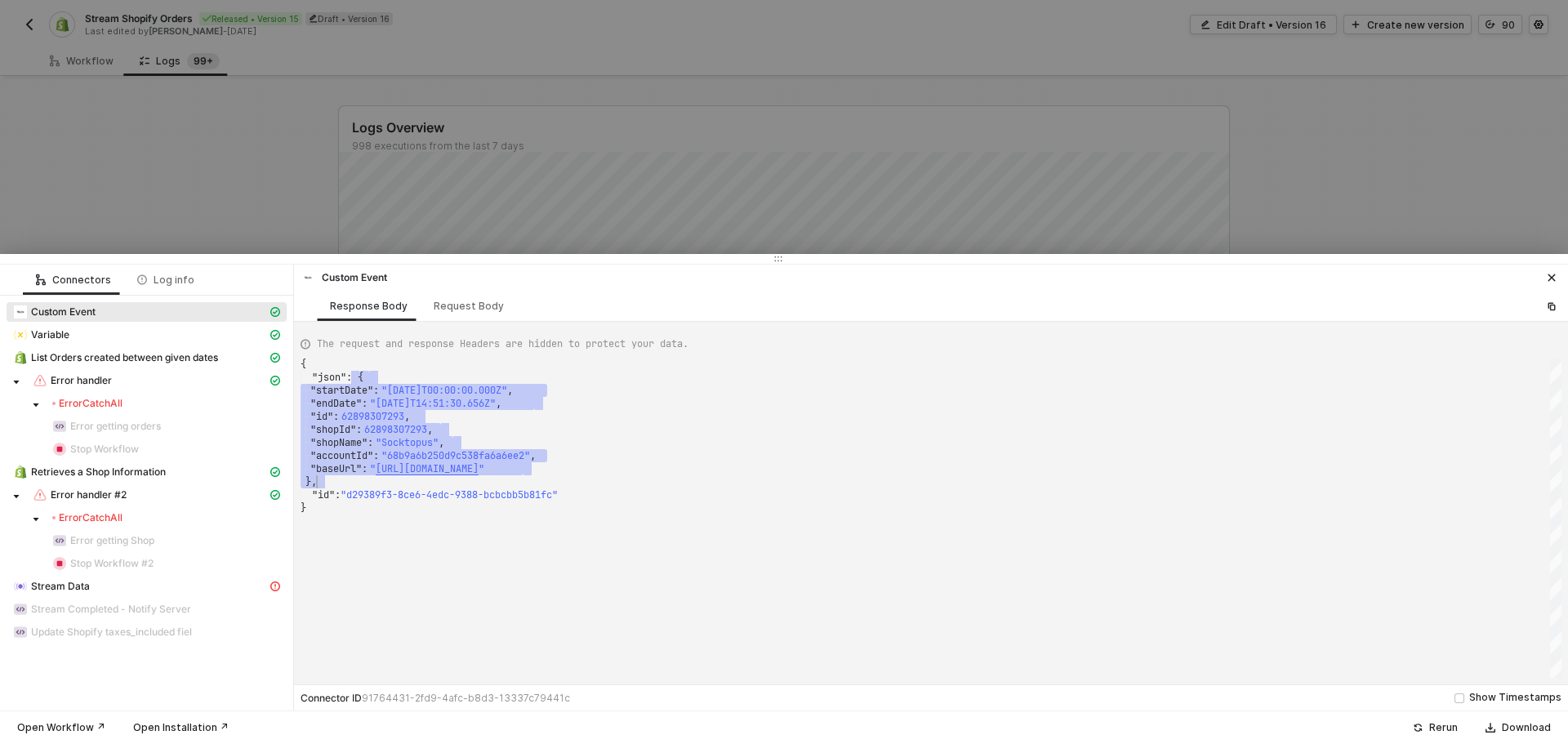
drag, startPoint x: 358, startPoint y: 378, endPoint x: 318, endPoint y: 482, distance: 111.4
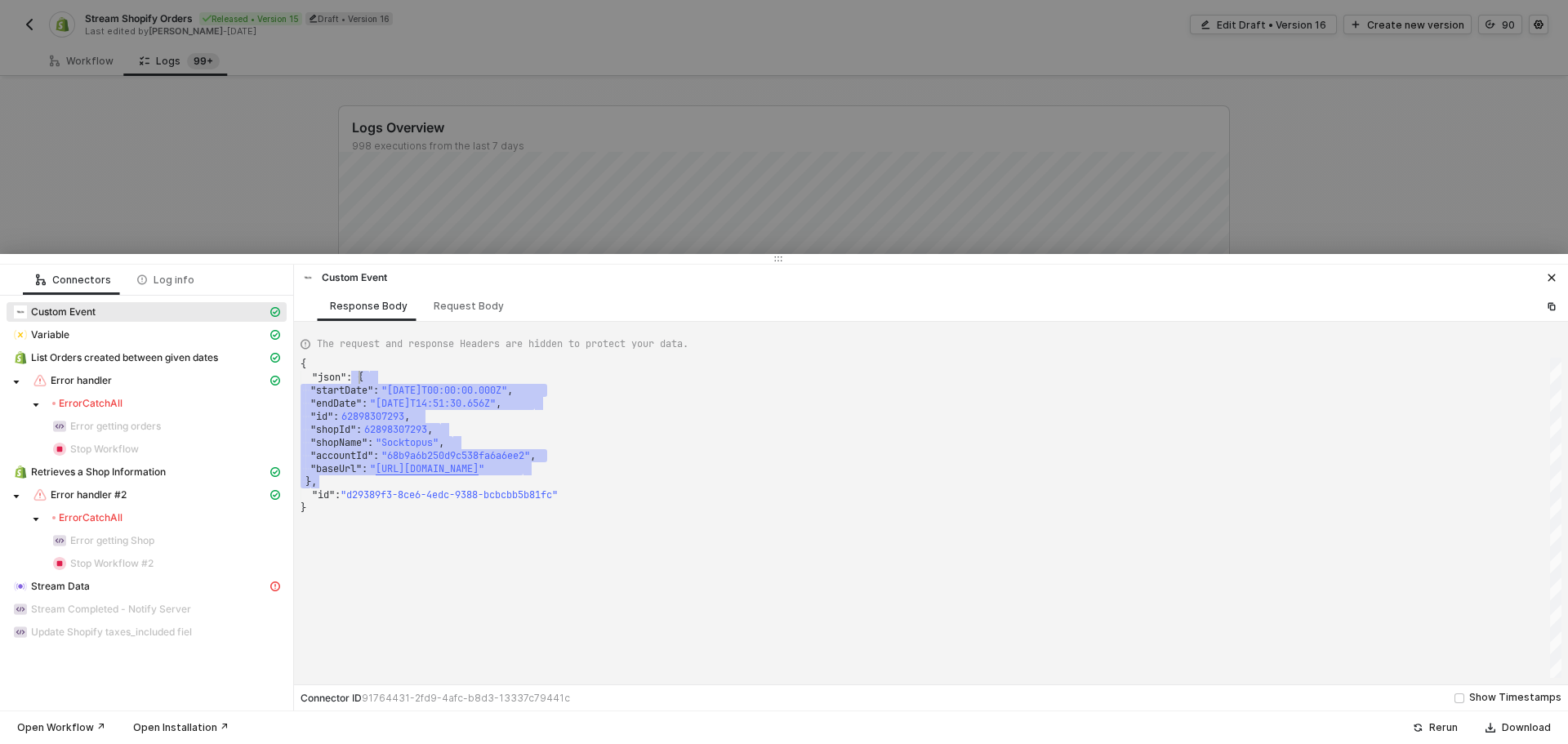
drag, startPoint x: 318, startPoint y: 478, endPoint x: 360, endPoint y: 374, distance: 112.2
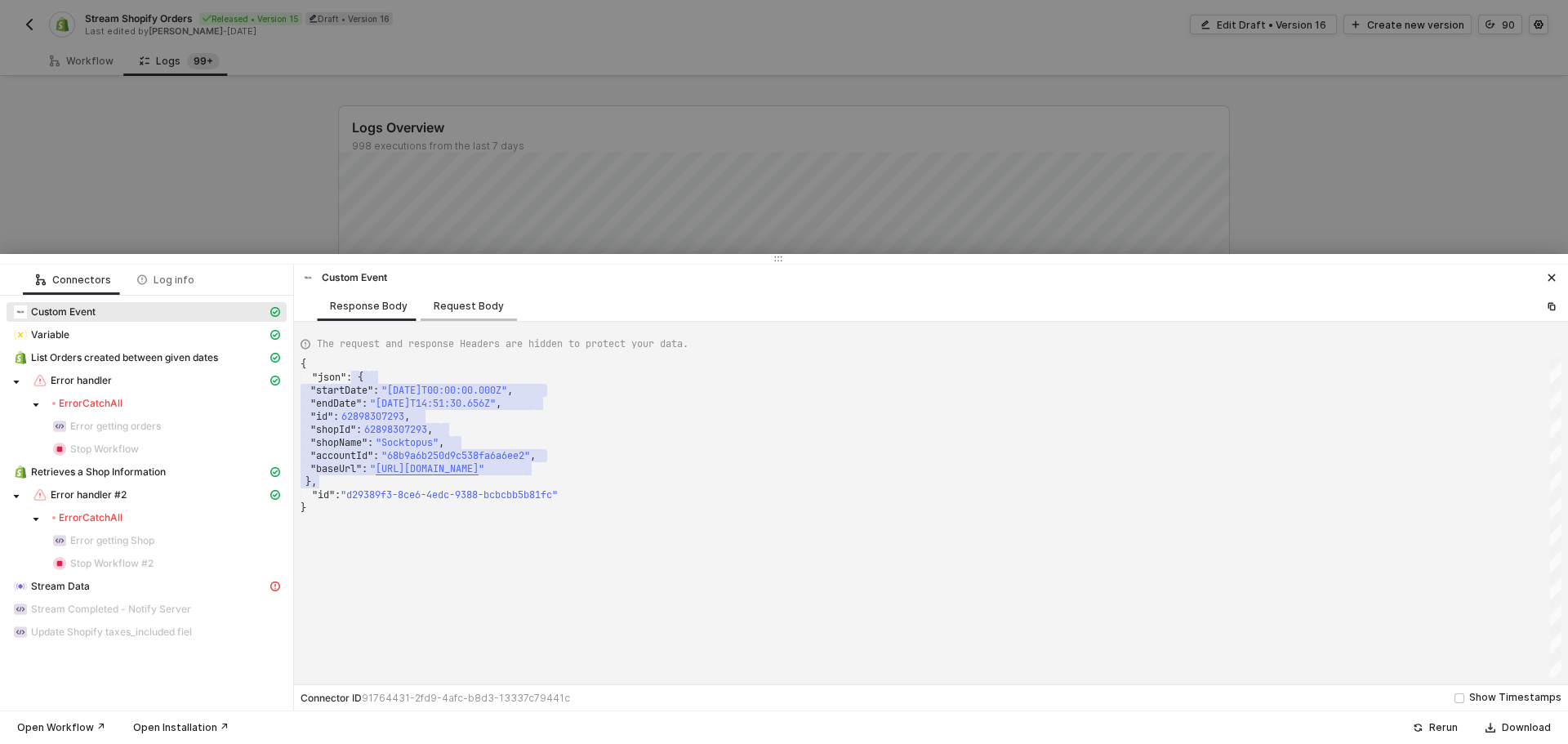
click at [446, 291] on div "Custom Event Response Body Request Body" at bounding box center [931, 293] width 1274 height 57
click at [451, 306] on div "Request Body" at bounding box center [468, 306] width 70 height 13
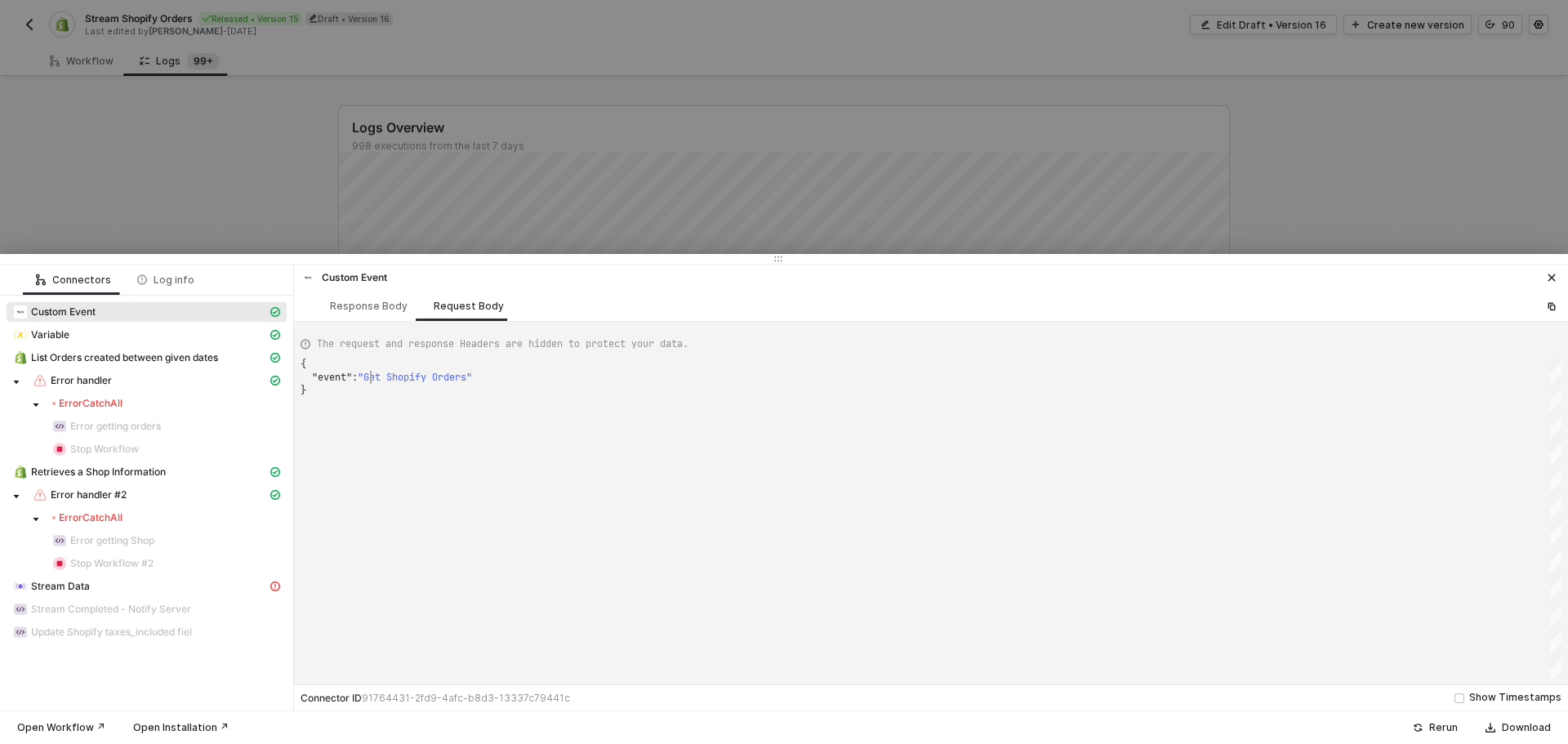
scroll to position [0, 5]
drag, startPoint x: 371, startPoint y: 377, endPoint x: 467, endPoint y: 372, distance: 96.1
click at [350, 310] on div "Response Body" at bounding box center [369, 306] width 78 height 13
type textarea "{ "json": { "startDate": "[DATE]T00:00:00.000Z", "endDate": "[DATE]T14:51:30.65…"
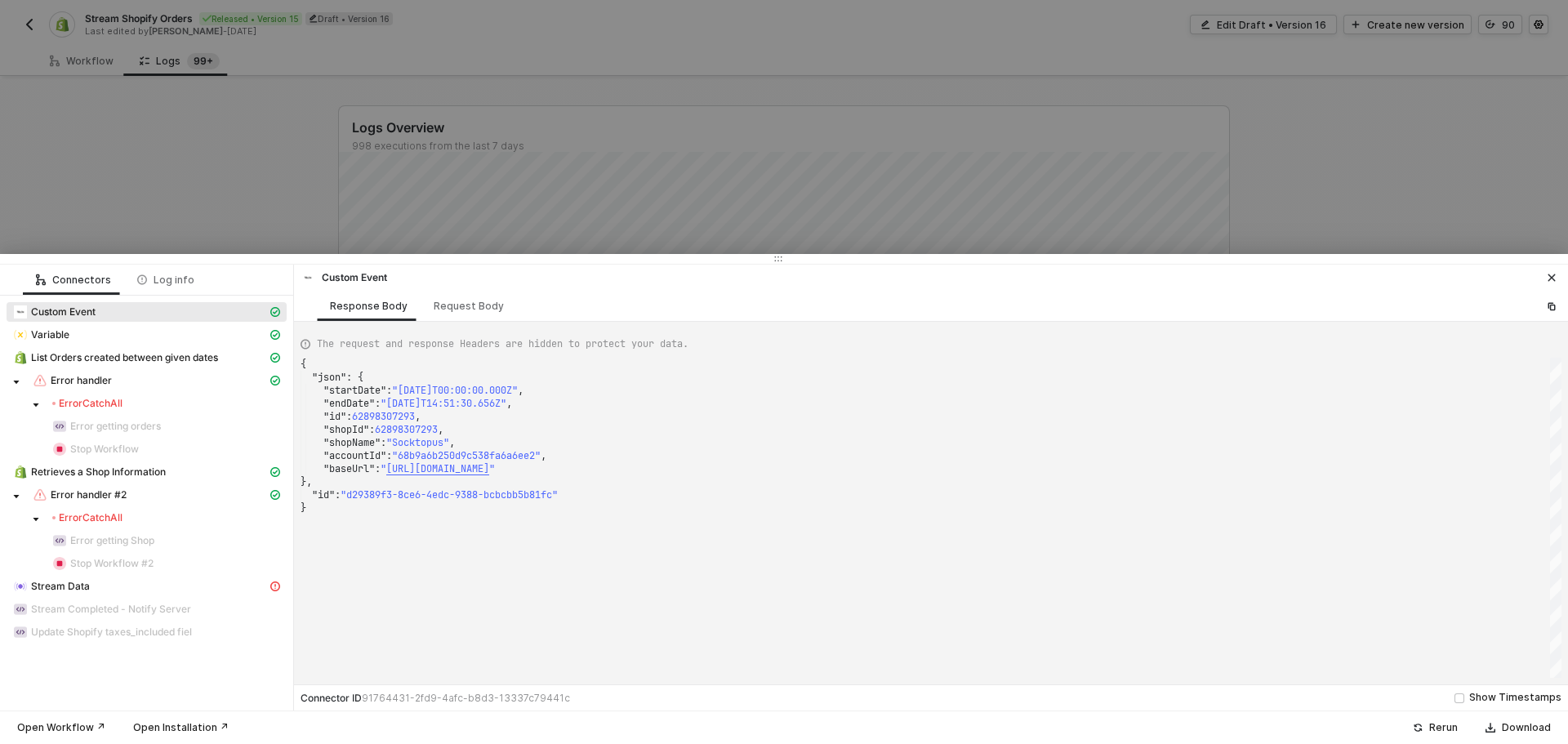
click at [1547, 276] on icon "icon-close" at bounding box center [1551, 278] width 10 height 10
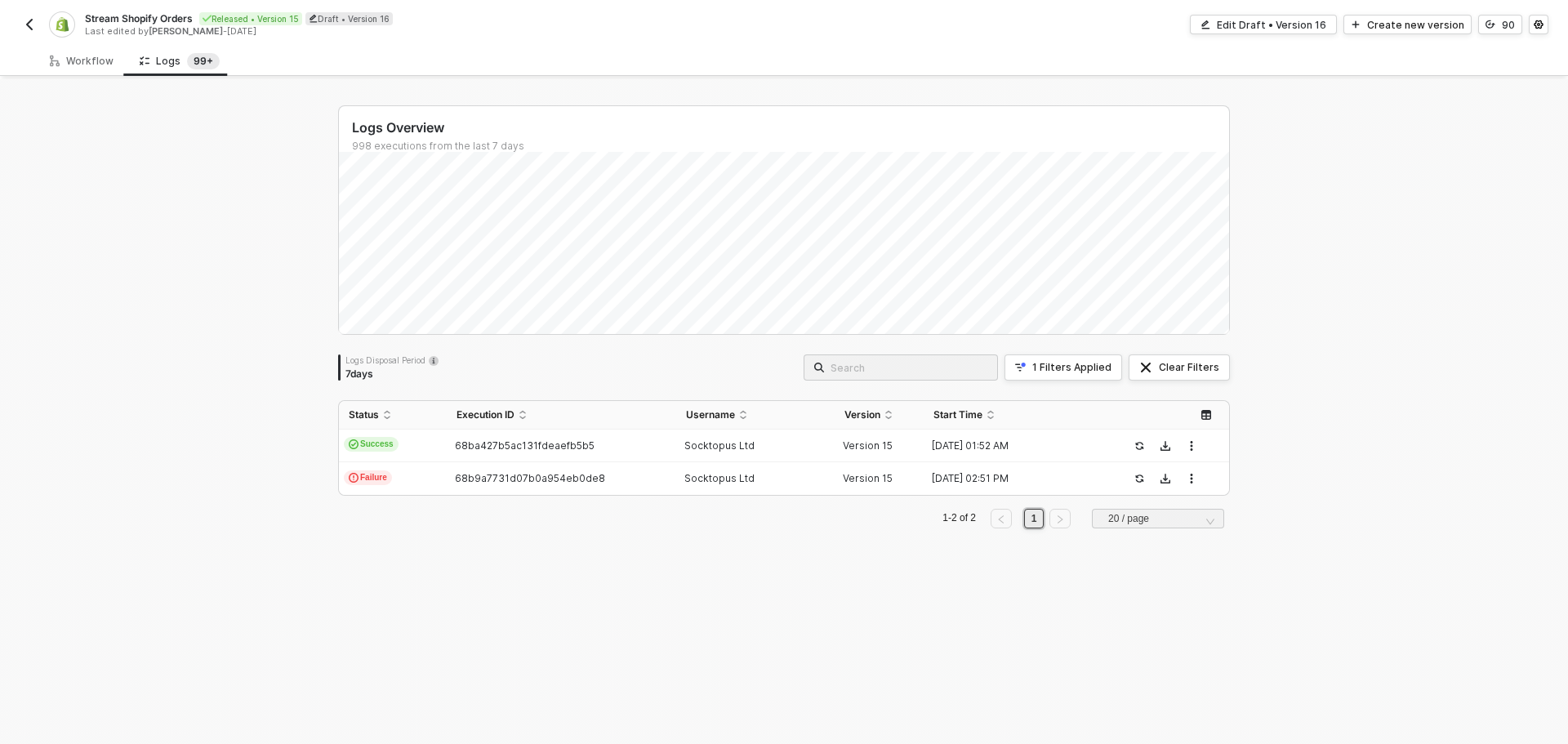
click at [732, 561] on div "Logs Overview 998 executions from the last 7 days Tue 2 Success 96 Failure 28 L…" at bounding box center [784, 411] width 931 height 665
click at [843, 22] on span "Refresh" at bounding box center [846, 28] width 36 height 13
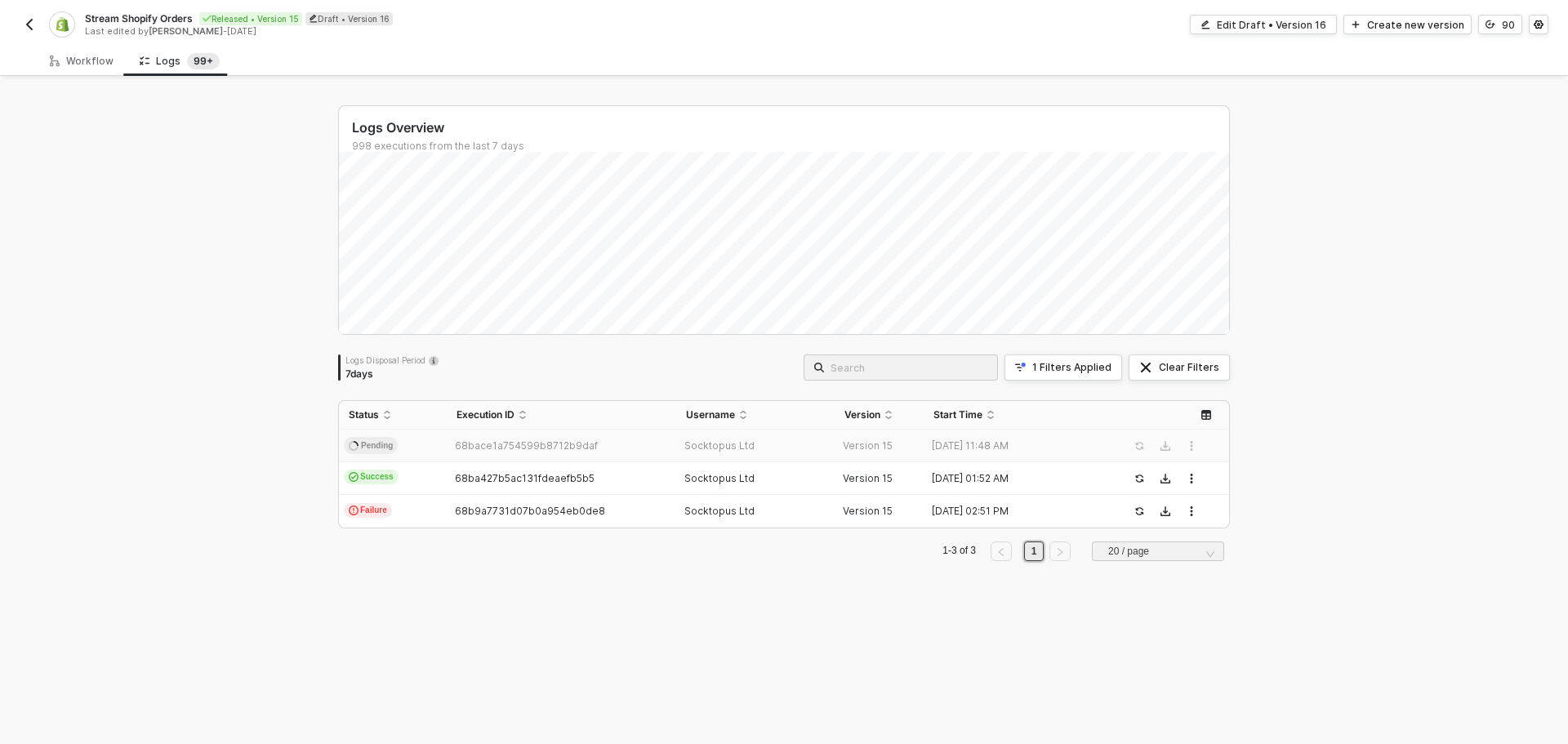
click at [614, 444] on div "68bace1a754599b8712b9daf" at bounding box center [554, 446] width 216 height 13
click at [552, 508] on span "68b9a7731d07b0a954eb0de8" at bounding box center [530, 511] width 151 height 12
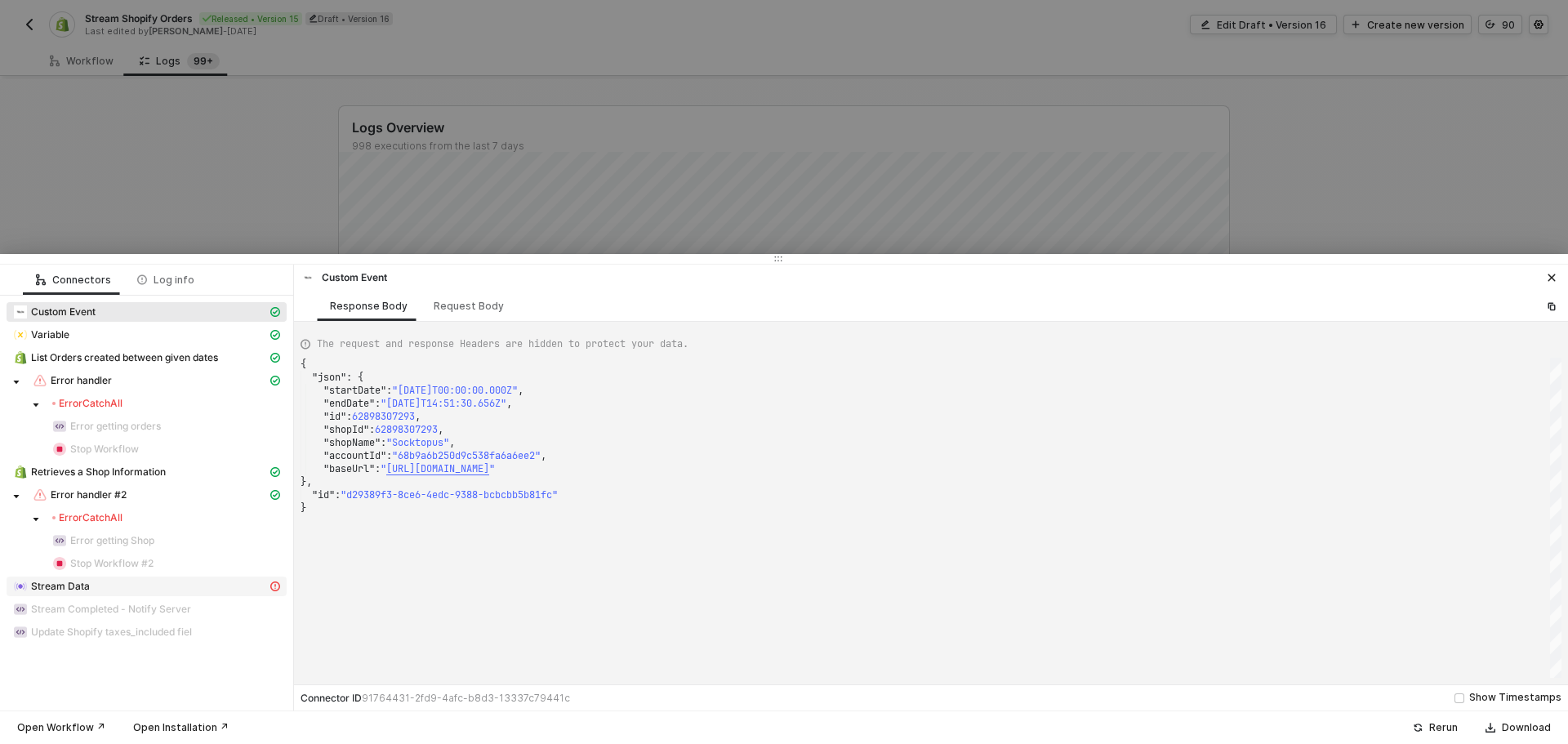
click at [129, 591] on div "Stream Data" at bounding box center [140, 587] width 254 height 15
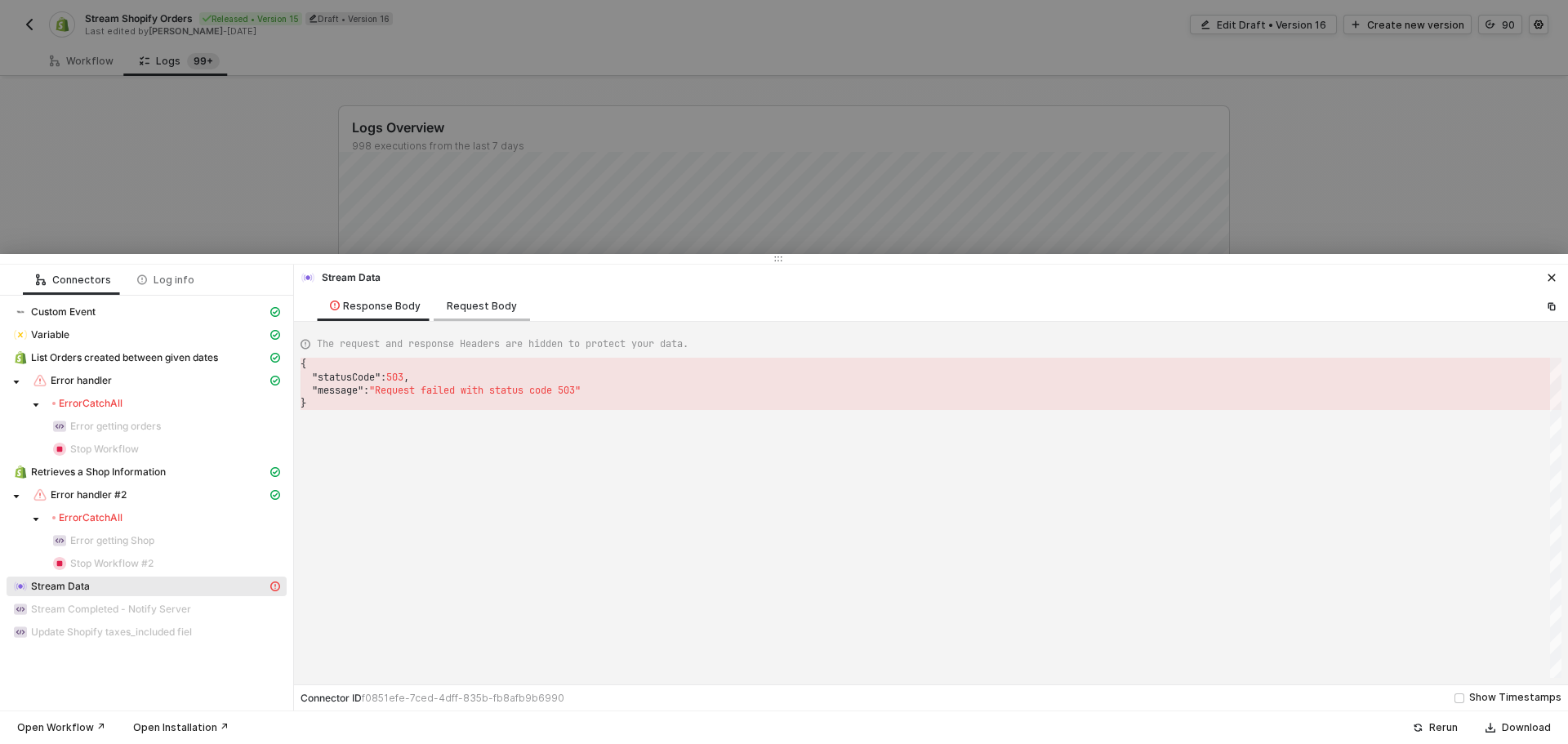
click at [467, 308] on div "Request Body" at bounding box center [482, 306] width 70 height 13
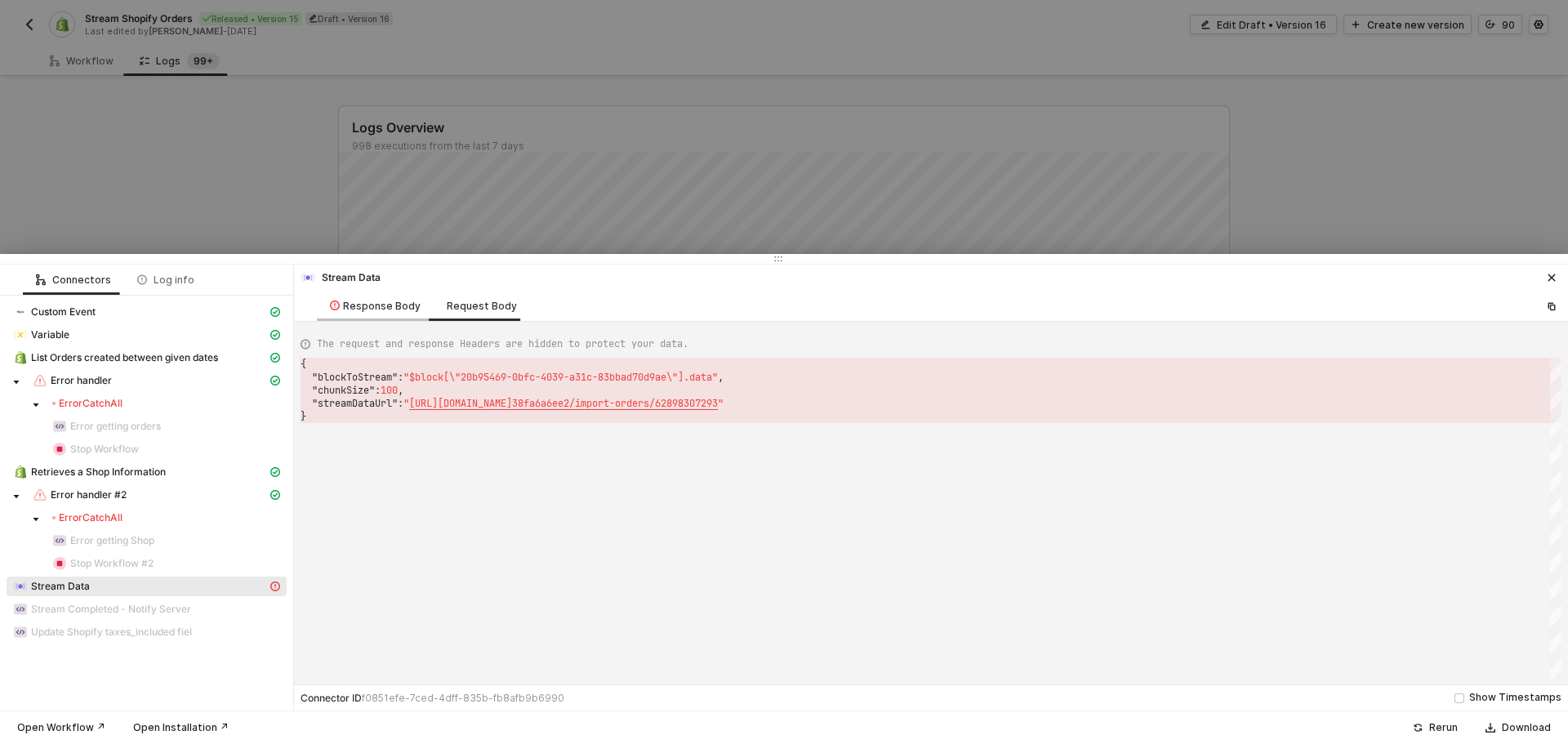
click at [396, 307] on div "Response Body" at bounding box center [376, 306] width 91 height 13
type textarea "{ "statusCode": 503, "message": "Request failed with status code 503" }"
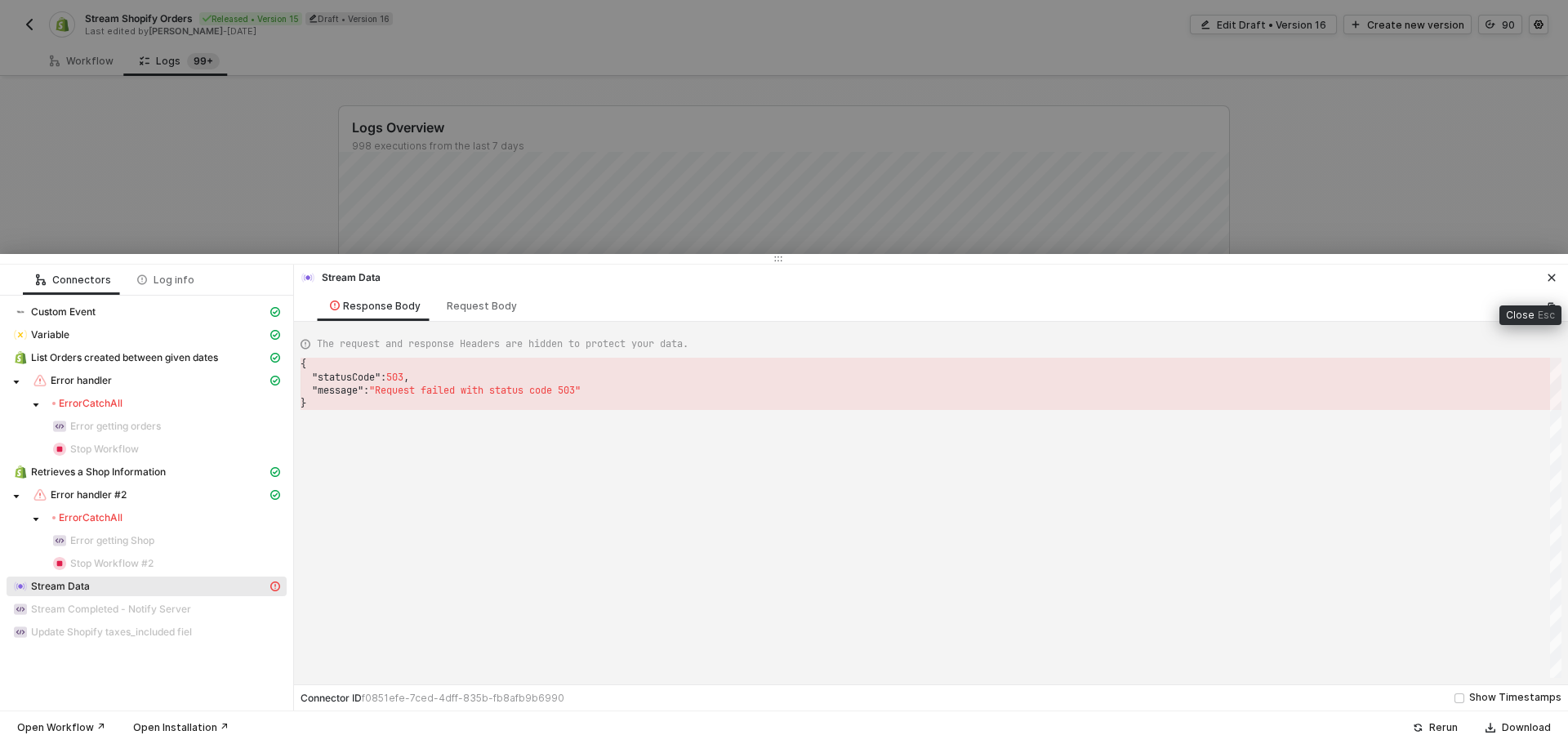
click at [1555, 280] on icon "icon-close" at bounding box center [1551, 278] width 10 height 10
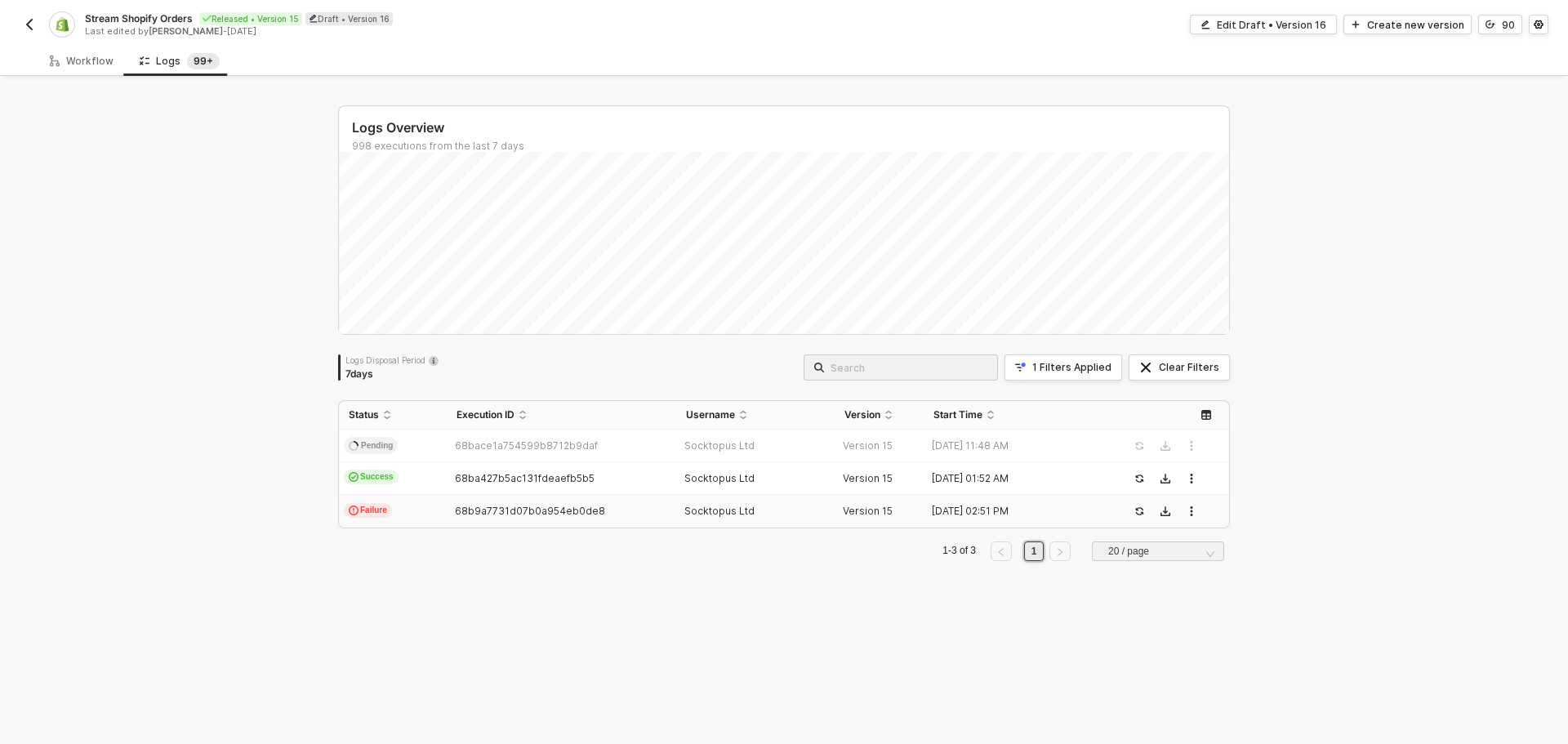
click at [774, 511] on div "Socktopus Ltd" at bounding box center [749, 511] width 146 height 13
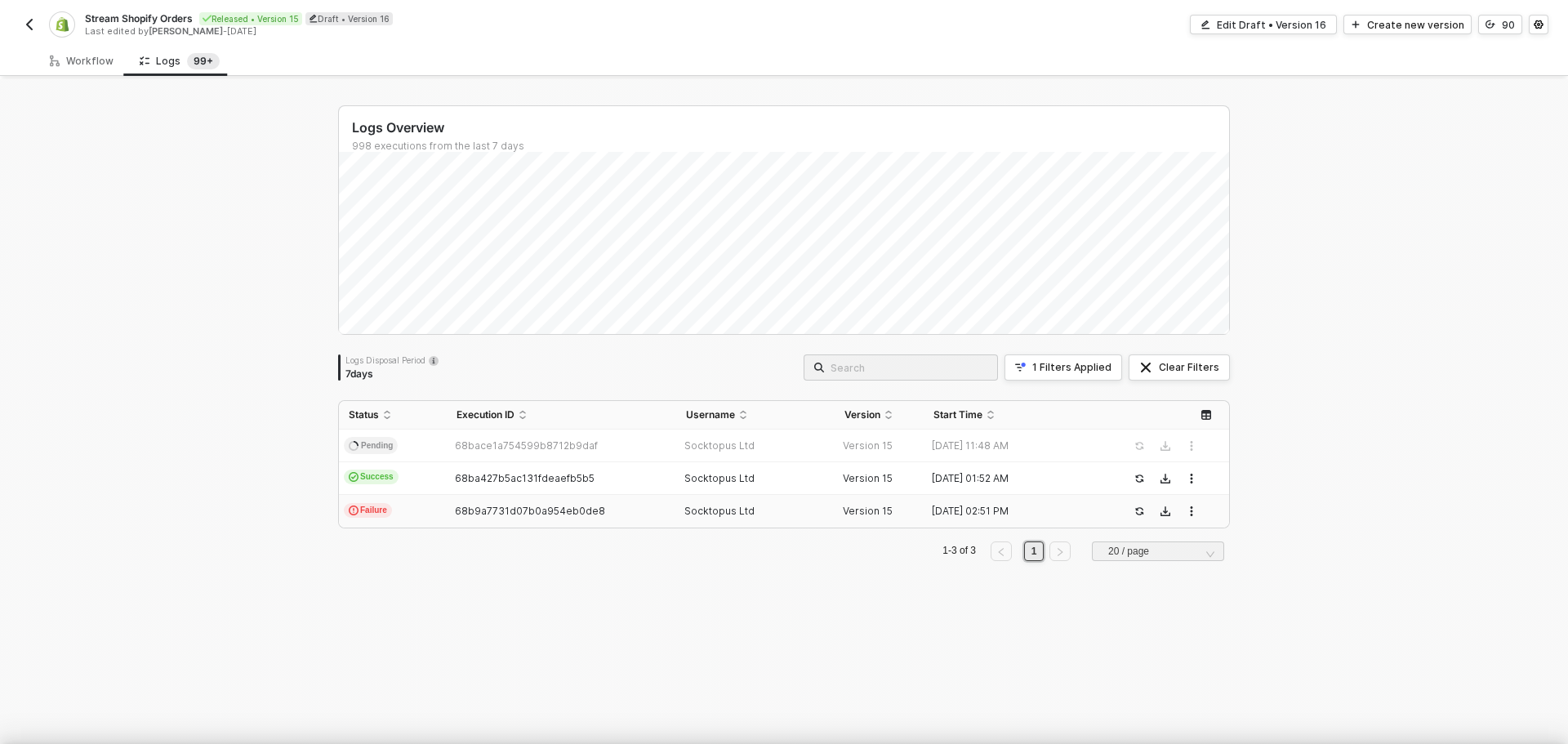
type textarea "{ "json": { "startDate": "[DATE]T00:00:00.000Z", "endDate": "[DATE]T14:51:30.65…"
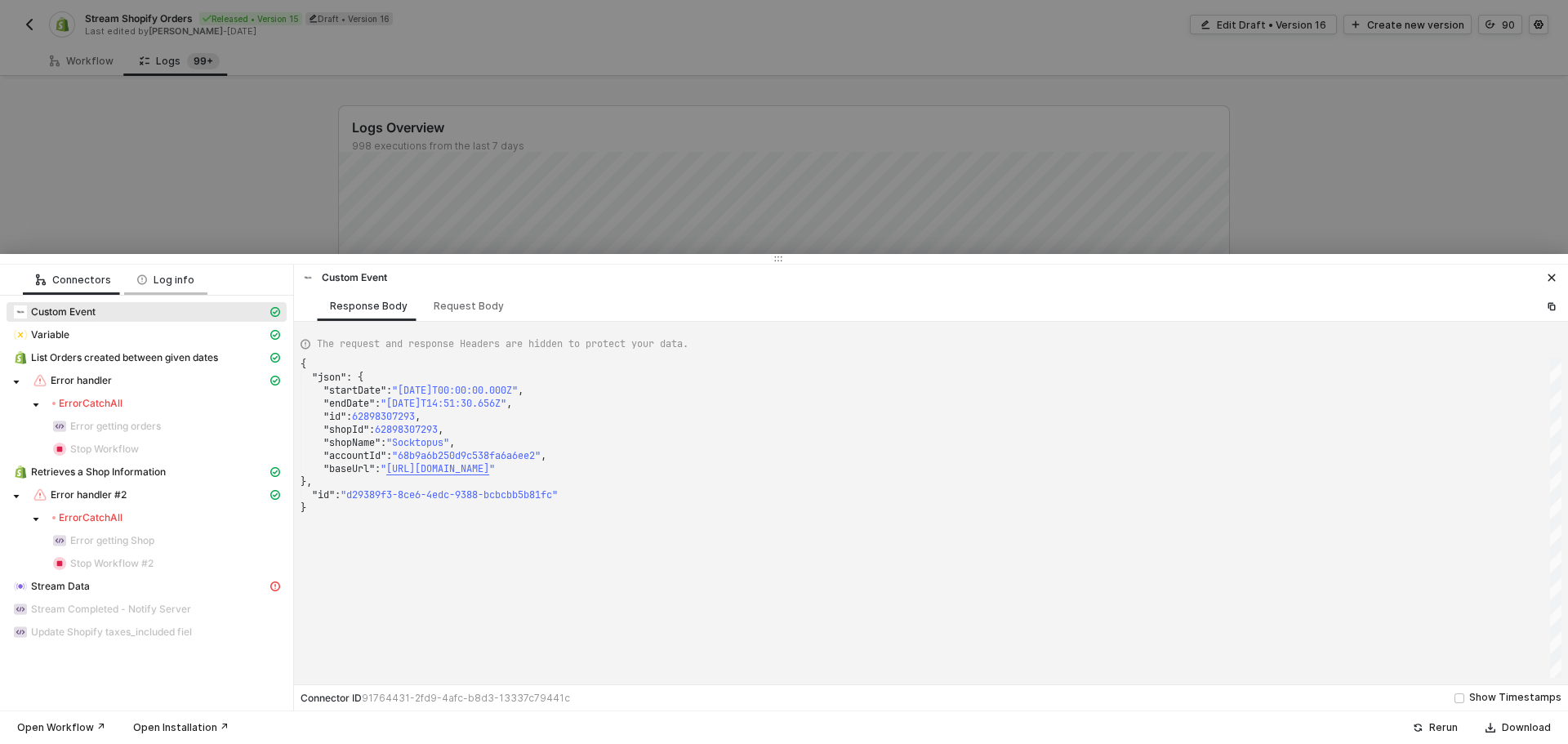
click at [160, 280] on div "Log info" at bounding box center [165, 281] width 57 height 13
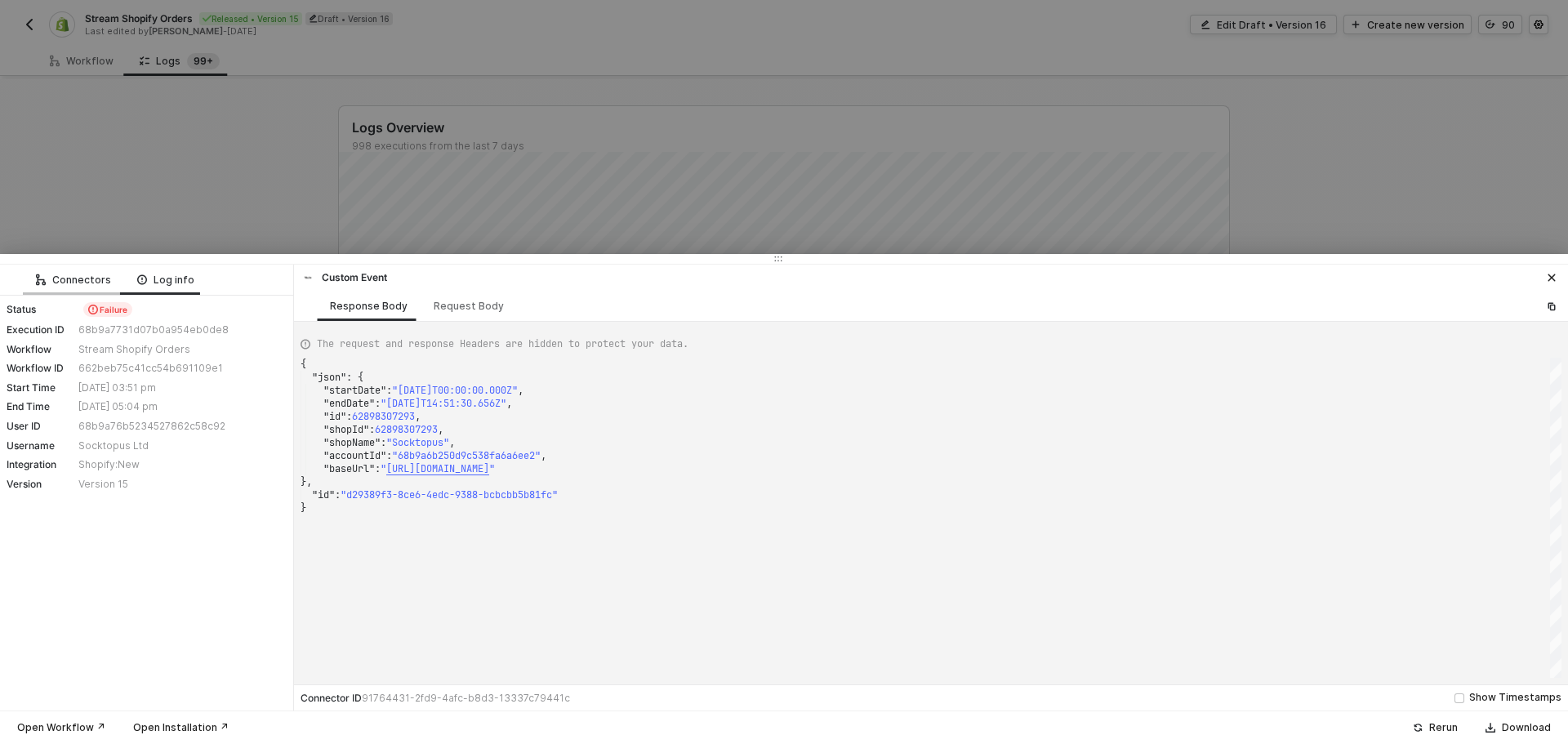
click at [103, 281] on div "Connectors" at bounding box center [73, 281] width 75 height 13
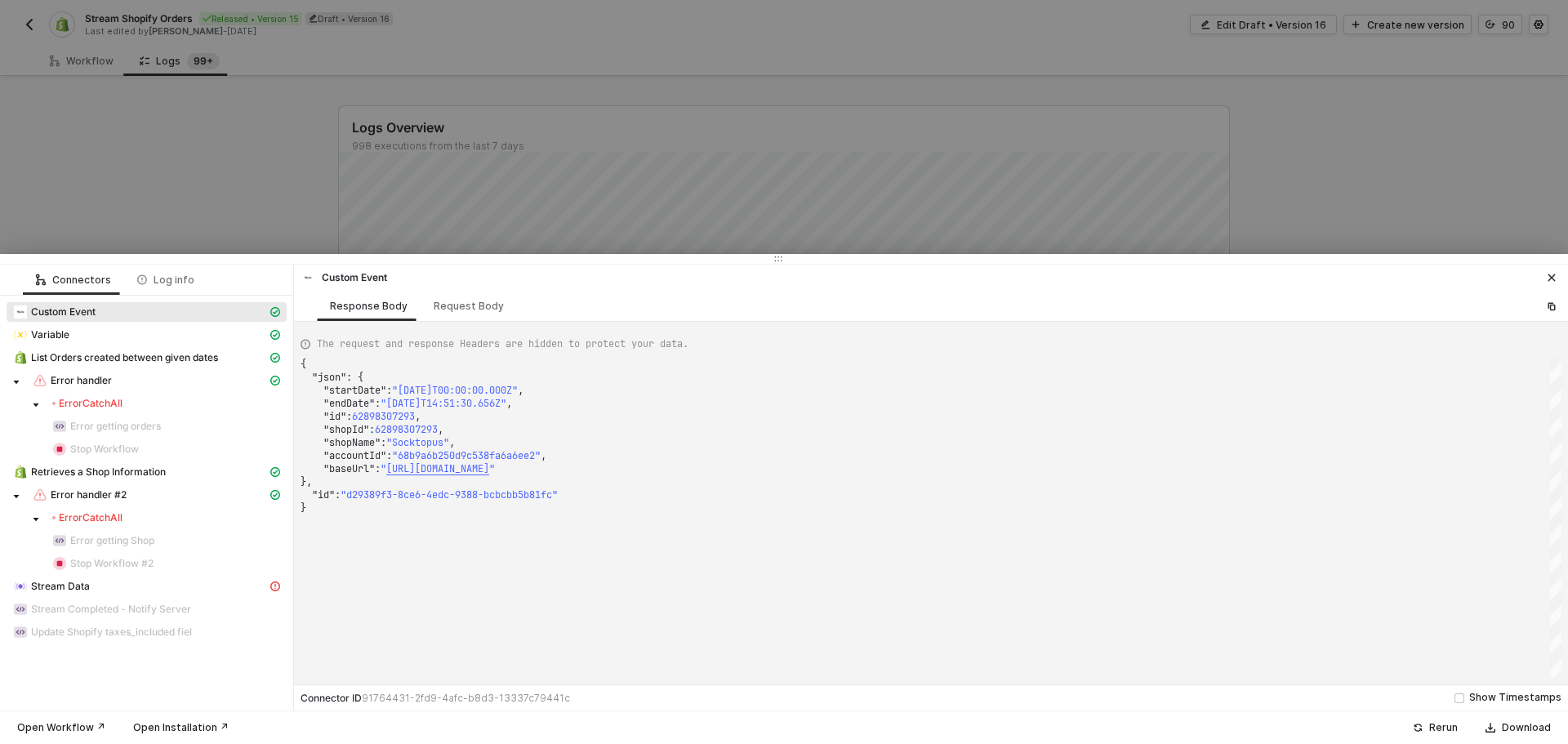
click at [1547, 273] on icon "icon-close" at bounding box center [1551, 278] width 10 height 10
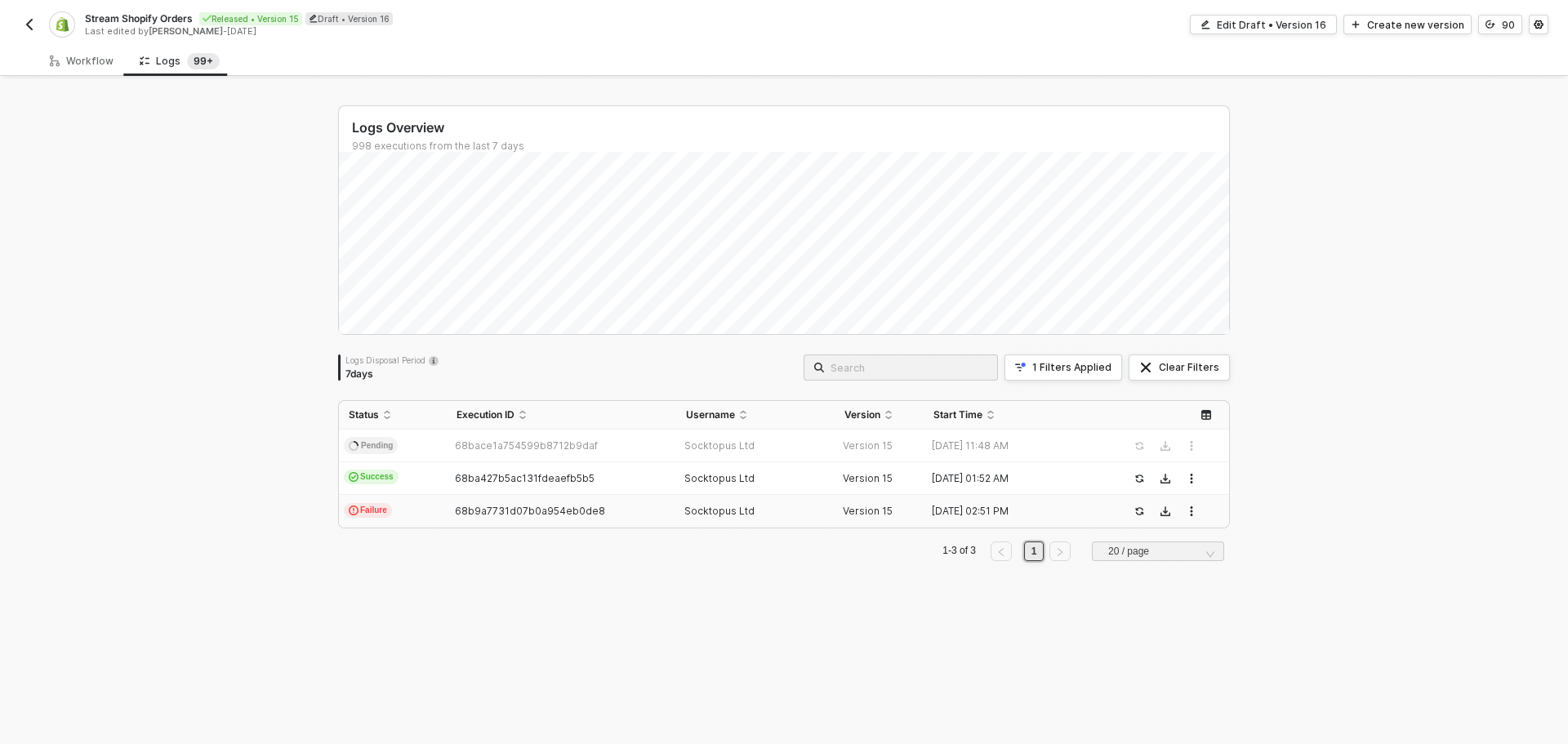
click at [1264, 398] on div "Logs Overview 998 executions from the last 7 days Logs Disposal Period 7 days 1…" at bounding box center [784, 411] width 1568 height 665
click at [1268, 481] on div "Logs Overview 998 executions from the last 7 days Logs Disposal Period 7 days 1…" at bounding box center [784, 411] width 1568 height 665
click at [1316, 409] on div "Logs Overview 998 executions from the last 7 days Logs Disposal Period 7 days 1…" at bounding box center [784, 411] width 1568 height 665
click at [47, 70] on div "Workflow" at bounding box center [81, 60] width 90 height 31
